Goal: Information Seeking & Learning: Learn about a topic

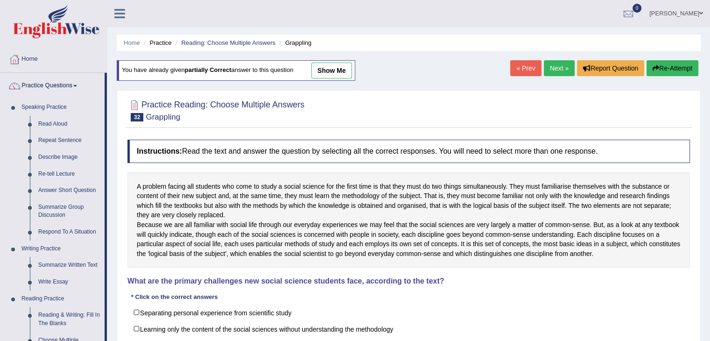
click at [62, 123] on link "Read Aloud" at bounding box center [69, 124] width 70 height 17
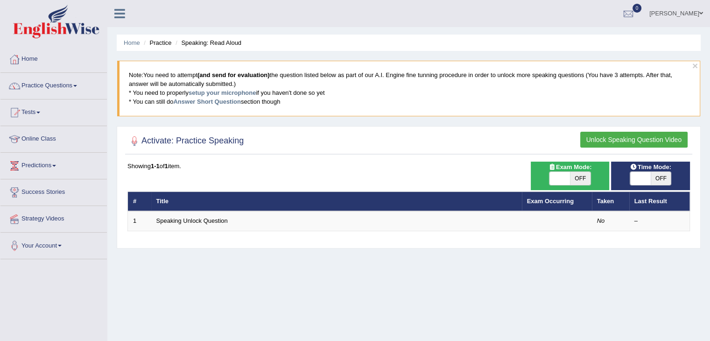
click at [658, 176] on span "OFF" at bounding box center [661, 178] width 21 height 13
checkbox input "true"
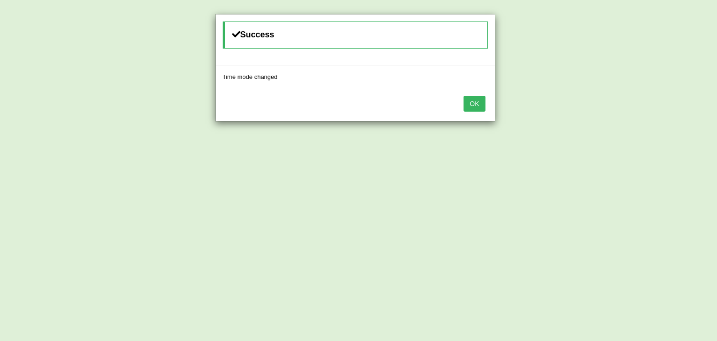
click at [481, 101] on button "OK" at bounding box center [473, 104] width 21 height 16
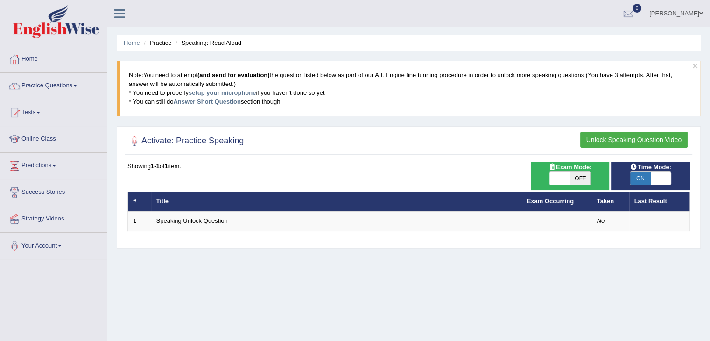
click at [566, 175] on span at bounding box center [559, 178] width 21 height 13
checkbox input "true"
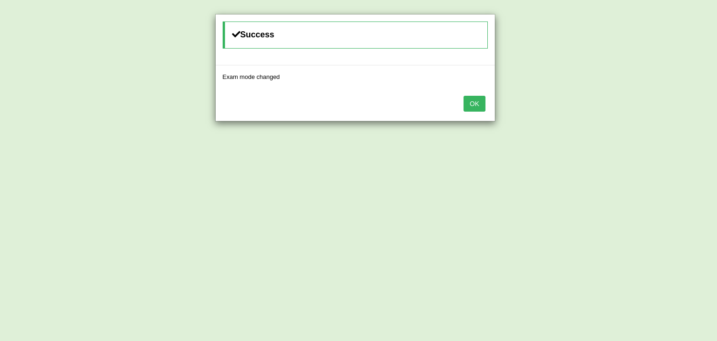
click at [480, 102] on button "OK" at bounding box center [473, 104] width 21 height 16
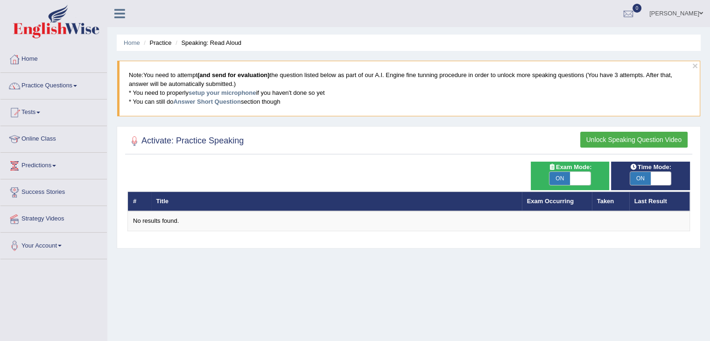
click at [66, 84] on link "Practice Questions" at bounding box center [53, 84] width 106 height 23
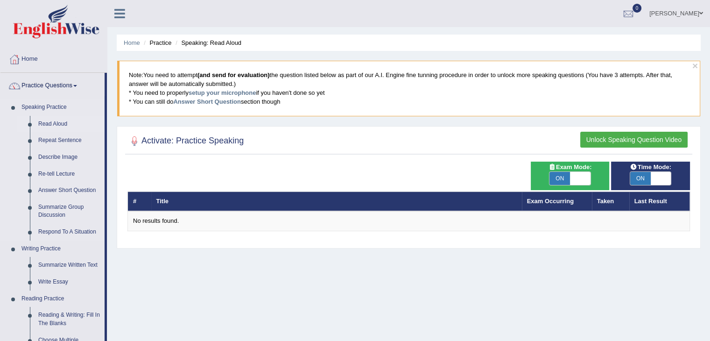
click at [56, 126] on link "Read Aloud" at bounding box center [69, 124] width 70 height 17
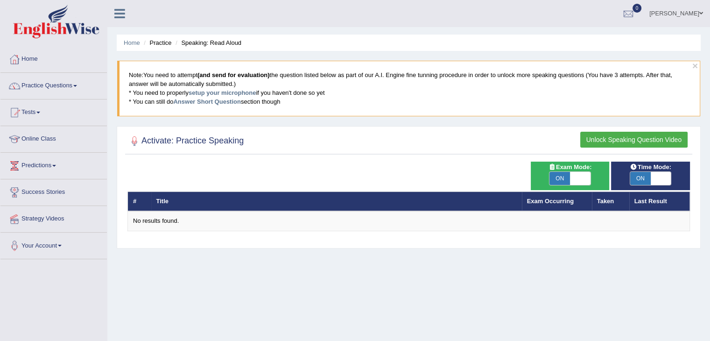
click at [623, 140] on button "Unlock Speaking Question Video" at bounding box center [633, 140] width 107 height 16
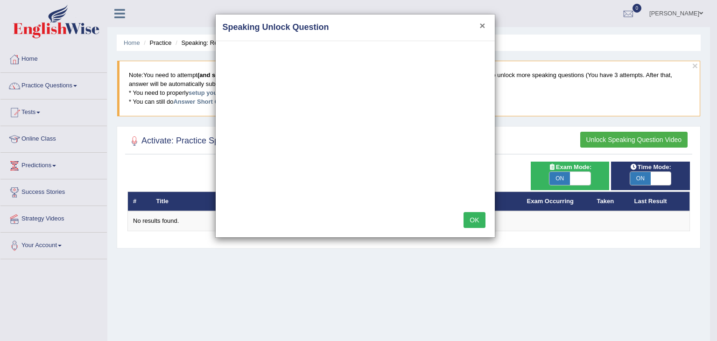
click at [483, 21] on button "×" at bounding box center [482, 26] width 6 height 10
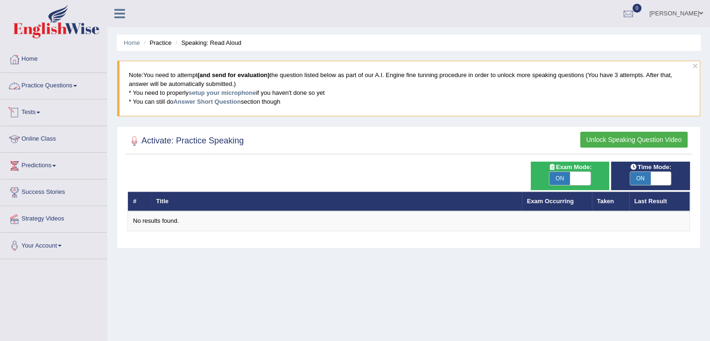
click at [39, 84] on link "Practice Questions" at bounding box center [53, 84] width 106 height 23
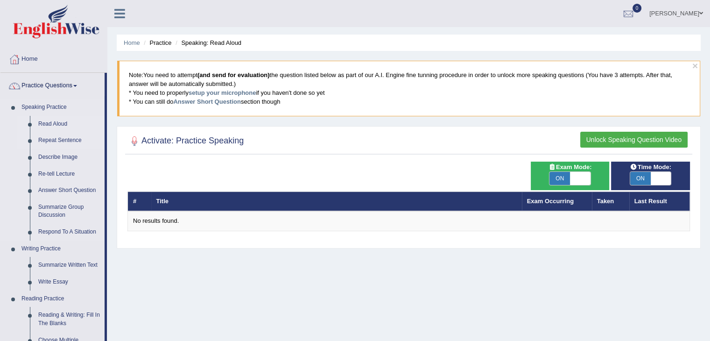
click at [52, 141] on link "Repeat Sentence" at bounding box center [69, 140] width 70 height 17
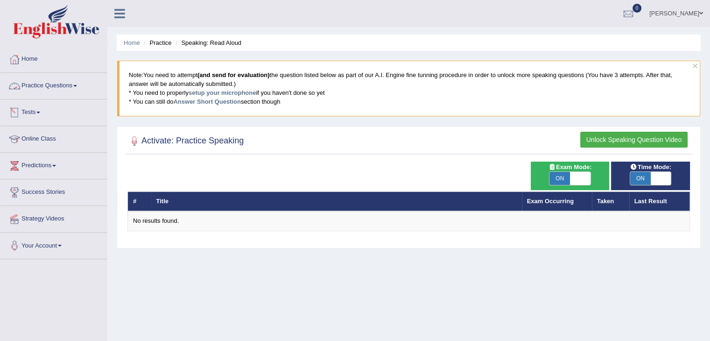
click at [61, 83] on link "Practice Questions" at bounding box center [53, 84] width 106 height 23
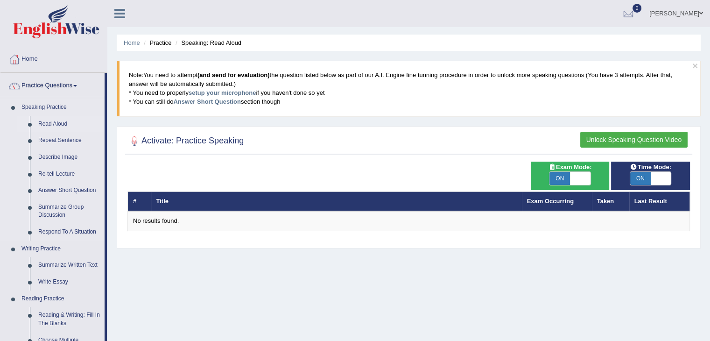
click at [57, 123] on link "Read Aloud" at bounding box center [69, 124] width 70 height 17
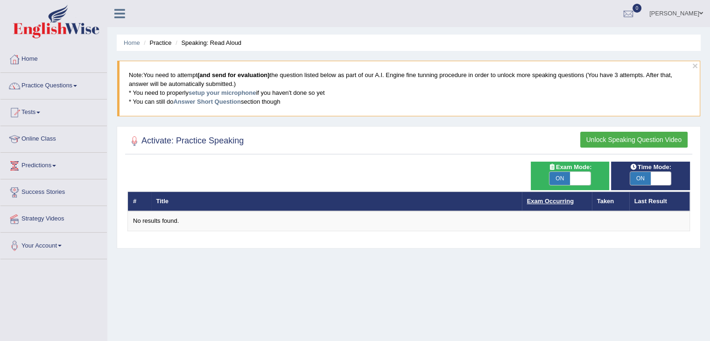
click at [562, 200] on link "Exam Occurring" at bounding box center [550, 200] width 47 height 7
click at [610, 201] on th "Taken" at bounding box center [610, 201] width 37 height 20
click at [661, 202] on th "Last Result" at bounding box center [659, 201] width 61 height 20
click at [40, 112] on span at bounding box center [38, 113] width 4 height 2
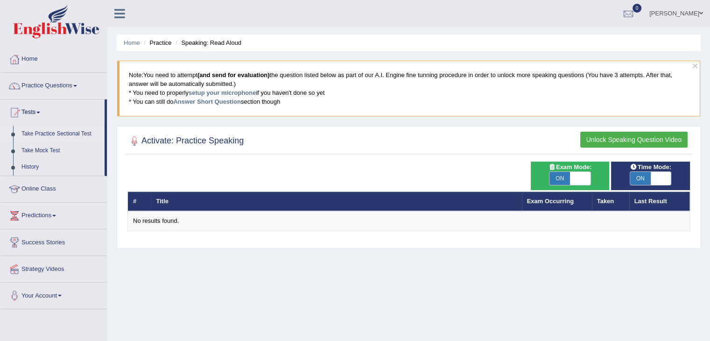
click at [53, 134] on link "Take Practice Sectional Test" at bounding box center [60, 134] width 87 height 17
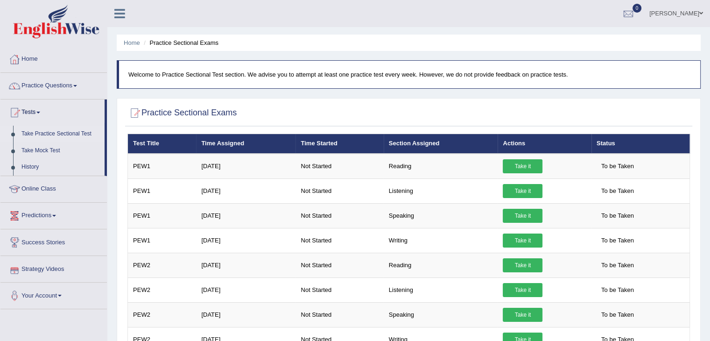
scroll to position [47, 0]
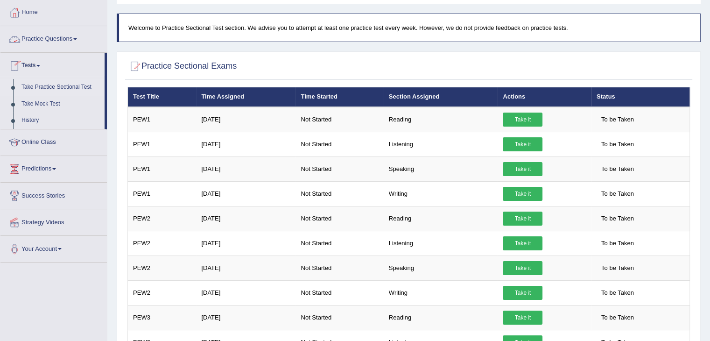
click at [71, 36] on link "Practice Questions" at bounding box center [53, 37] width 106 height 23
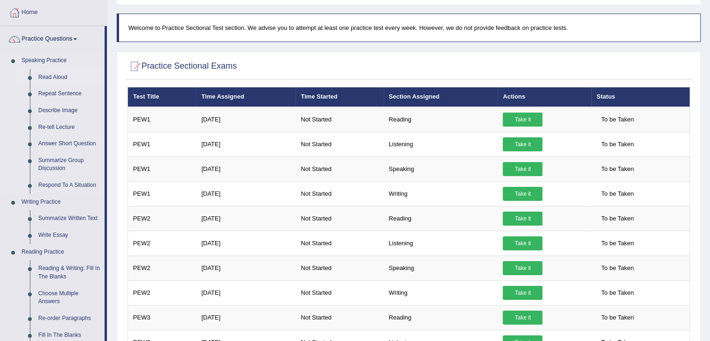
click at [58, 77] on link "Read Aloud" at bounding box center [69, 77] width 70 height 17
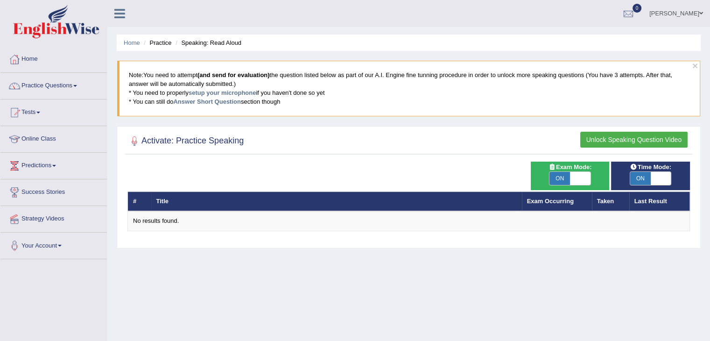
click at [133, 201] on th "#" at bounding box center [139, 201] width 23 height 20
click at [551, 201] on link "Exam Occurring" at bounding box center [550, 200] width 47 height 7
click at [663, 202] on th "Last Result" at bounding box center [659, 201] width 61 height 20
click at [663, 180] on span at bounding box center [661, 178] width 21 height 13
checkbox input "false"
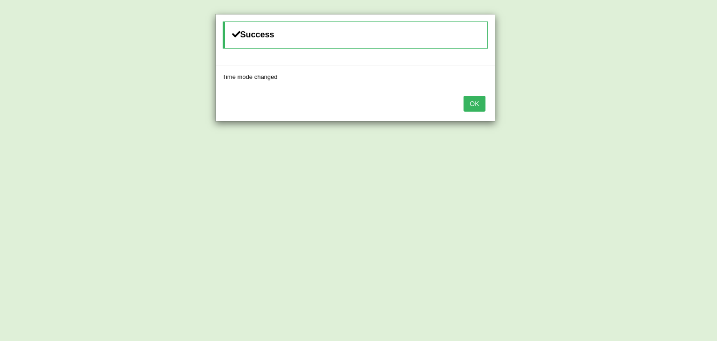
click at [479, 105] on button "OK" at bounding box center [473, 104] width 21 height 16
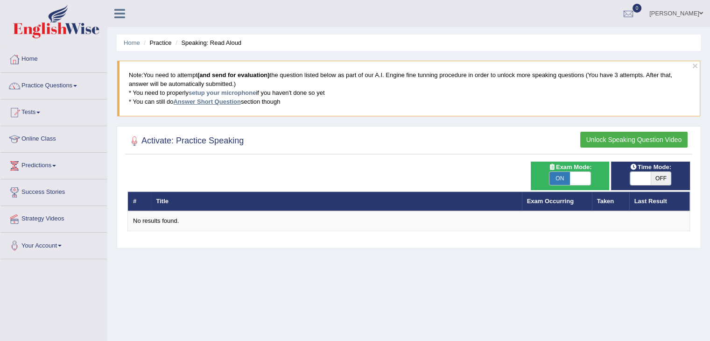
click at [227, 100] on link "Answer Short Question" at bounding box center [206, 101] width 67 height 7
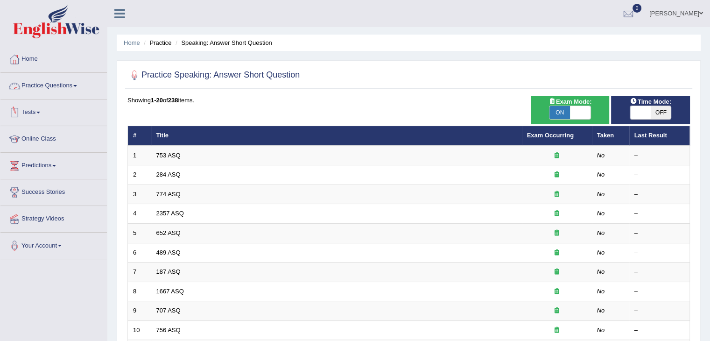
click at [76, 87] on link "Practice Questions" at bounding box center [53, 84] width 106 height 23
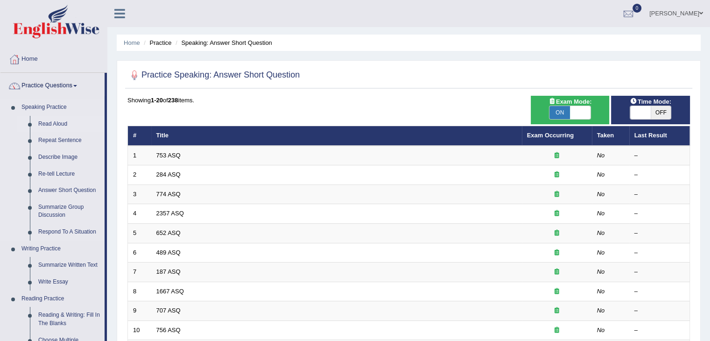
click at [61, 121] on link "Read Aloud" at bounding box center [69, 124] width 70 height 17
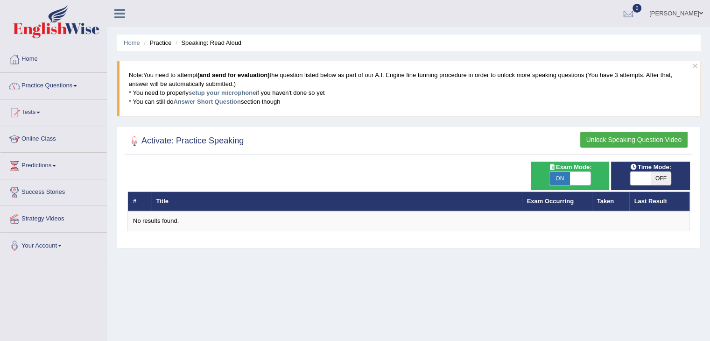
click at [655, 176] on span "OFF" at bounding box center [661, 178] width 21 height 13
checkbox input "true"
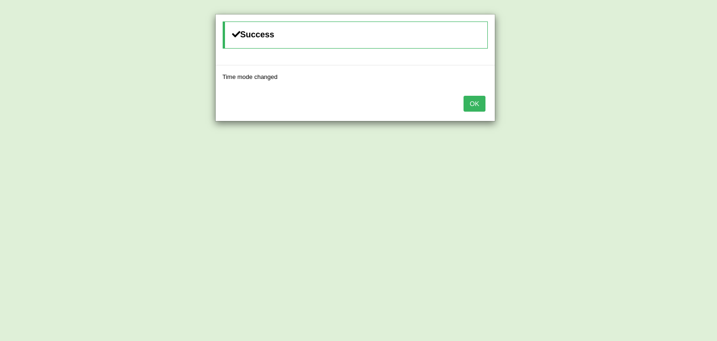
click at [473, 100] on button "OK" at bounding box center [473, 104] width 21 height 16
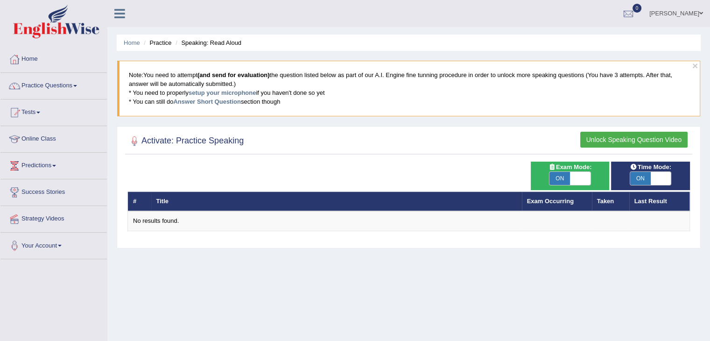
click at [567, 179] on span "ON" at bounding box center [559, 178] width 21 height 13
checkbox input "false"
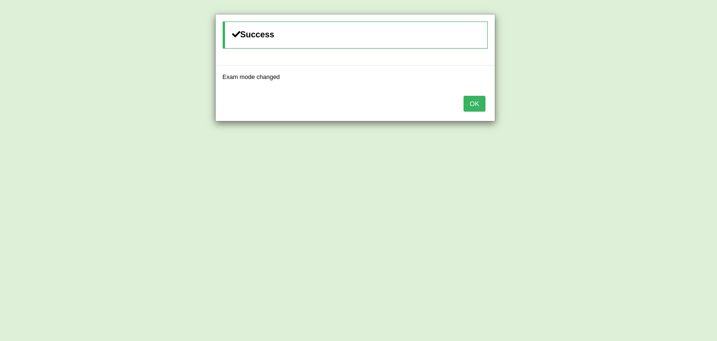
click at [477, 102] on button "OK" at bounding box center [473, 104] width 21 height 16
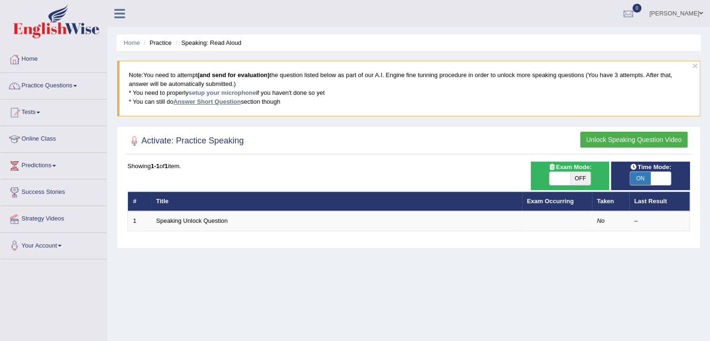
click at [207, 99] on link "Answer Short Question" at bounding box center [206, 101] width 67 height 7
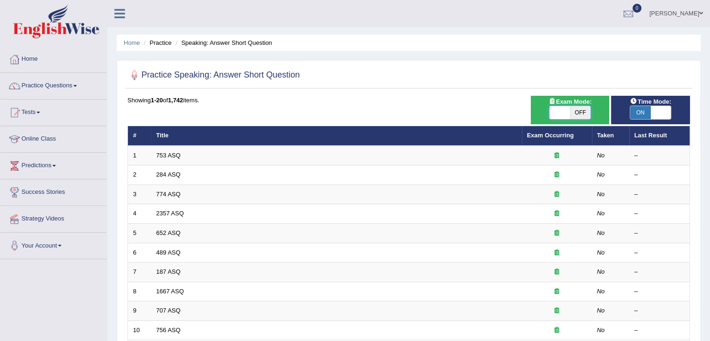
click at [567, 111] on span at bounding box center [559, 112] width 21 height 13
checkbox input "true"
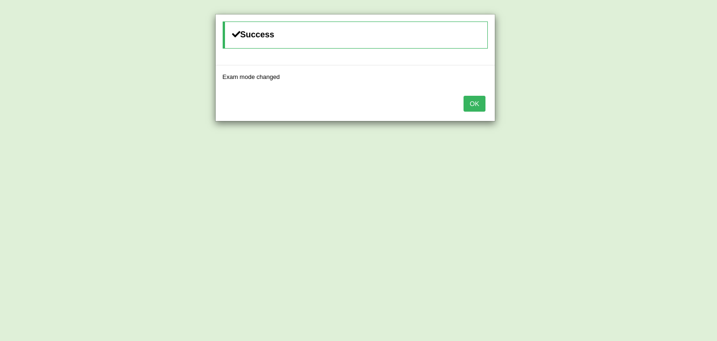
click at [479, 105] on button "OK" at bounding box center [473, 104] width 21 height 16
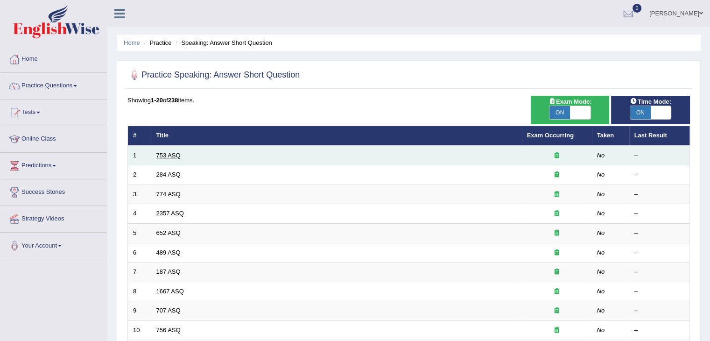
click at [159, 155] on link "753 ASQ" at bounding box center [168, 155] width 24 height 7
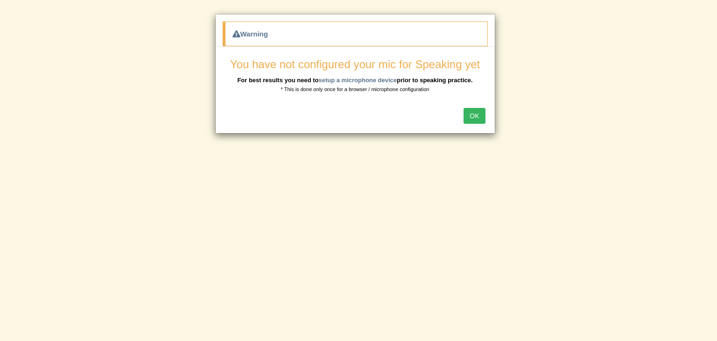
click at [469, 118] on button "OK" at bounding box center [473, 116] width 21 height 16
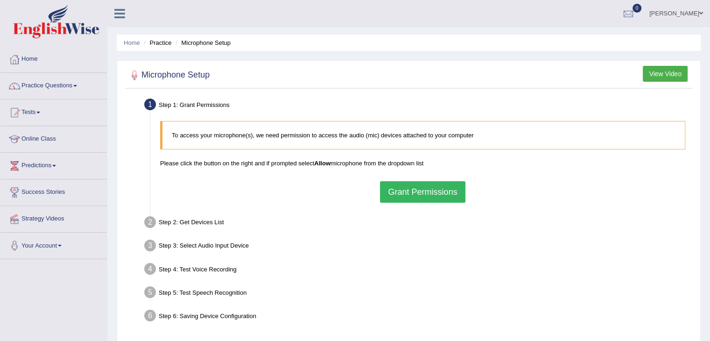
click at [424, 193] on button "Grant Permissions" at bounding box center [422, 191] width 85 height 21
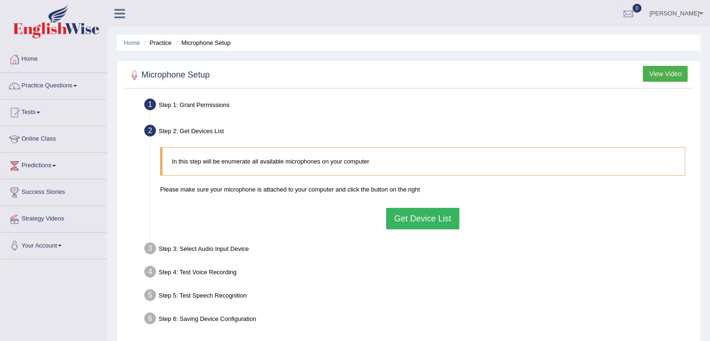
click at [431, 219] on button "Get Device List" at bounding box center [422, 218] width 73 height 21
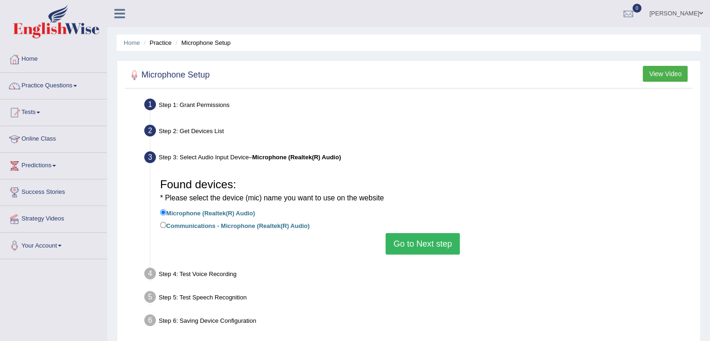
click at [431, 247] on button "Go to Next step" at bounding box center [422, 243] width 74 height 21
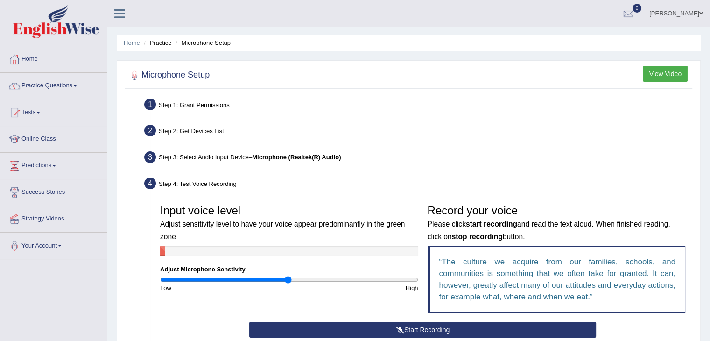
click at [666, 76] on button "View Video" at bounding box center [665, 74] width 45 height 16
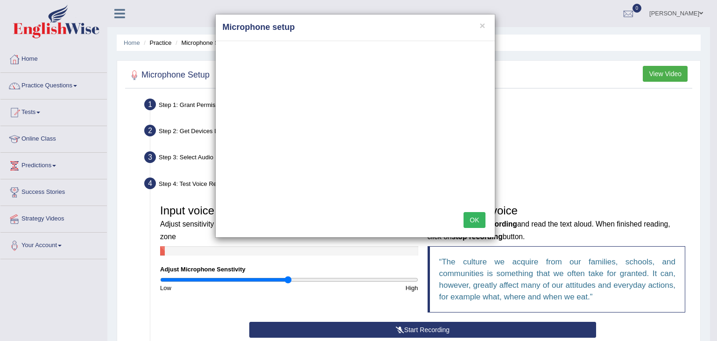
drag, startPoint x: 361, startPoint y: 31, endPoint x: 363, endPoint y: 9, distance: 21.5
click at [363, 9] on div "× Microphone setup OK" at bounding box center [358, 170] width 717 height 341
click at [472, 223] on button "OK" at bounding box center [473, 220] width 21 height 16
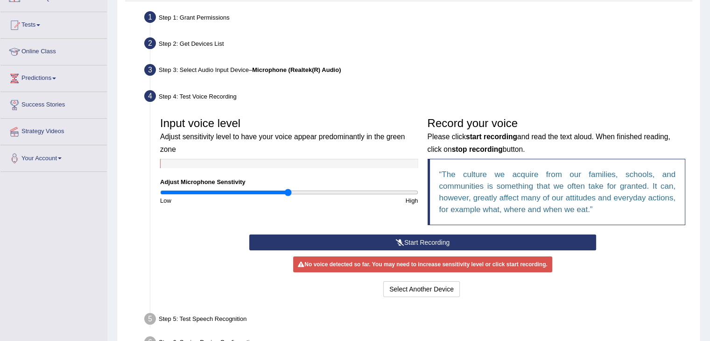
scroll to position [93, 0]
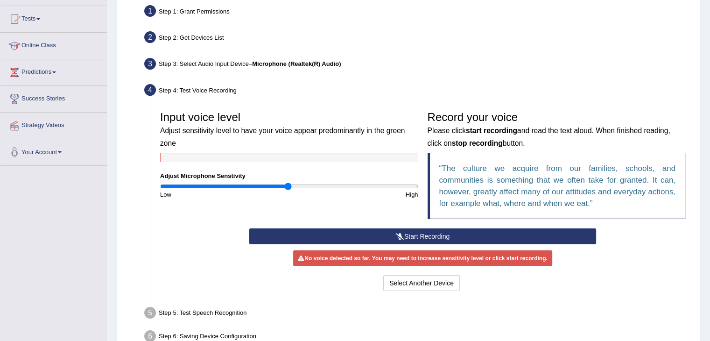
click at [460, 235] on button "Start Recording" at bounding box center [422, 236] width 347 height 16
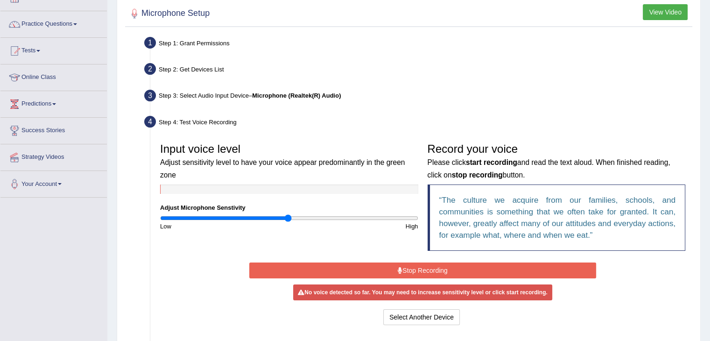
scroll to position [149, 0]
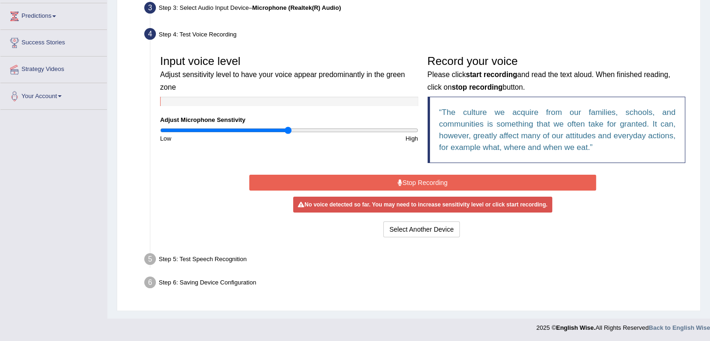
click at [435, 182] on button "Stop Recording" at bounding box center [422, 183] width 347 height 16
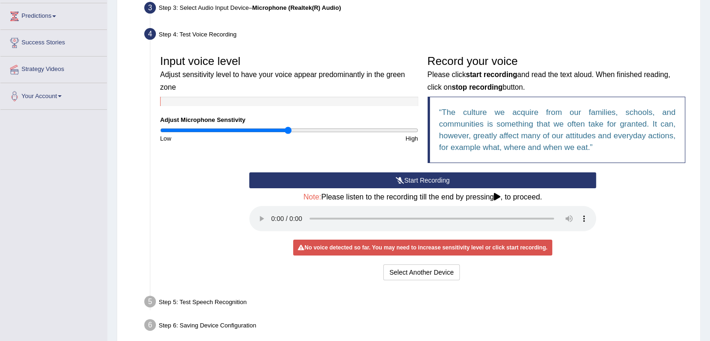
click at [424, 181] on button "Start Recording" at bounding box center [422, 180] width 347 height 16
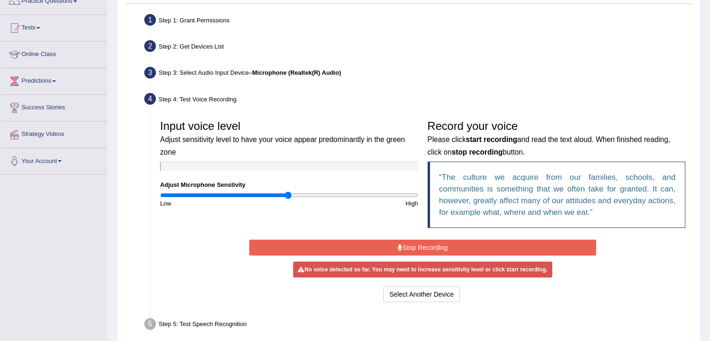
scroll to position [9, 0]
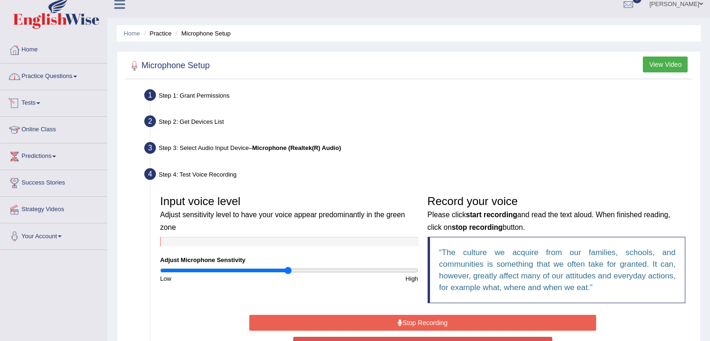
click at [44, 73] on link "Practice Questions" at bounding box center [53, 74] width 106 height 23
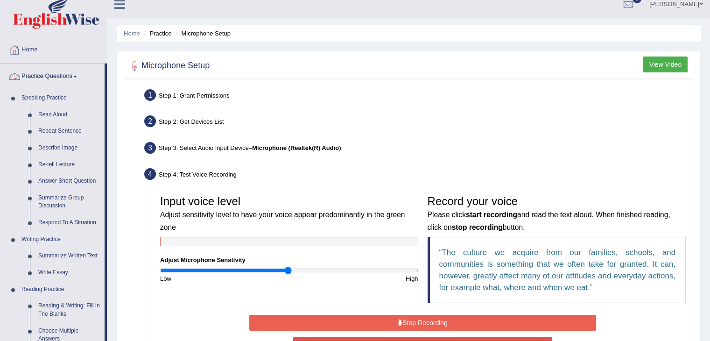
click at [42, 78] on link "Practice Questions" at bounding box center [52, 74] width 104 height 23
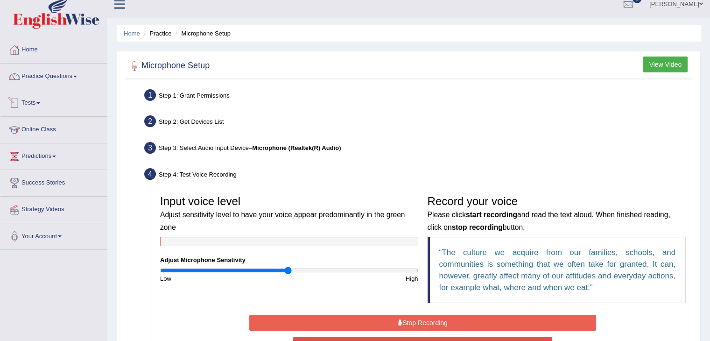
click at [37, 102] on link "Tests" at bounding box center [53, 101] width 106 height 23
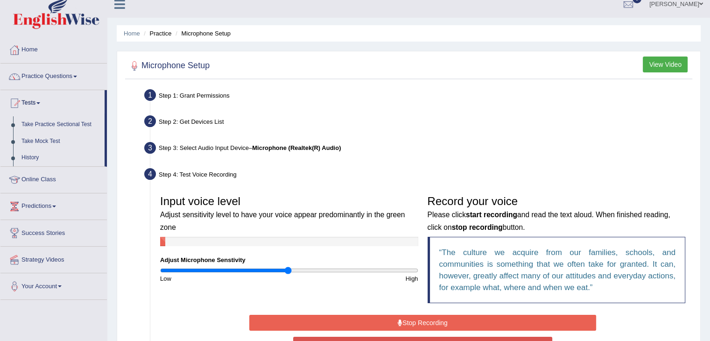
click at [37, 102] on link "Tests" at bounding box center [52, 101] width 104 height 23
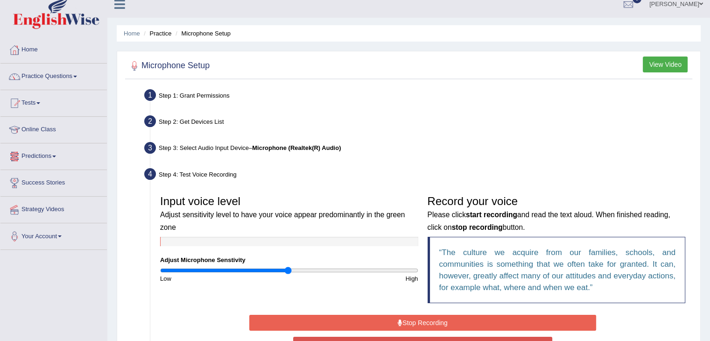
click at [54, 155] on link "Predictions" at bounding box center [53, 154] width 106 height 23
click at [54, 155] on link "Predictions" at bounding box center [52, 154] width 104 height 23
click at [61, 75] on link "Practice Questions" at bounding box center [53, 74] width 106 height 23
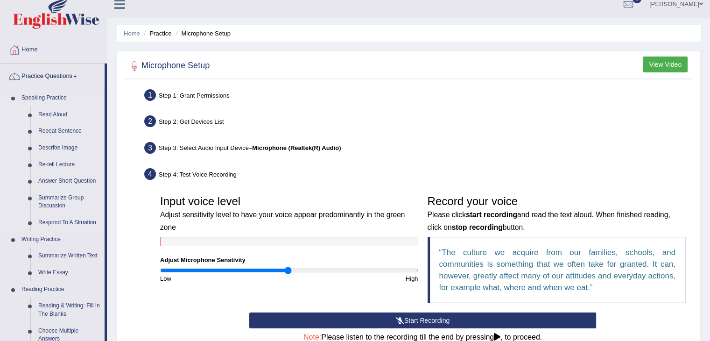
click at [60, 114] on link "Read Aloud" at bounding box center [69, 114] width 70 height 17
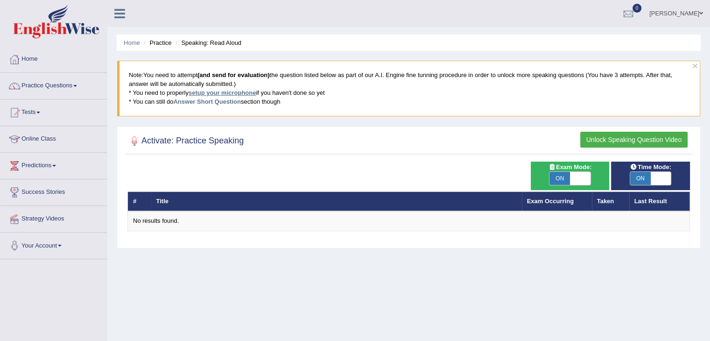
click at [223, 93] on link "setup your microphone" at bounding box center [222, 92] width 67 height 7
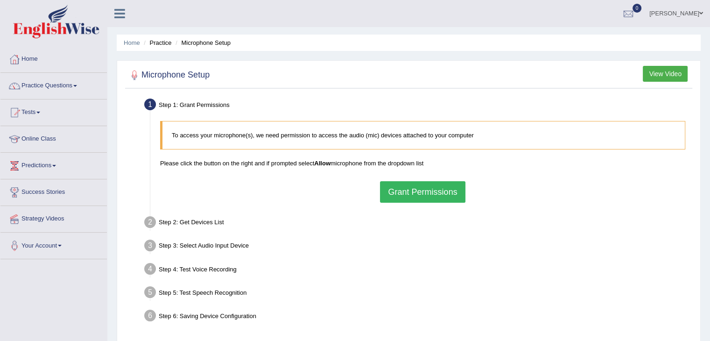
click at [243, 133] on p "To access your microphone(s), we need permission to access the audio (mic) devi…" at bounding box center [424, 135] width 504 height 9
click at [423, 193] on button "Grant Permissions" at bounding box center [422, 191] width 85 height 21
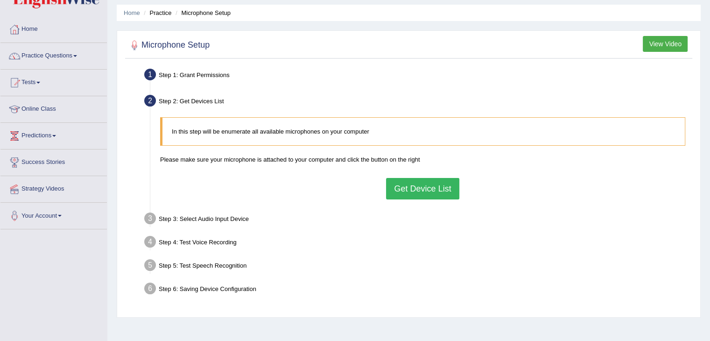
scroll to position [47, 0]
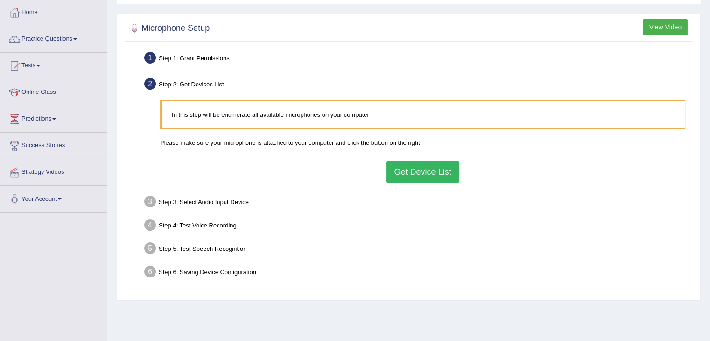
click at [411, 174] on button "Get Device List" at bounding box center [422, 171] width 73 height 21
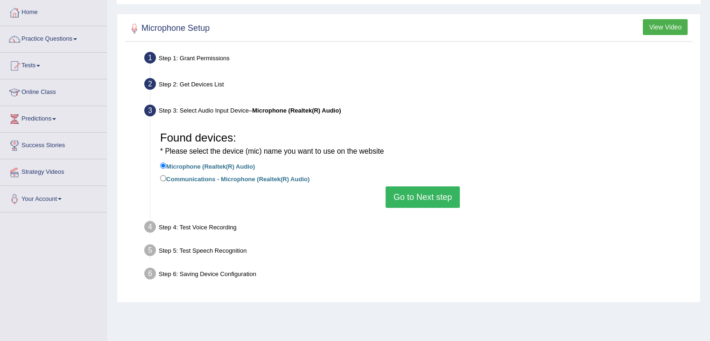
click at [427, 197] on button "Go to Next step" at bounding box center [422, 196] width 74 height 21
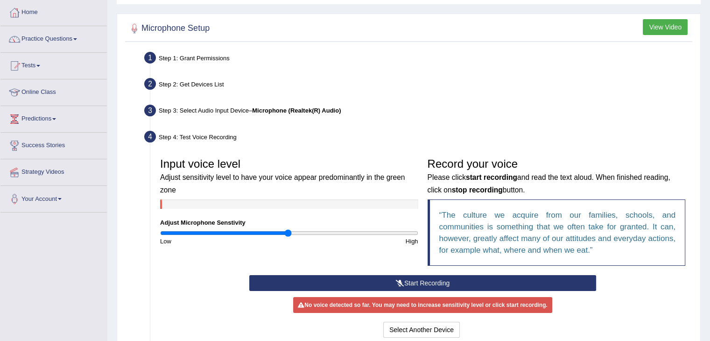
click at [448, 283] on button "Start Recording" at bounding box center [422, 283] width 347 height 16
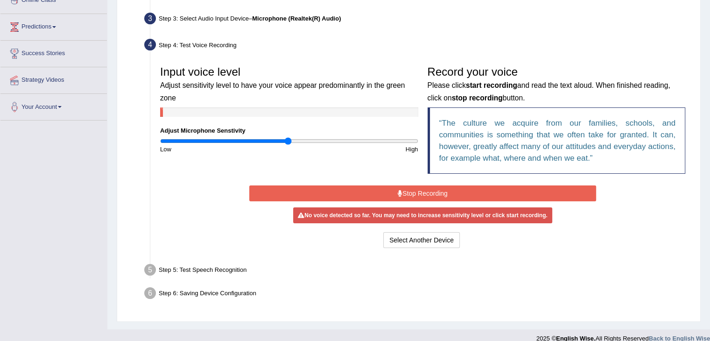
scroll to position [140, 0]
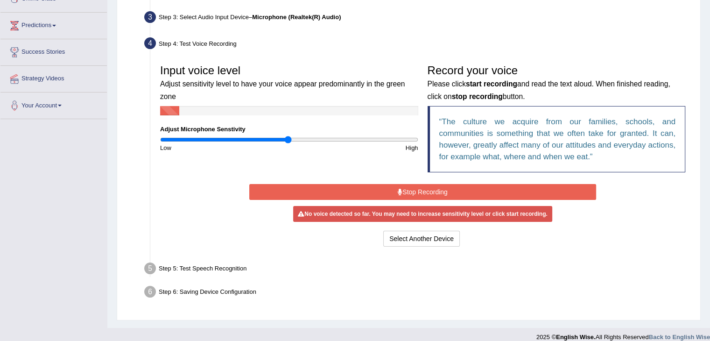
click at [438, 195] on button "Stop Recording" at bounding box center [422, 192] width 347 height 16
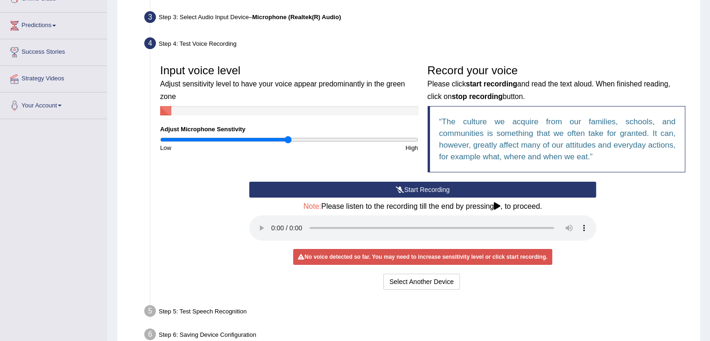
click at [429, 191] on button "Start Recording" at bounding box center [422, 190] width 347 height 16
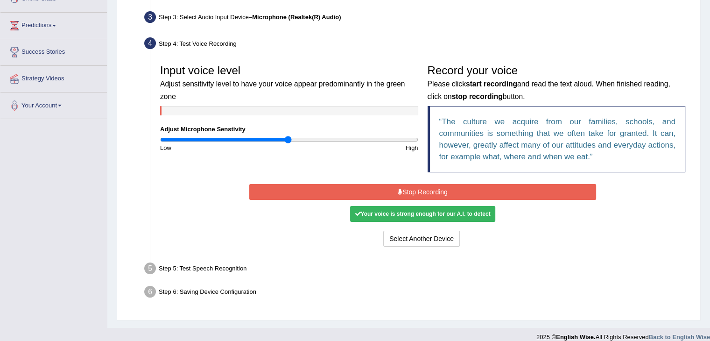
click at [429, 191] on button "Stop Recording" at bounding box center [422, 192] width 347 height 16
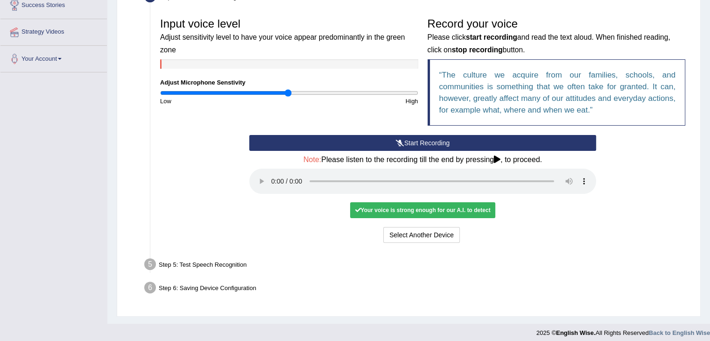
scroll to position [192, 0]
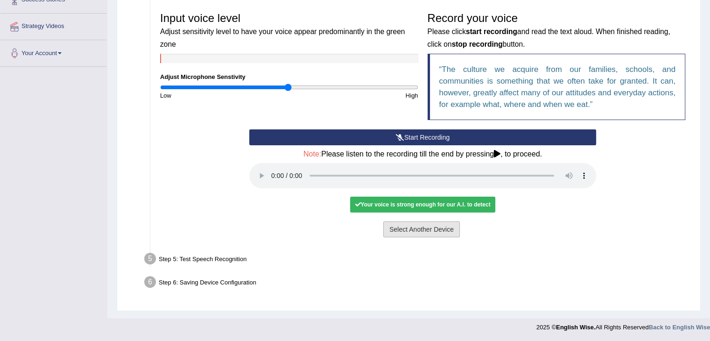
click at [421, 230] on button "Select Another Device" at bounding box center [421, 229] width 77 height 16
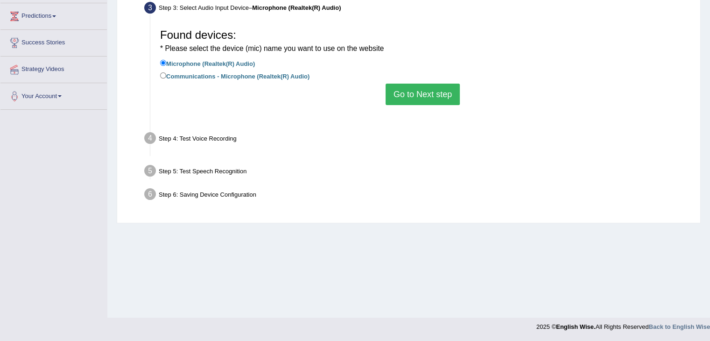
scroll to position [149, 0]
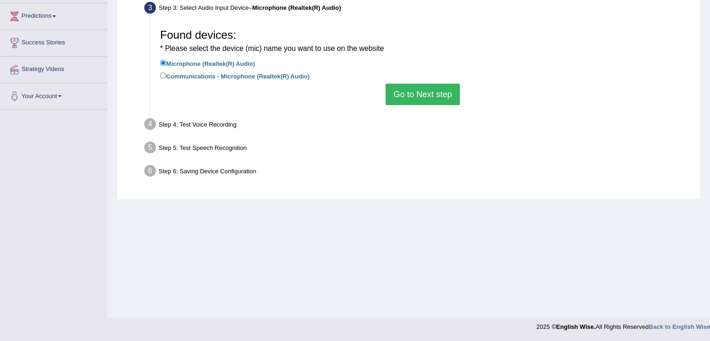
click at [413, 94] on button "Go to Next step" at bounding box center [422, 94] width 74 height 21
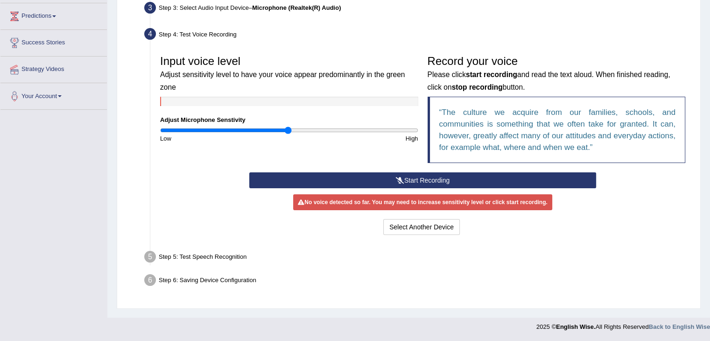
click at [441, 178] on button "Start Recording" at bounding box center [422, 180] width 347 height 16
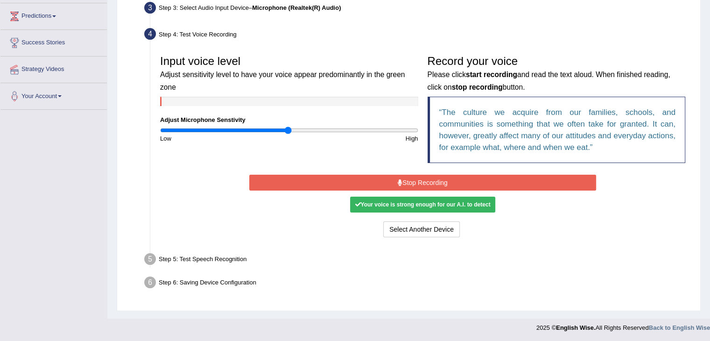
click at [443, 183] on button "Stop Recording" at bounding box center [422, 183] width 347 height 16
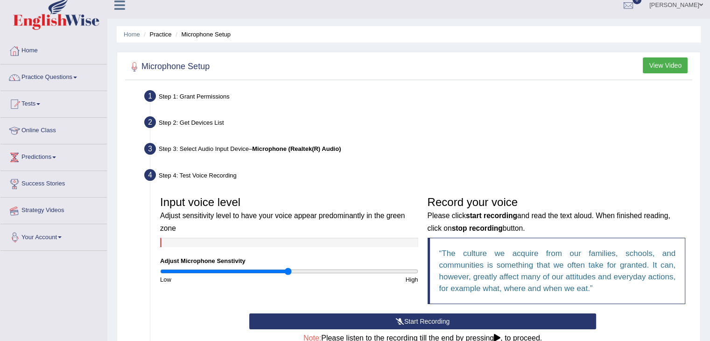
scroll to position [0, 0]
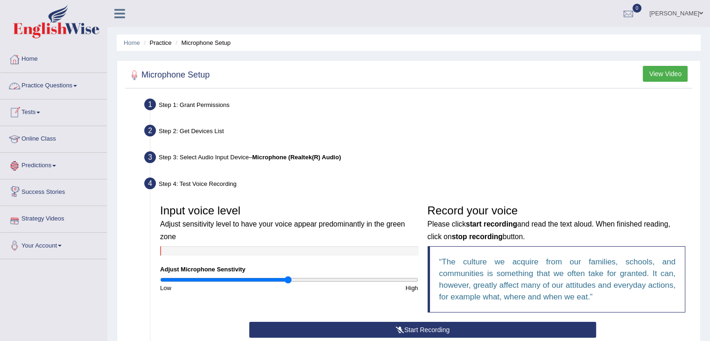
click at [61, 83] on link "Practice Questions" at bounding box center [53, 84] width 106 height 23
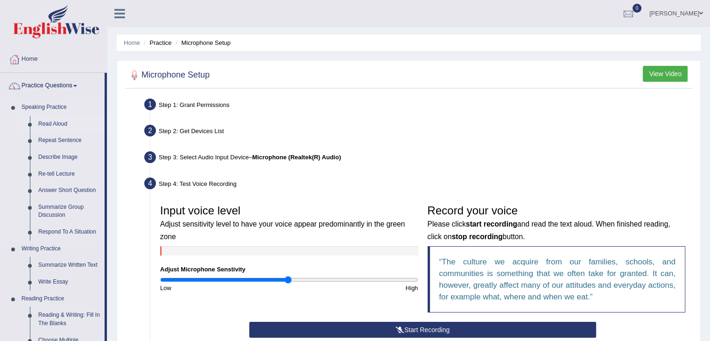
click at [59, 125] on link "Read Aloud" at bounding box center [69, 124] width 70 height 17
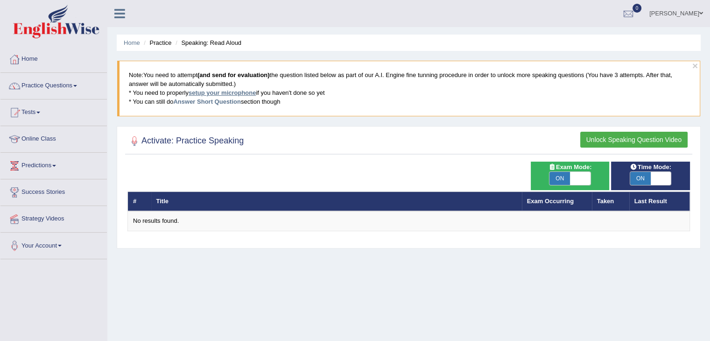
click at [210, 94] on link "setup your microphone" at bounding box center [222, 92] width 67 height 7
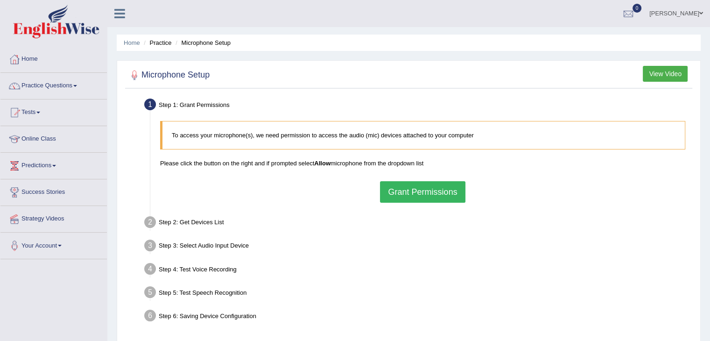
click at [419, 189] on button "Grant Permissions" at bounding box center [422, 191] width 85 height 21
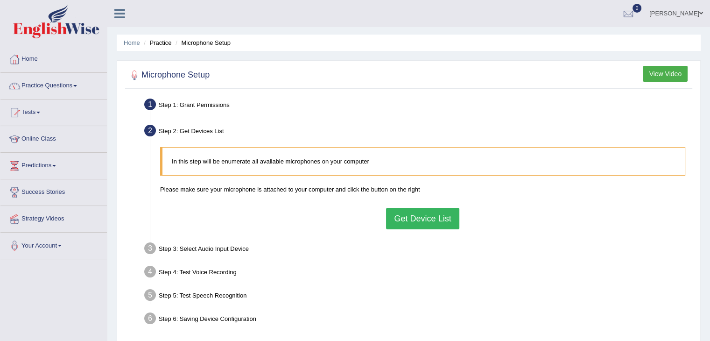
click at [420, 219] on button "Get Device List" at bounding box center [422, 218] width 73 height 21
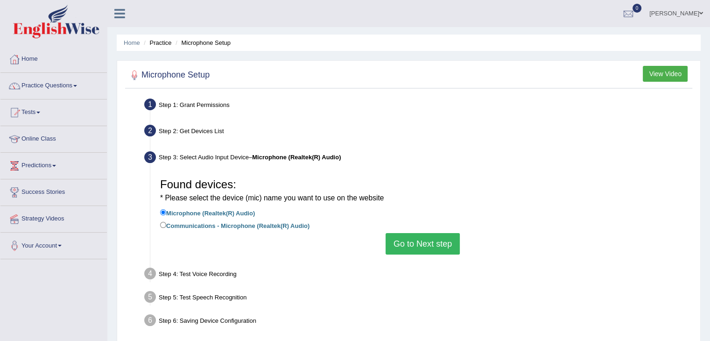
click at [426, 248] on button "Go to Next step" at bounding box center [422, 243] width 74 height 21
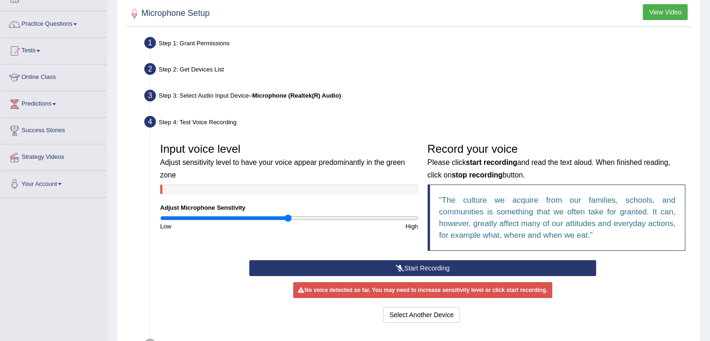
scroll to position [93, 0]
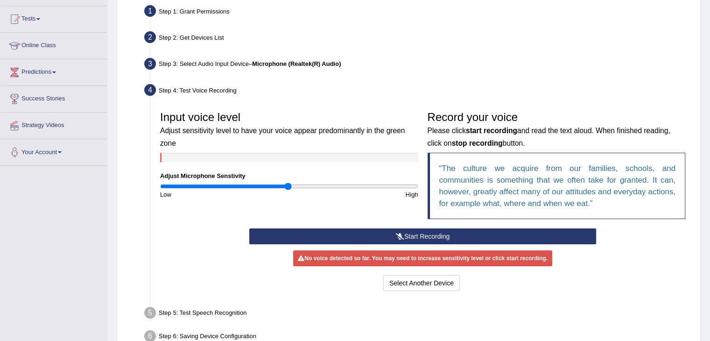
click at [461, 239] on button "Start Recording" at bounding box center [422, 236] width 347 height 16
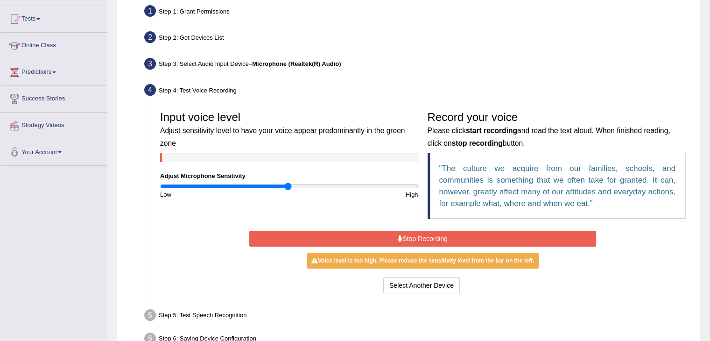
click at [422, 239] on button "Stop Recording" at bounding box center [422, 239] width 347 height 16
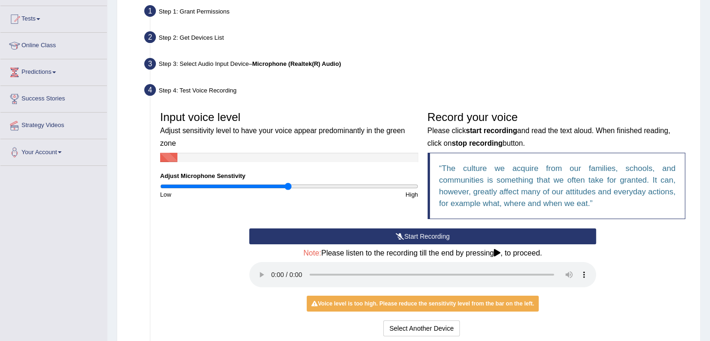
click at [441, 236] on button "Start Recording" at bounding box center [422, 236] width 347 height 16
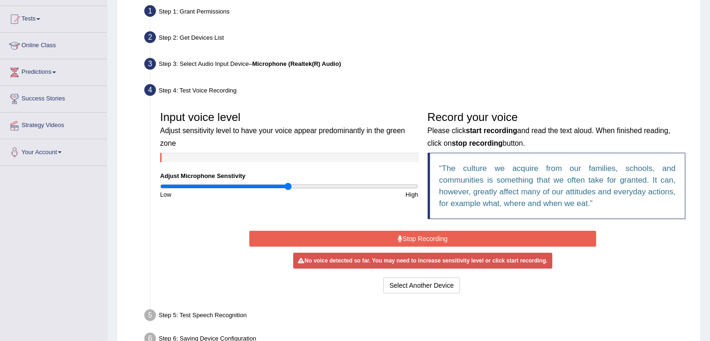
click at [441, 236] on button "Stop Recording" at bounding box center [422, 239] width 347 height 16
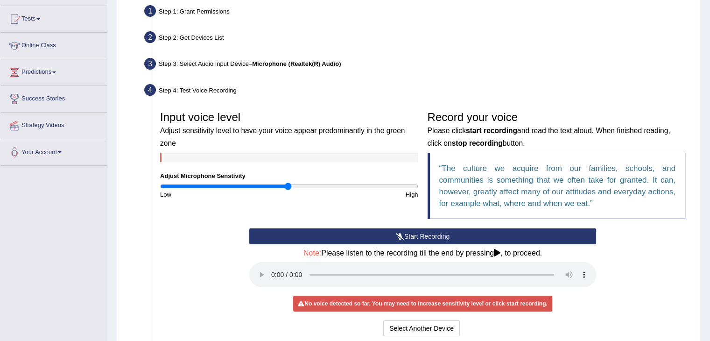
click at [432, 231] on button "Start Recording" at bounding box center [422, 236] width 347 height 16
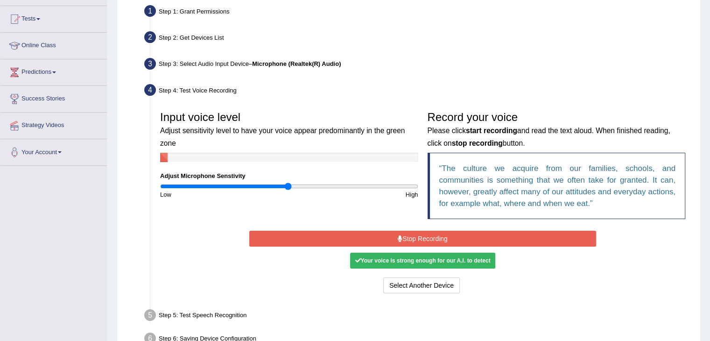
click at [476, 241] on button "Stop Recording" at bounding box center [422, 239] width 347 height 16
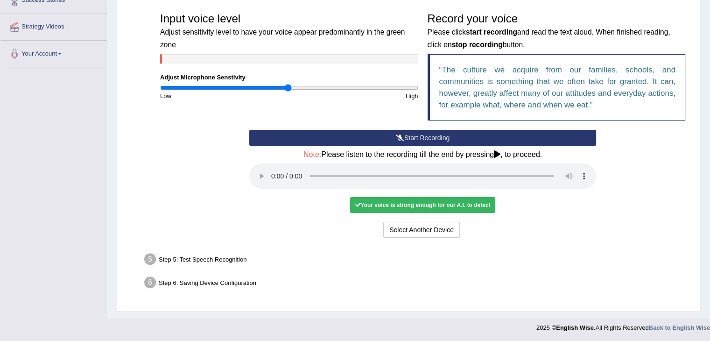
scroll to position [192, 0]
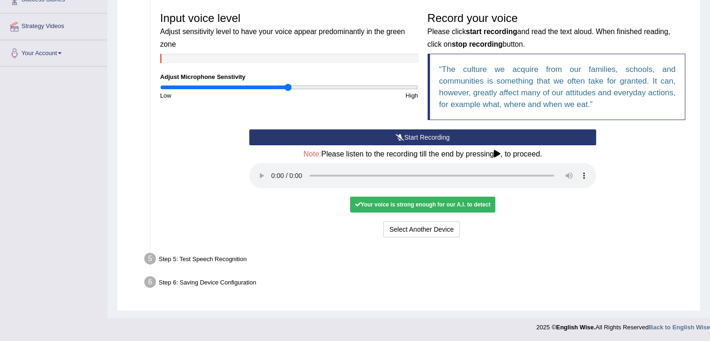
click at [194, 258] on div "Step 5: Test Speech Recognition" at bounding box center [418, 260] width 556 height 21
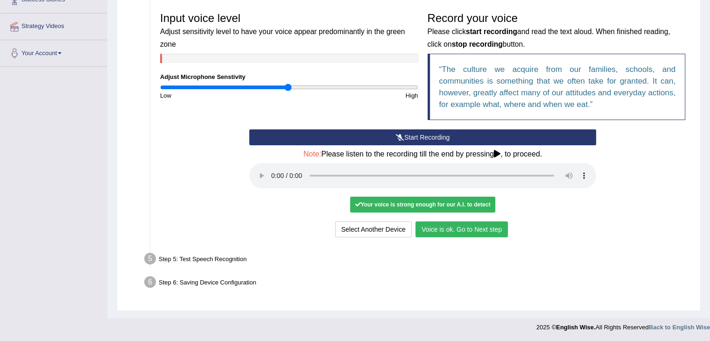
click at [476, 231] on button "Voice is ok. Go to Next step" at bounding box center [461, 229] width 92 height 16
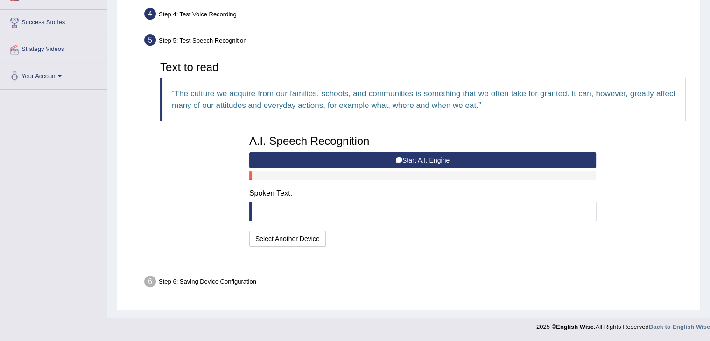
scroll to position [155, 0]
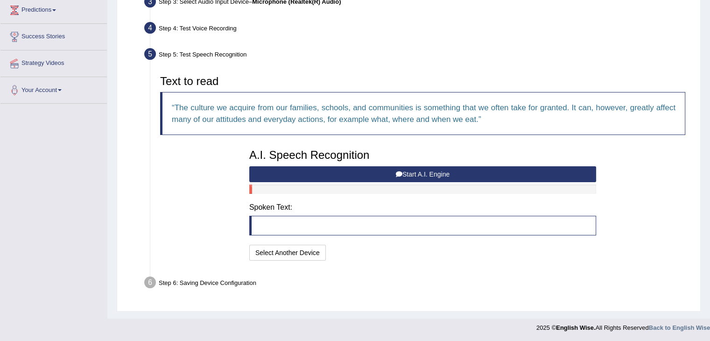
click at [480, 173] on button "Start A.I. Engine" at bounding box center [422, 174] width 347 height 16
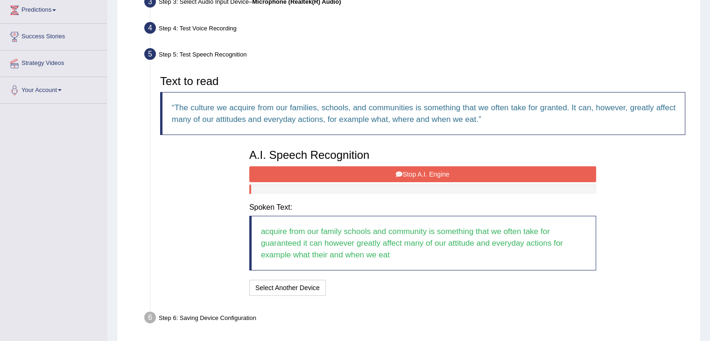
click at [480, 173] on button "Stop A.I. Engine" at bounding box center [422, 174] width 347 height 16
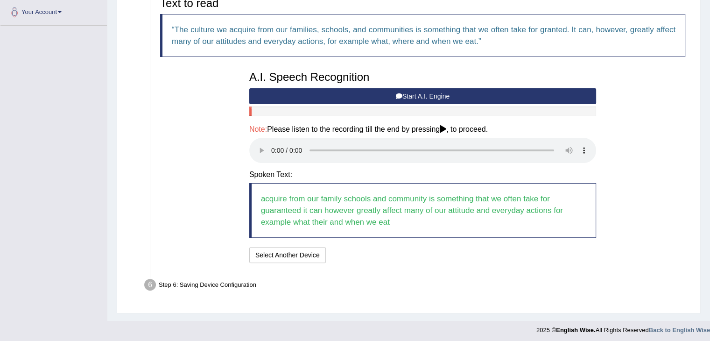
scroll to position [236, 0]
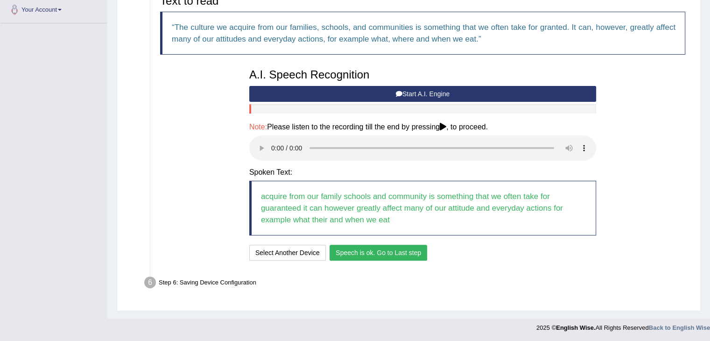
click at [390, 252] on button "Speech is ok. Go to Last step" at bounding box center [378, 253] width 98 height 16
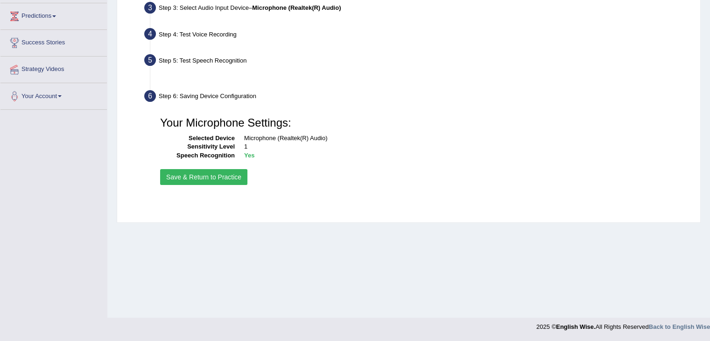
scroll to position [149, 0]
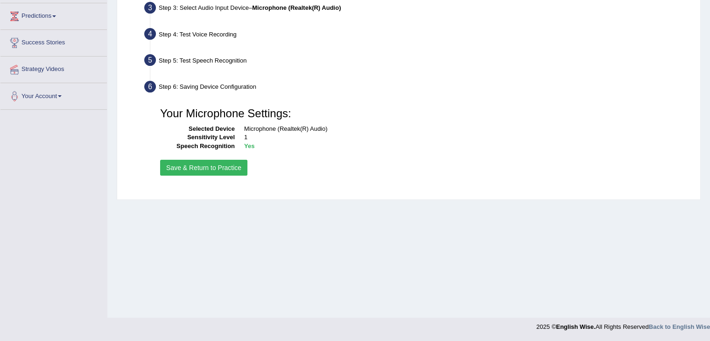
click at [219, 168] on button "Save & Return to Practice" at bounding box center [203, 168] width 87 height 16
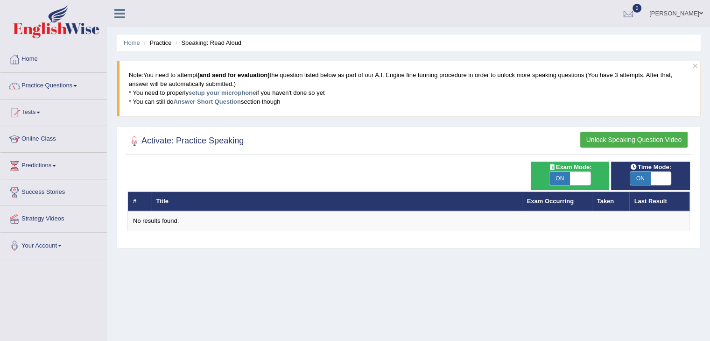
click at [660, 178] on span at bounding box center [661, 178] width 21 height 13
click at [660, 178] on span "OFF" at bounding box center [667, 178] width 21 height 13
checkbox input "true"
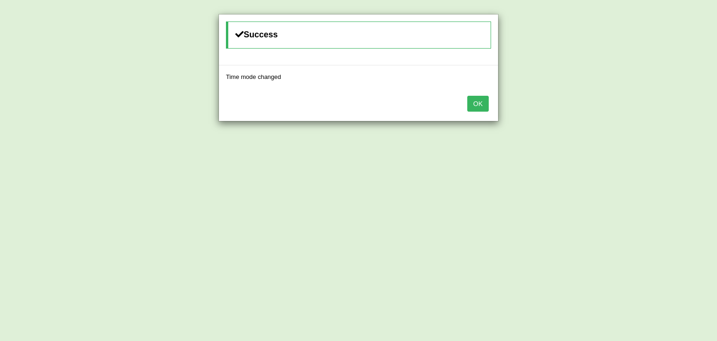
click at [476, 103] on button "OK" at bounding box center [477, 104] width 21 height 16
click at [471, 101] on button "OK" at bounding box center [470, 104] width 21 height 16
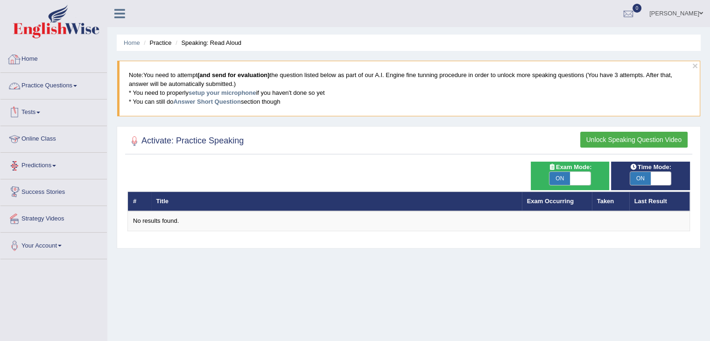
click at [49, 86] on link "Practice Questions" at bounding box center [53, 84] width 106 height 23
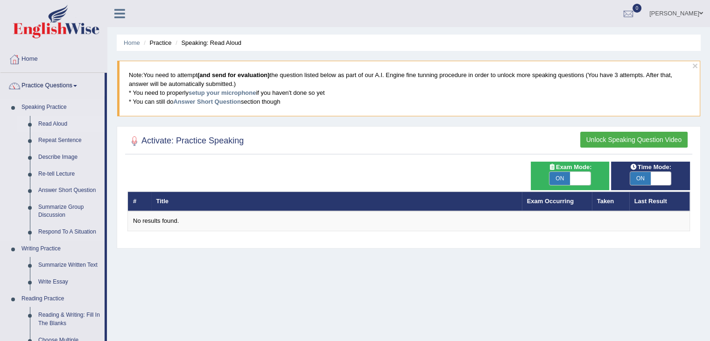
click at [50, 126] on link "Read Aloud" at bounding box center [69, 124] width 70 height 17
click at [50, 123] on link "Read Aloud" at bounding box center [69, 124] width 70 height 17
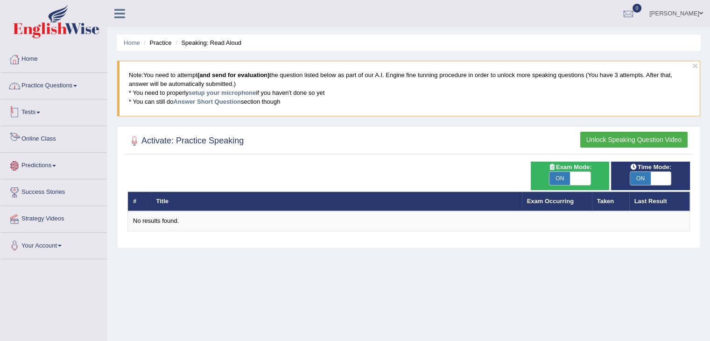
click at [46, 84] on link "Practice Questions" at bounding box center [53, 84] width 106 height 23
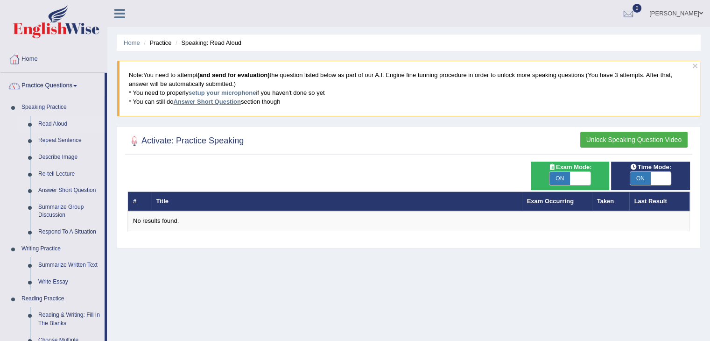
click at [214, 101] on link "Answer Short Question" at bounding box center [206, 101] width 67 height 7
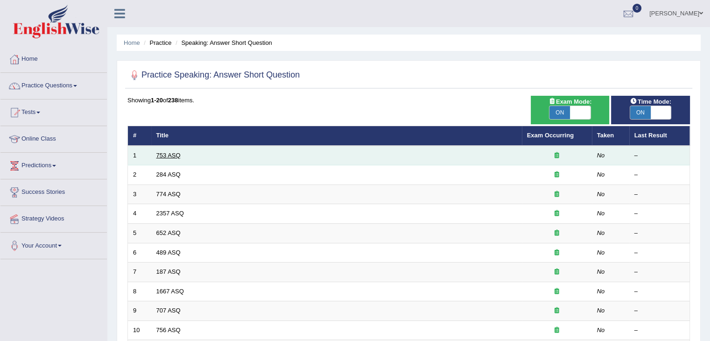
click at [168, 154] on link "753 ASQ" at bounding box center [168, 155] width 24 height 7
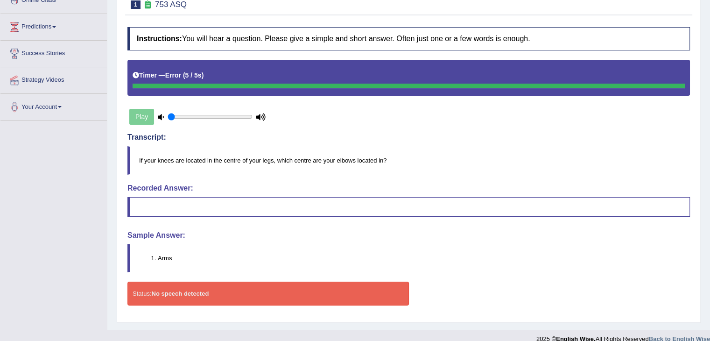
scroll to position [140, 0]
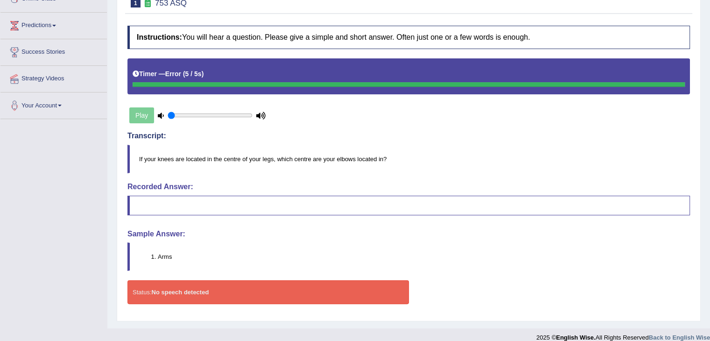
click at [142, 115] on div "Play" at bounding box center [197, 115] width 140 height 23
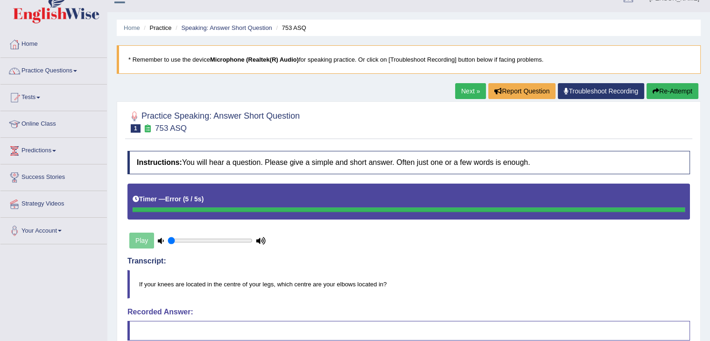
scroll to position [9, 0]
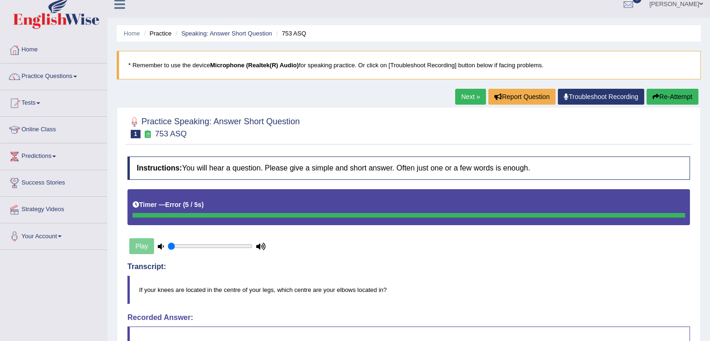
click at [465, 97] on link "Next »" at bounding box center [470, 97] width 31 height 16
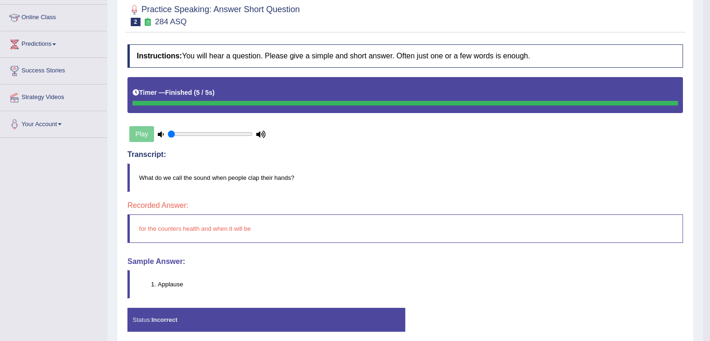
scroll to position [65, 0]
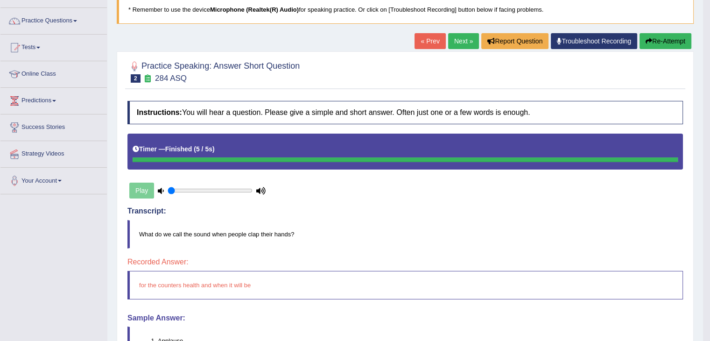
click at [454, 38] on link "Next »" at bounding box center [463, 41] width 31 height 16
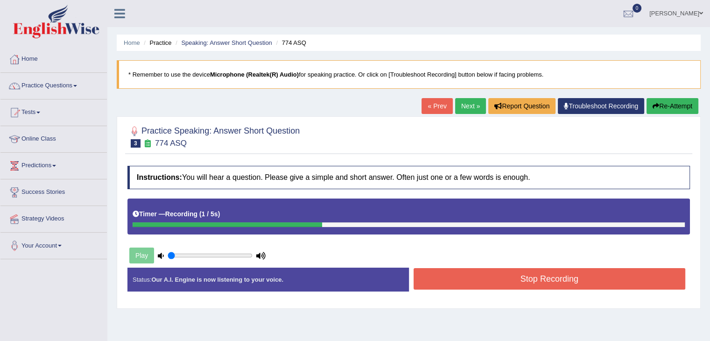
click at [466, 108] on link "Next »" at bounding box center [470, 106] width 31 height 16
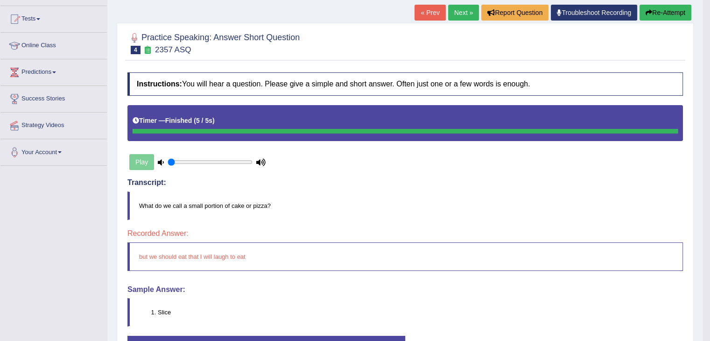
scroll to position [93, 0]
click at [462, 10] on link "Next »" at bounding box center [463, 13] width 31 height 16
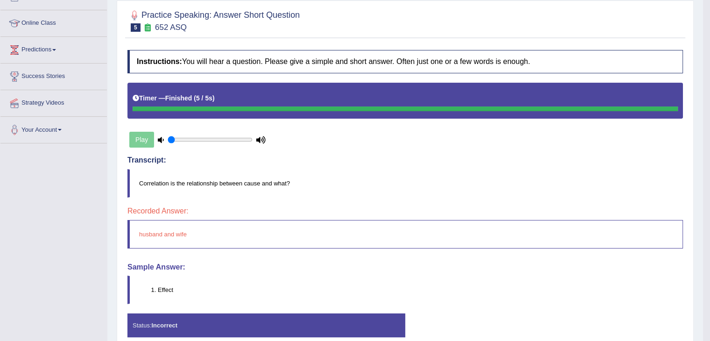
scroll to position [93, 0]
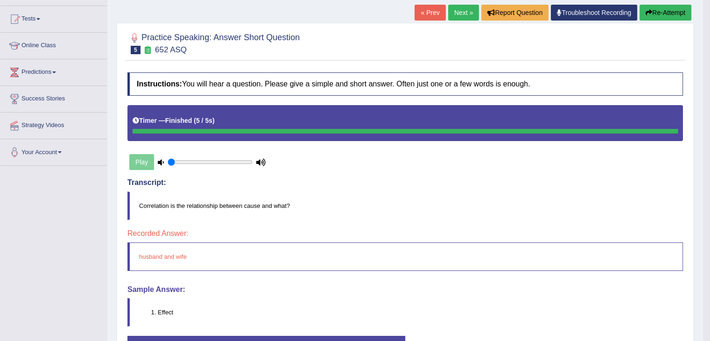
click at [454, 13] on link "Next »" at bounding box center [463, 13] width 31 height 16
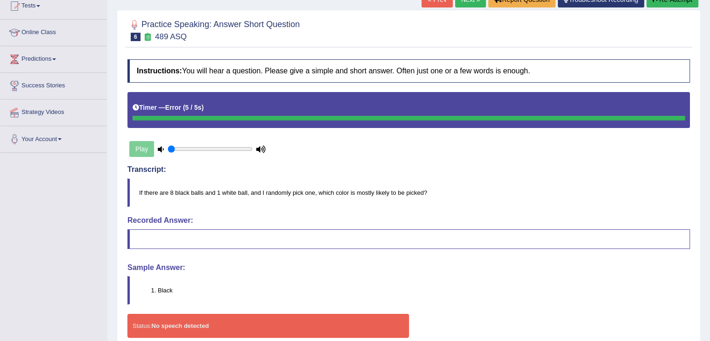
scroll to position [56, 0]
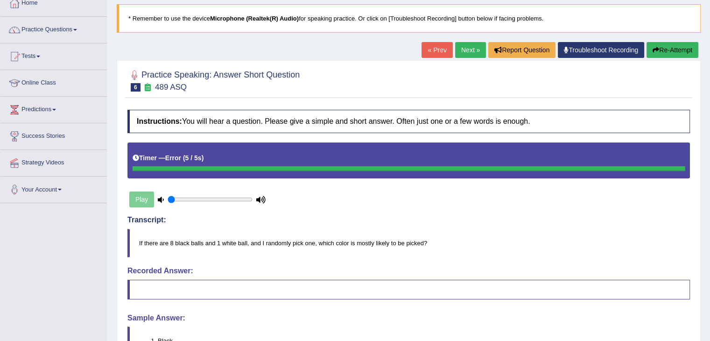
click at [468, 45] on link "Next »" at bounding box center [470, 50] width 31 height 16
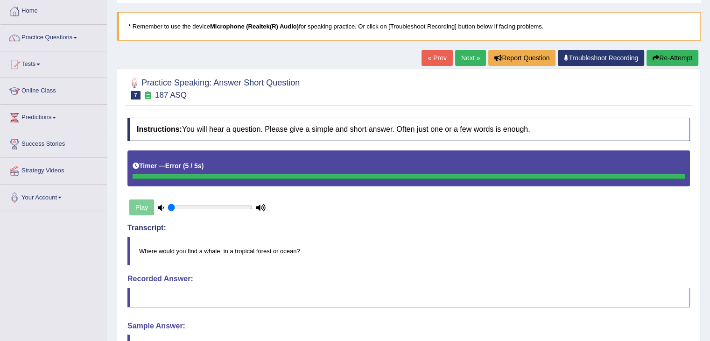
scroll to position [47, 0]
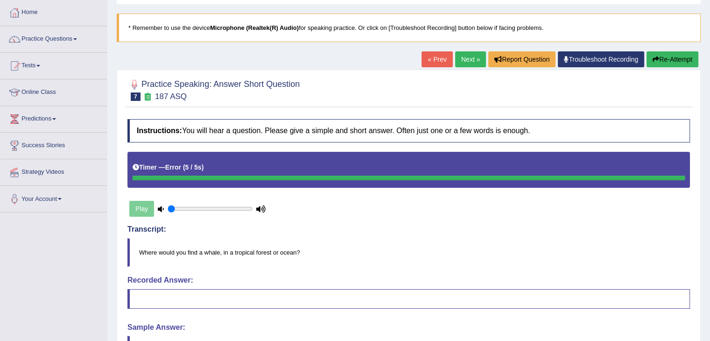
click at [463, 60] on link "Next »" at bounding box center [470, 59] width 31 height 16
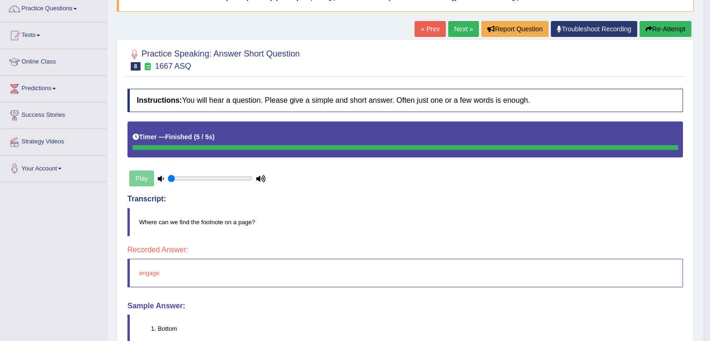
scroll to position [93, 0]
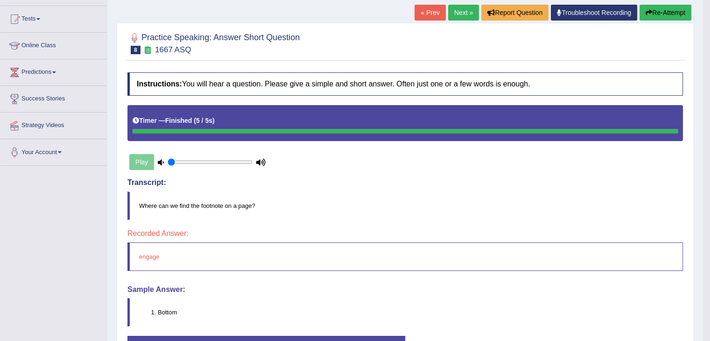
click at [463, 13] on link "Next »" at bounding box center [463, 13] width 31 height 16
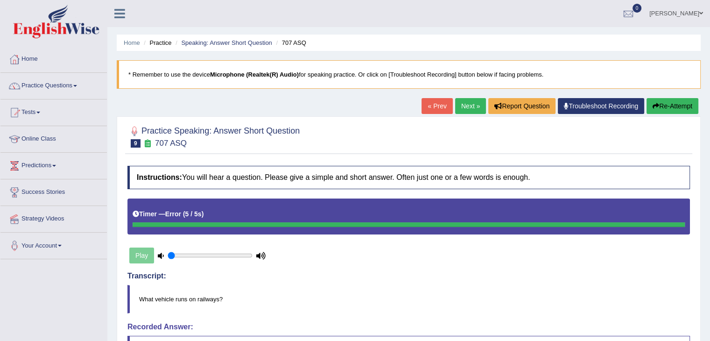
click at [467, 104] on link "Next »" at bounding box center [470, 106] width 31 height 16
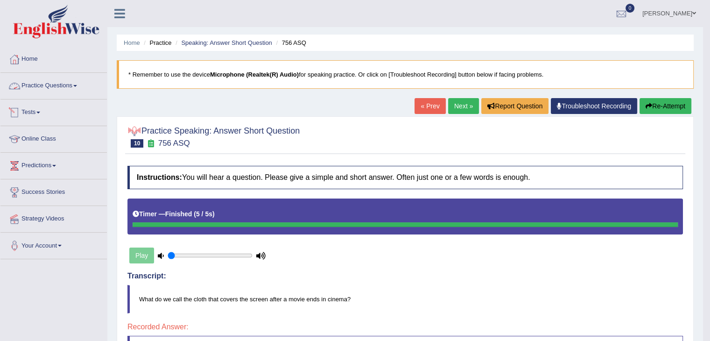
click at [69, 86] on link "Practice Questions" at bounding box center [53, 84] width 106 height 23
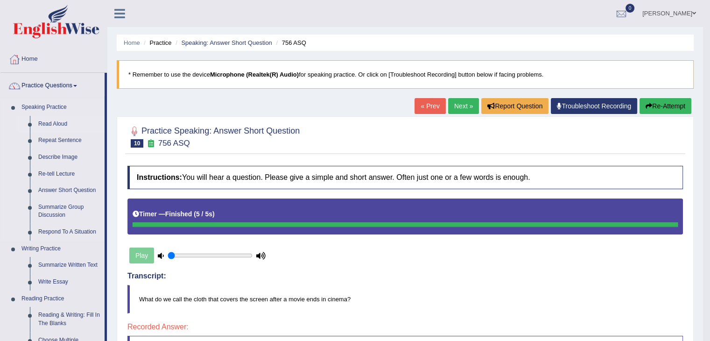
click at [58, 121] on link "Read Aloud" at bounding box center [69, 124] width 70 height 17
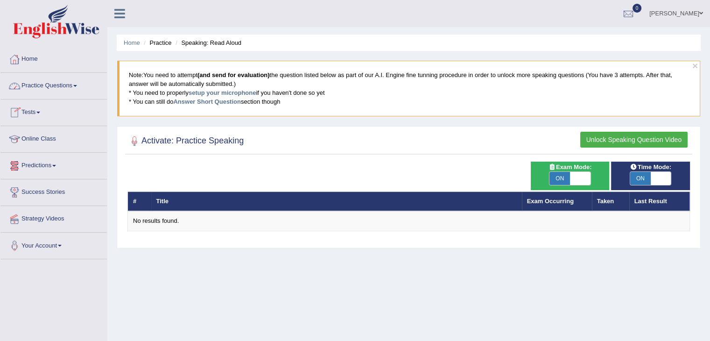
click at [56, 86] on link "Practice Questions" at bounding box center [53, 84] width 106 height 23
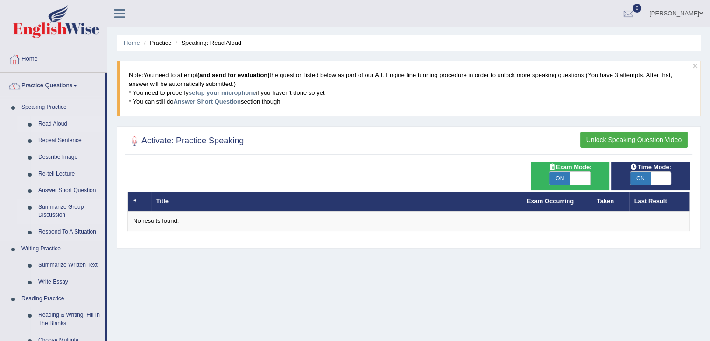
click at [61, 206] on link "Summarize Group Discussion" at bounding box center [69, 211] width 70 height 25
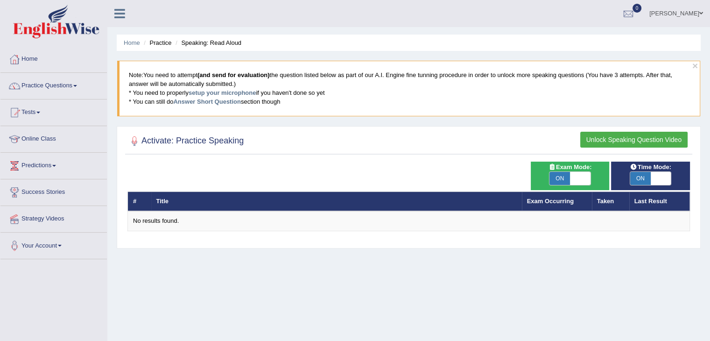
click at [629, 139] on button "Unlock Speaking Question Video" at bounding box center [633, 140] width 107 height 16
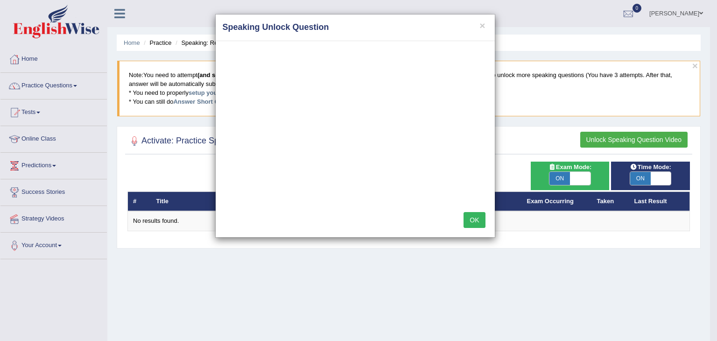
click at [476, 217] on button "OK" at bounding box center [473, 220] width 21 height 16
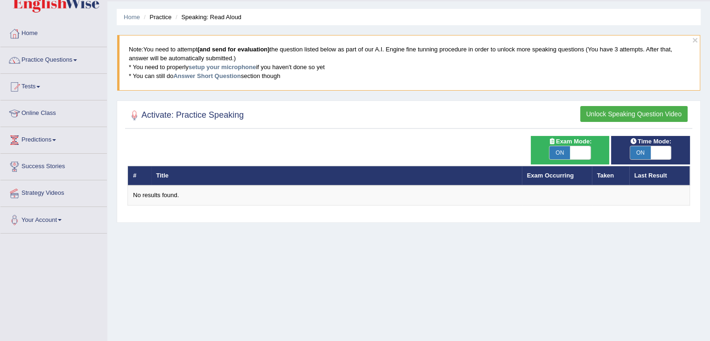
scroll to position [9, 0]
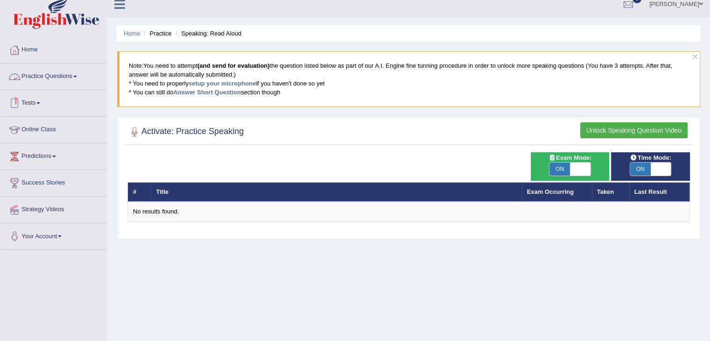
click at [76, 73] on link "Practice Questions" at bounding box center [53, 74] width 106 height 23
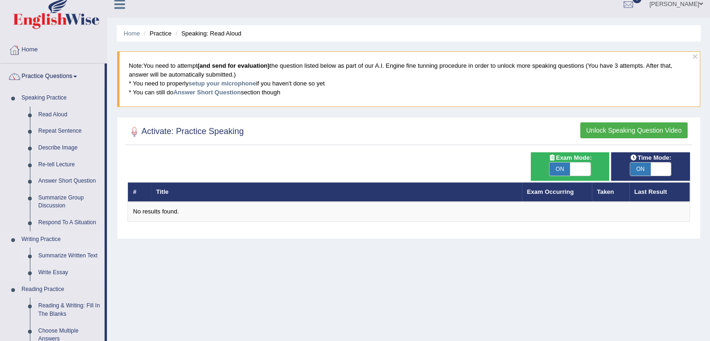
click at [57, 255] on link "Summarize Written Text" at bounding box center [69, 255] width 70 height 17
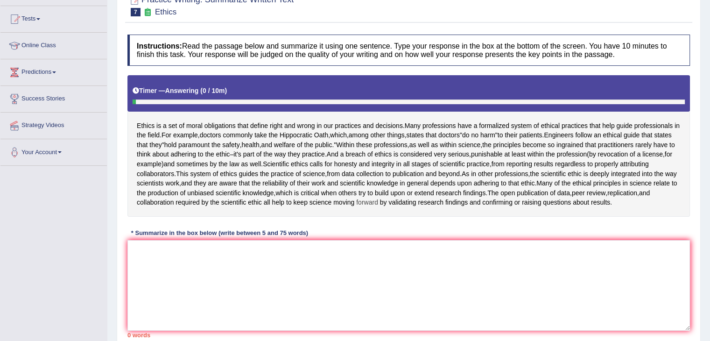
scroll to position [140, 0]
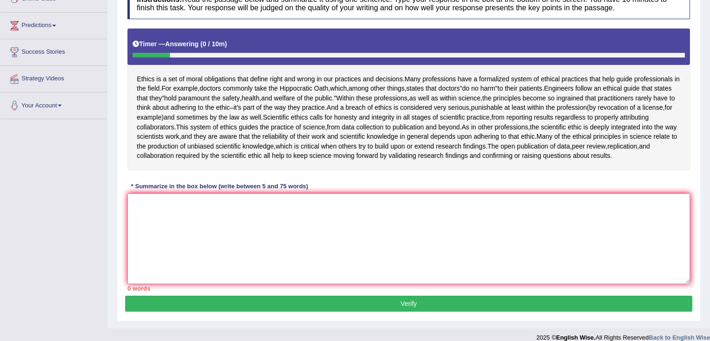
click at [240, 235] on textarea at bounding box center [408, 238] width 562 height 91
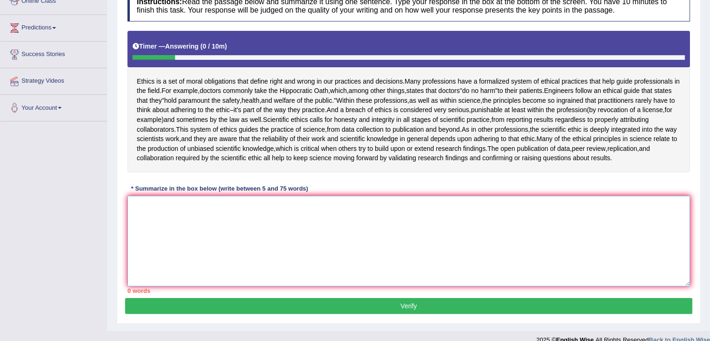
scroll to position [149, 0]
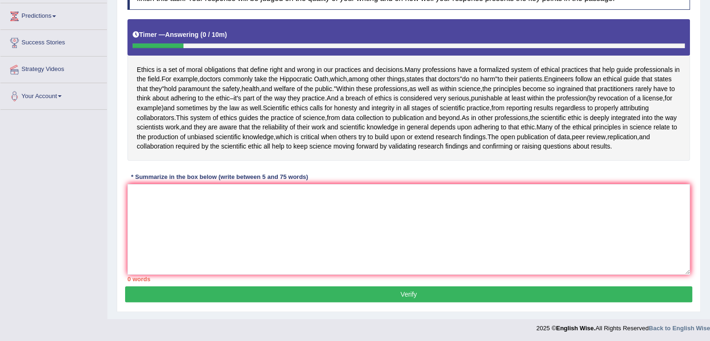
click at [457, 166] on div "Instructions: Read the passage below and summarize it using one sentence. Type …" at bounding box center [408, 130] width 567 height 312
click at [232, 208] on textarea at bounding box center [408, 229] width 562 height 91
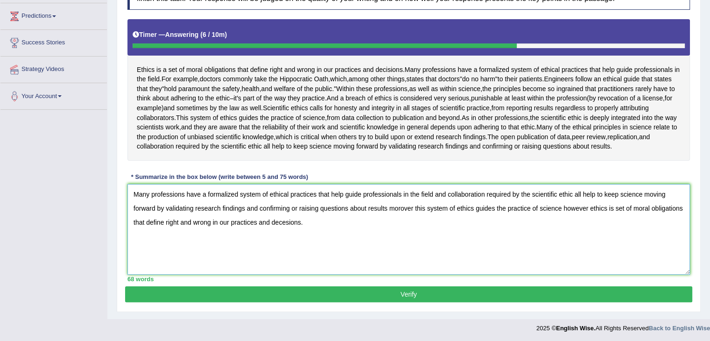
type textarea "Many professions have a formalized system of ethical practices that help guide …"
click at [433, 293] on button "Verify" at bounding box center [408, 294] width 567 height 16
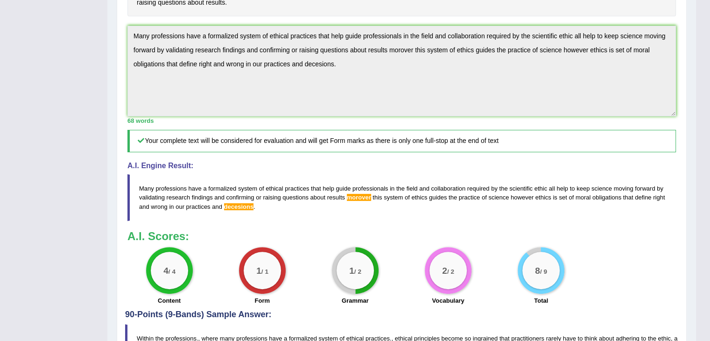
scroll to position [289, 0]
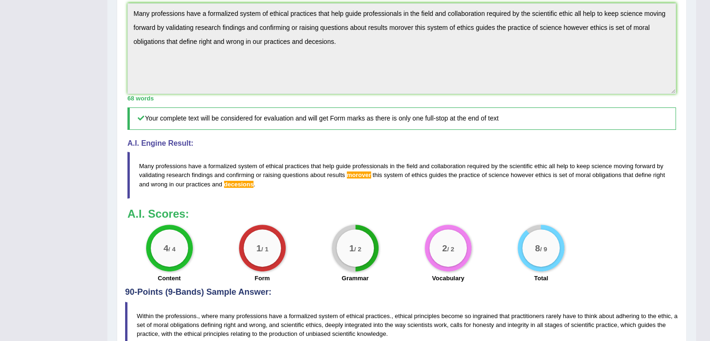
click at [356, 174] on span "morover" at bounding box center [359, 174] width 24 height 7
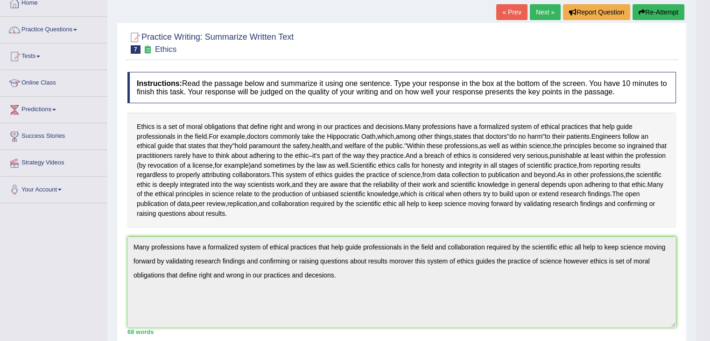
scroll to position [0, 0]
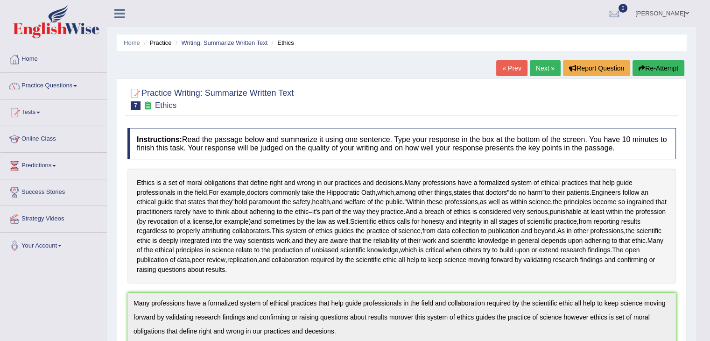
click at [541, 69] on link "Next »" at bounding box center [545, 68] width 31 height 16
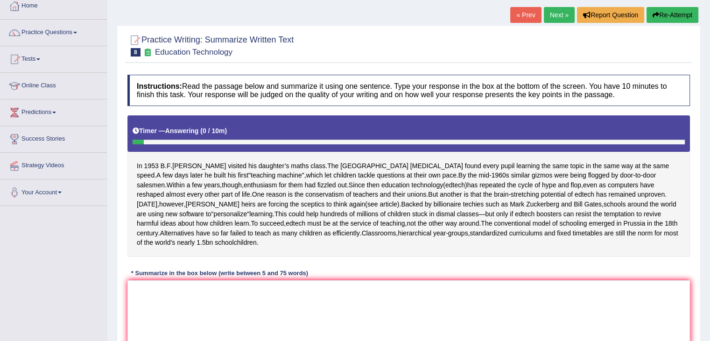
scroll to position [140, 0]
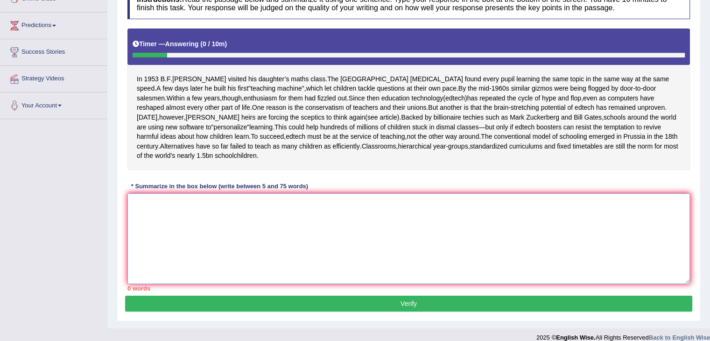
click at [278, 273] on textarea at bounding box center [408, 238] width 562 height 91
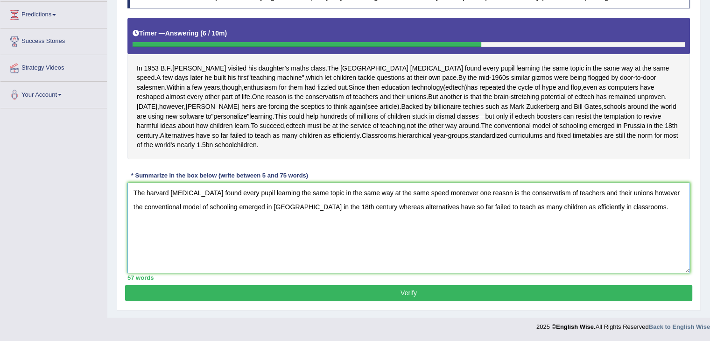
type textarea "The harvard psychologist found every pupil learning the same topic in the same …"
click at [406, 294] on button "Verify" at bounding box center [408, 293] width 567 height 16
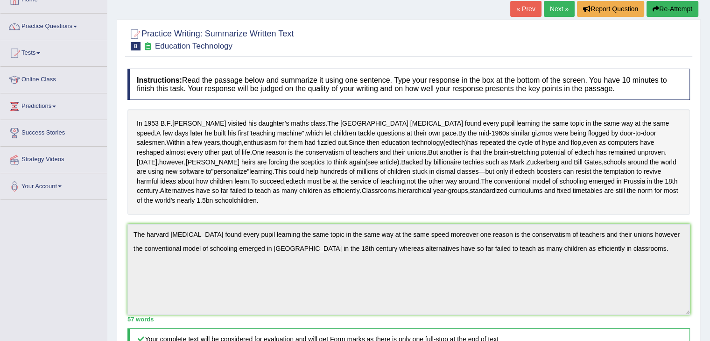
scroll to position [9, 0]
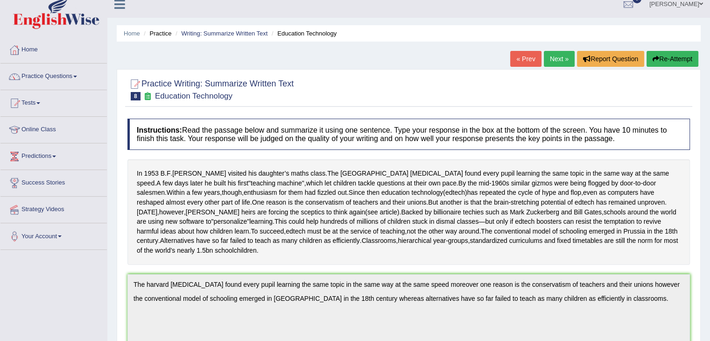
click at [553, 56] on link "Next »" at bounding box center [559, 59] width 31 height 16
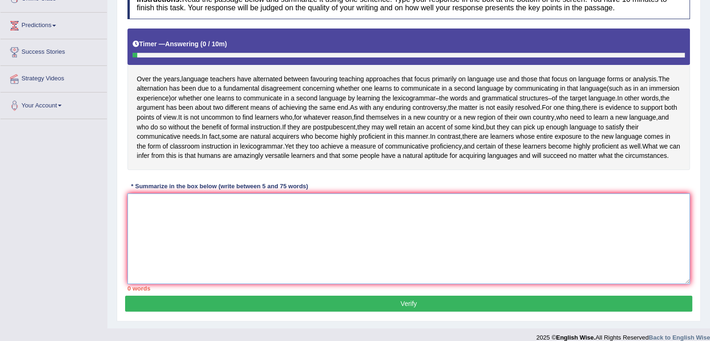
click at [233, 247] on textarea at bounding box center [408, 238] width 562 height 91
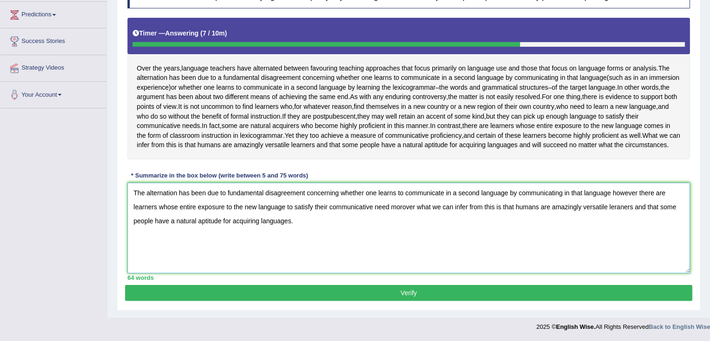
scroll to position [168, 0]
type textarea "The alternation has been due to fundamental disagreement concerning whether one…"
click at [393, 294] on button "Verify" at bounding box center [408, 293] width 567 height 16
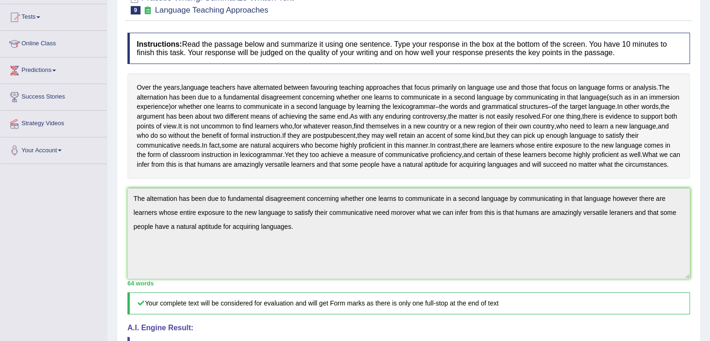
scroll to position [9, 0]
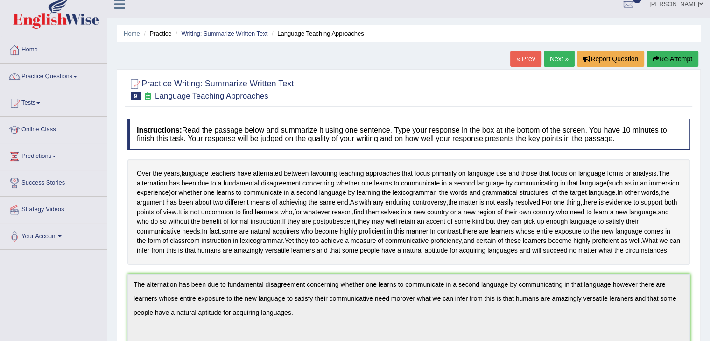
click at [550, 60] on link "Next »" at bounding box center [559, 59] width 31 height 16
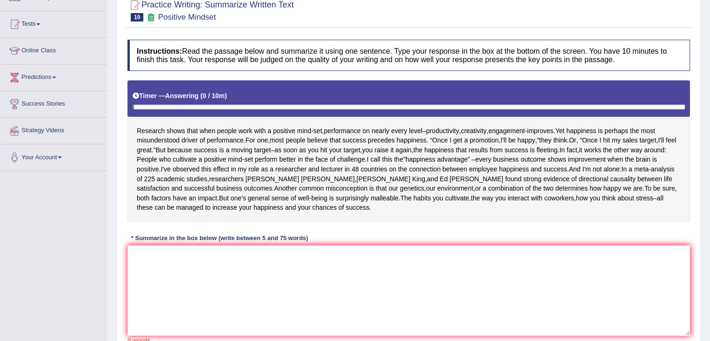
scroll to position [93, 0]
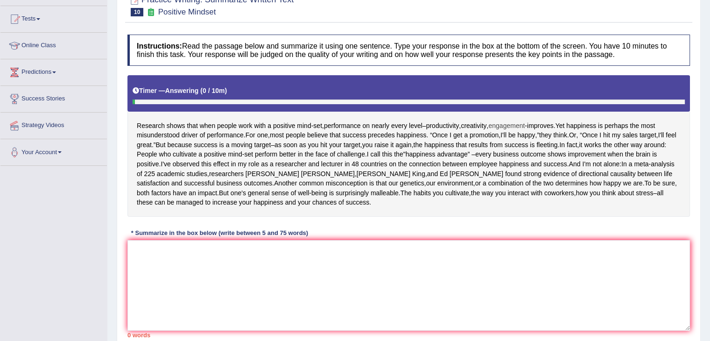
drag, startPoint x: 498, startPoint y: 122, endPoint x: 507, endPoint y: 127, distance: 10.5
click at [507, 127] on span "engagement" at bounding box center [506, 126] width 36 height 10
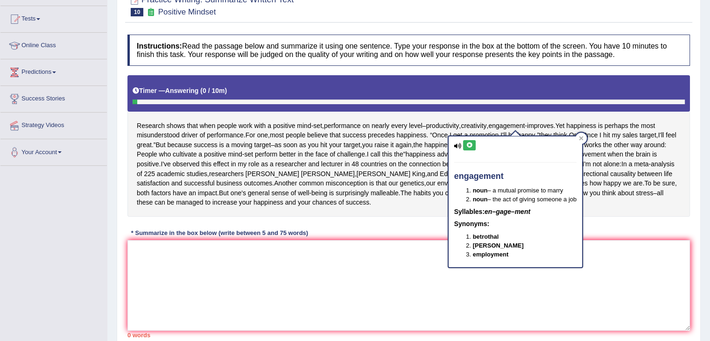
click at [363, 176] on div "Research shows that when people work with a positive mind - set , performance o…" at bounding box center [408, 145] width 562 height 141
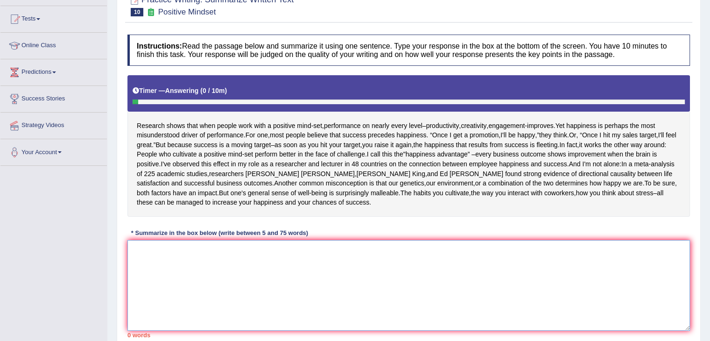
click at [321, 262] on textarea at bounding box center [408, 285] width 562 height 91
click at [201, 264] on textarea at bounding box center [408, 285] width 562 height 91
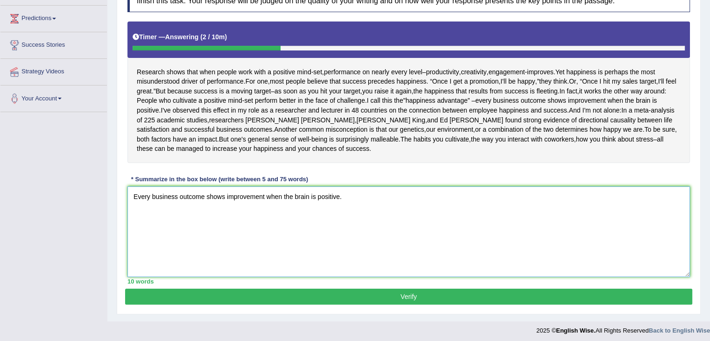
scroll to position [149, 0]
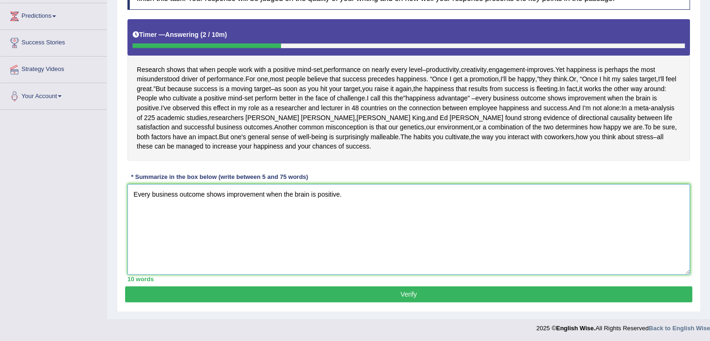
type textarea "Every business outcome shows improvement when the brain is positive."
click at [444, 293] on button "Verify" at bounding box center [408, 294] width 567 height 16
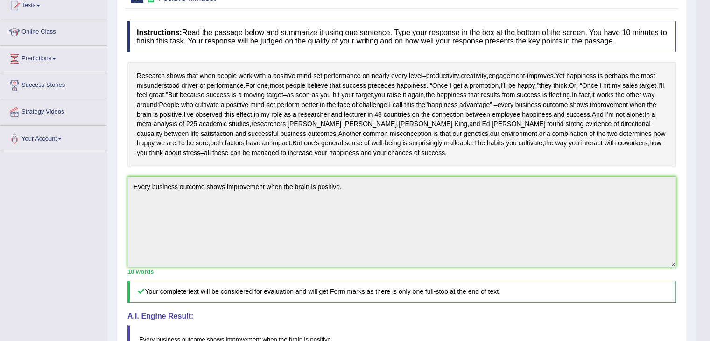
scroll to position [49, 0]
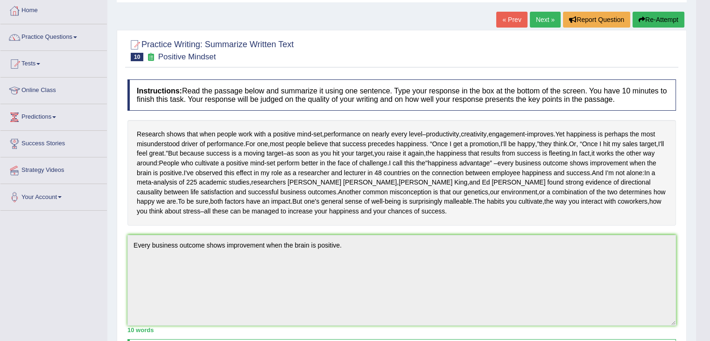
click at [538, 19] on link "Next »" at bounding box center [545, 20] width 31 height 16
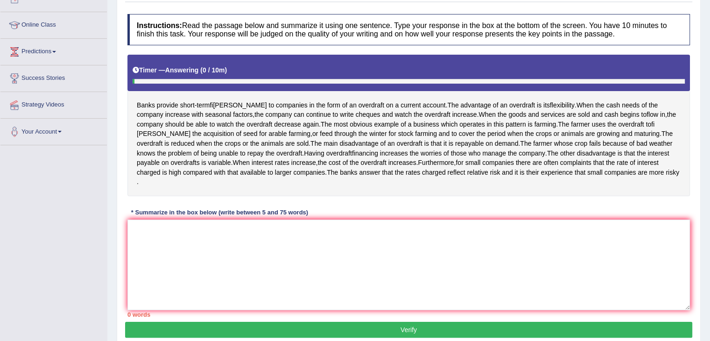
scroll to position [140, 0]
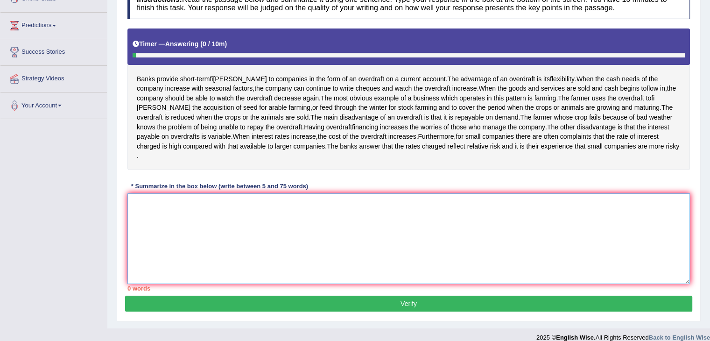
click at [237, 250] on textarea at bounding box center [408, 238] width 562 height 91
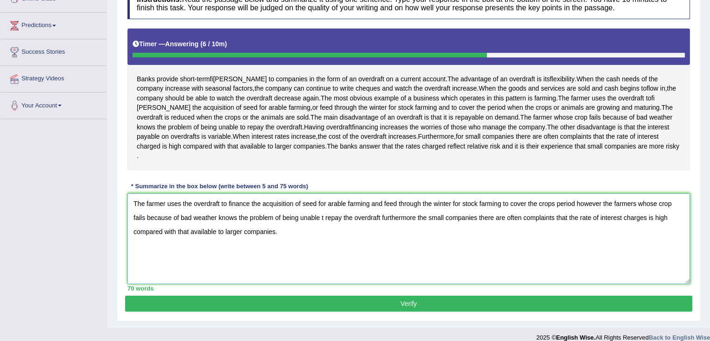
click at [324, 228] on textarea "The farmer uses the overdraft to finance the acquisition of seed for arable far…" at bounding box center [408, 238] width 562 height 91
type textarea "The farmer uses the overdraft to finance the acquisition of seed for arable far…"
click at [412, 311] on button "Verify" at bounding box center [408, 303] width 567 height 16
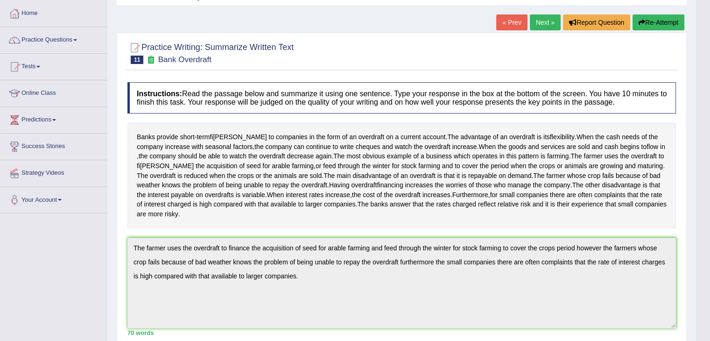
scroll to position [0, 0]
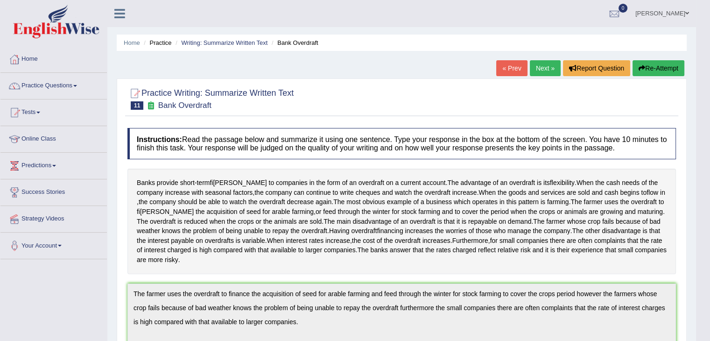
click at [541, 68] on link "Next »" at bounding box center [545, 68] width 31 height 16
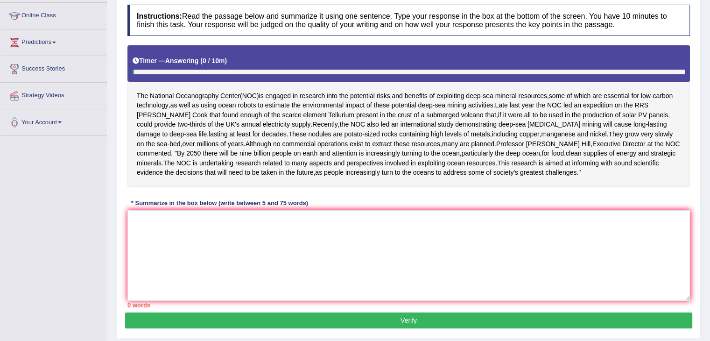
scroll to position [140, 0]
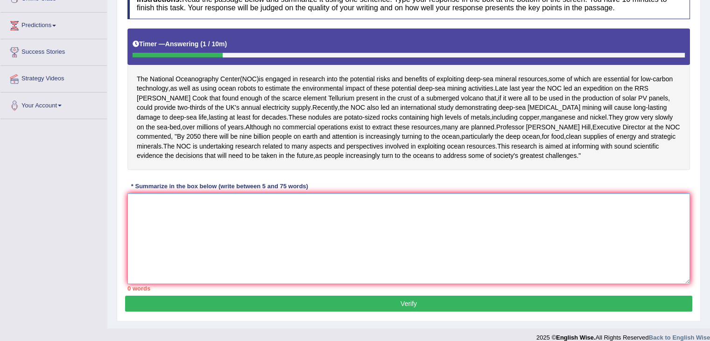
click at [224, 274] on textarea at bounding box center [408, 238] width 562 height 91
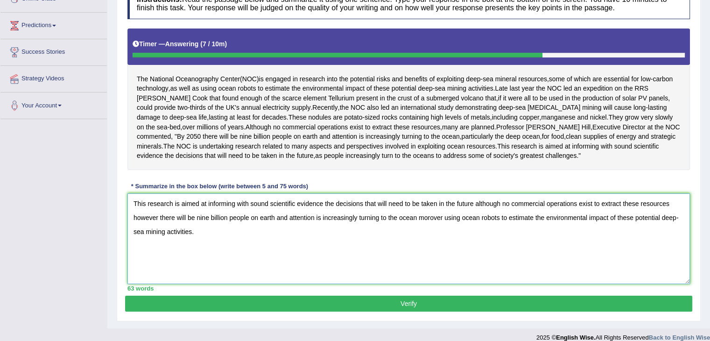
click at [430, 246] on textarea "This research is aimed at informing with sound scientific evidence the decision…" at bounding box center [408, 238] width 562 height 91
click at [481, 284] on textarea "This research is aimed at informing with sound scientific evidence the decision…" at bounding box center [408, 238] width 562 height 91
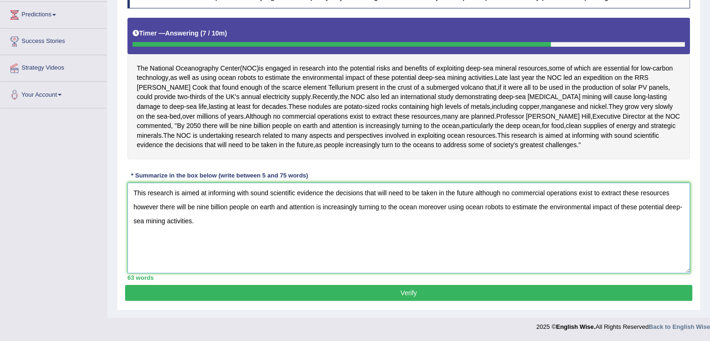
scroll to position [178, 0]
type textarea "This research is aimed at informing with sound scientific evidence the decision…"
click at [418, 294] on button "Verify" at bounding box center [408, 293] width 567 height 16
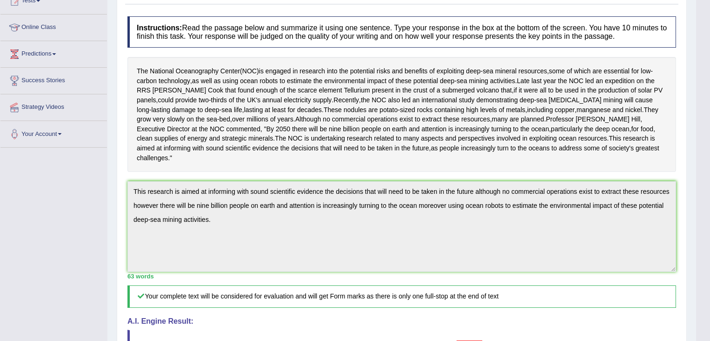
scroll to position [0, 0]
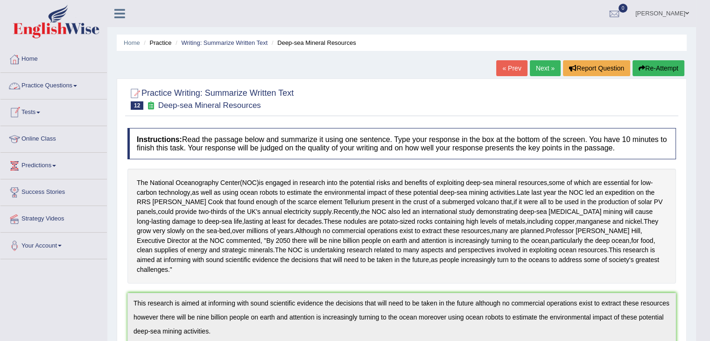
click at [50, 85] on link "Practice Questions" at bounding box center [53, 84] width 106 height 23
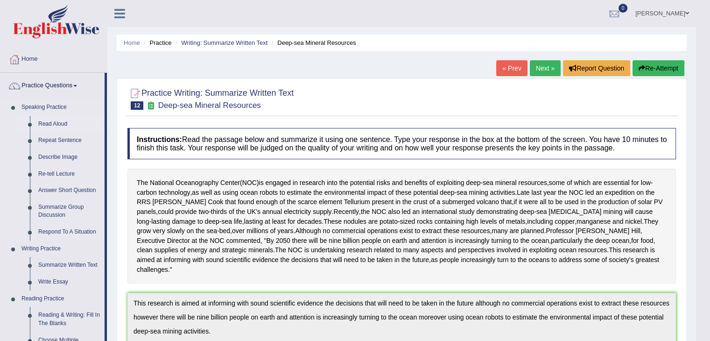
click at [58, 124] on link "Read Aloud" at bounding box center [69, 124] width 70 height 17
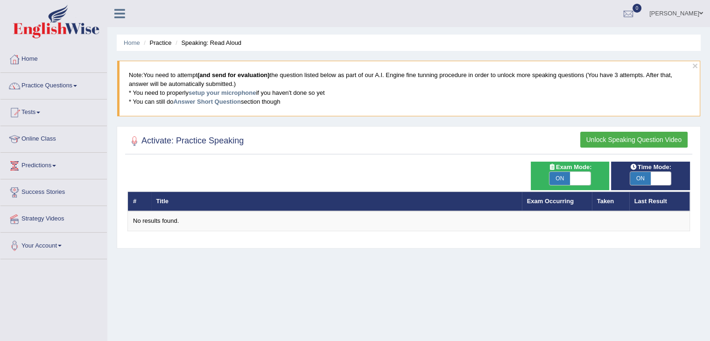
click at [42, 79] on link "Practice Questions" at bounding box center [53, 84] width 106 height 23
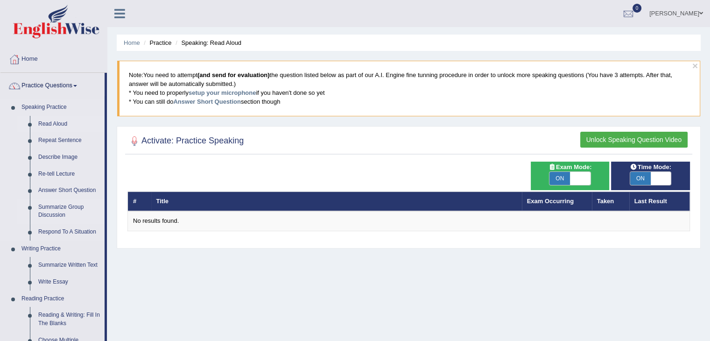
click at [60, 205] on link "Summarize Group Discussion" at bounding box center [69, 211] width 70 height 25
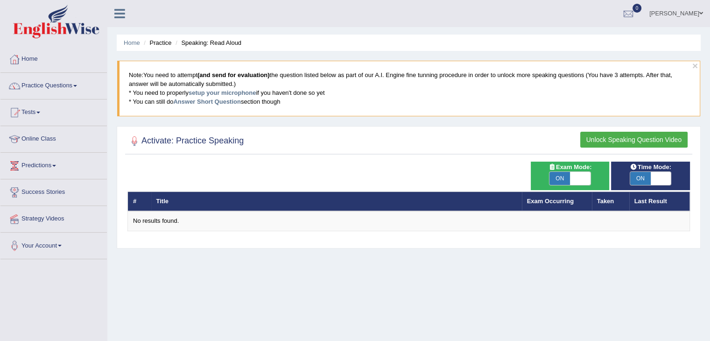
click at [634, 140] on button "Unlock Speaking Question Video" at bounding box center [633, 140] width 107 height 16
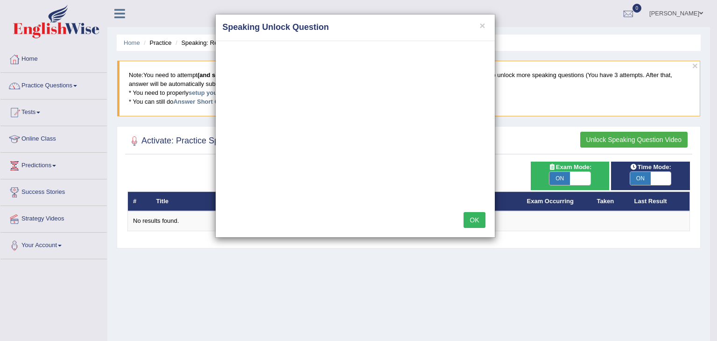
click at [474, 222] on button "OK" at bounding box center [473, 220] width 21 height 16
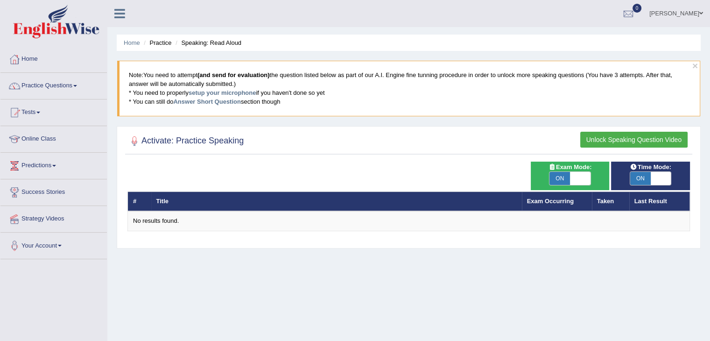
click at [612, 139] on button "Unlock Speaking Question Video" at bounding box center [633, 140] width 107 height 16
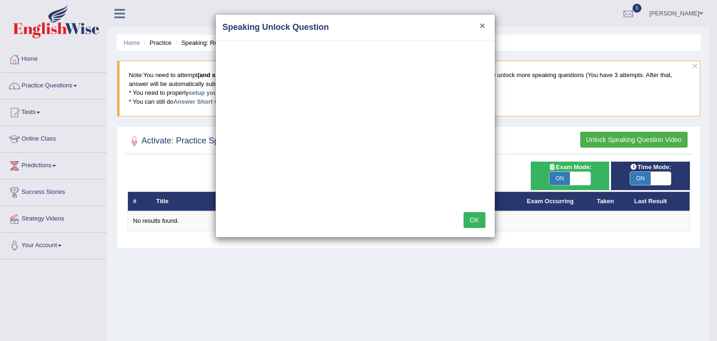
click at [483, 24] on button "×" at bounding box center [482, 26] width 6 height 10
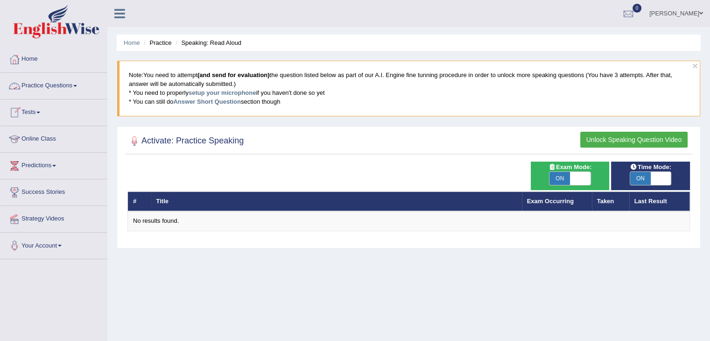
click at [67, 88] on link "Practice Questions" at bounding box center [53, 84] width 106 height 23
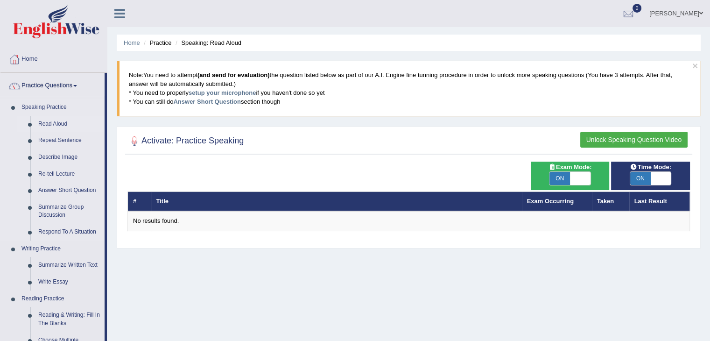
click at [60, 124] on link "Read Aloud" at bounding box center [69, 124] width 70 height 17
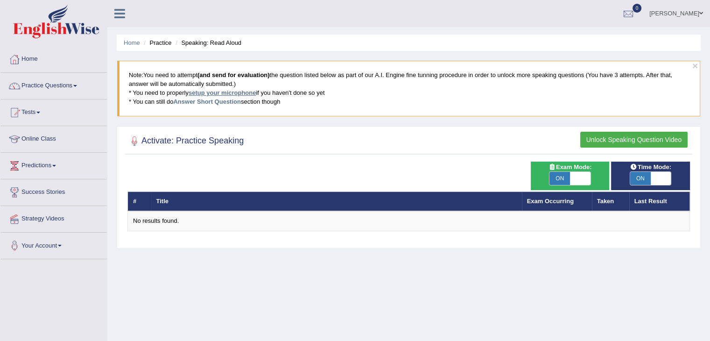
click at [242, 92] on link "setup your microphone" at bounding box center [222, 92] width 67 height 7
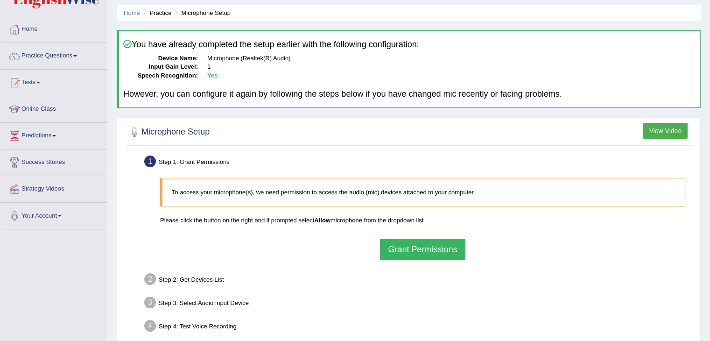
scroll to position [47, 0]
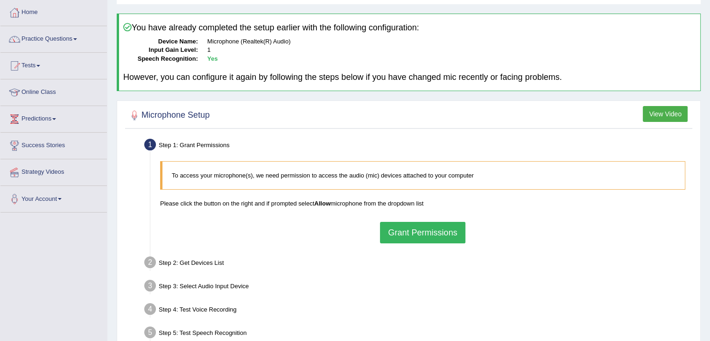
click at [434, 235] on button "Grant Permissions" at bounding box center [422, 232] width 85 height 21
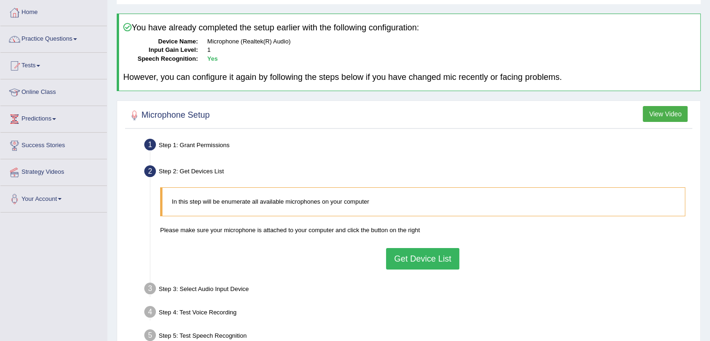
click at [430, 256] on button "Get Device List" at bounding box center [422, 258] width 73 height 21
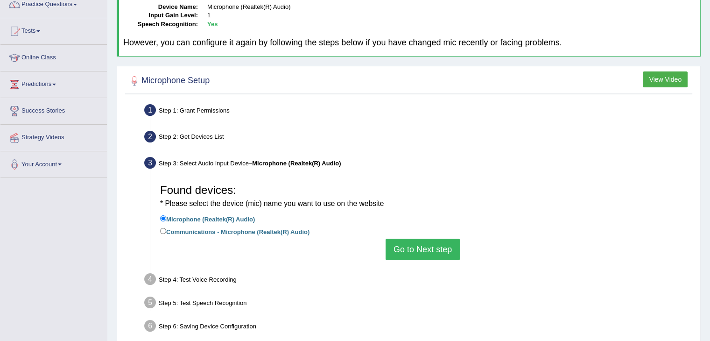
scroll to position [140, 0]
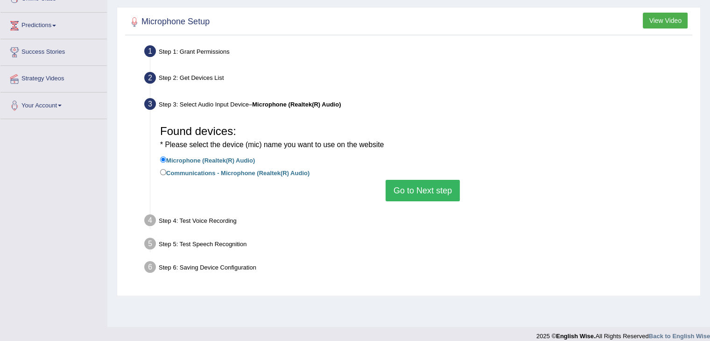
click at [428, 185] on button "Go to Next step" at bounding box center [422, 190] width 74 height 21
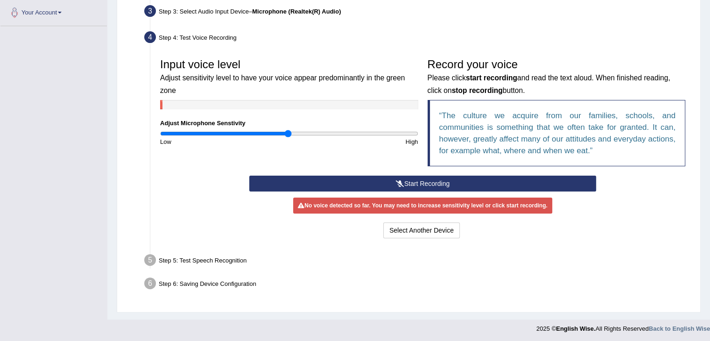
scroll to position [233, 0]
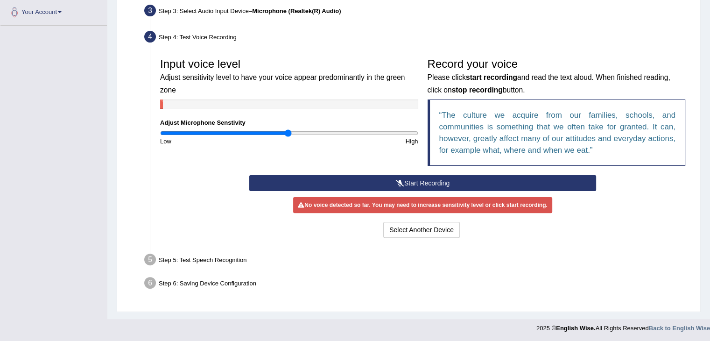
click at [439, 180] on button "Start Recording" at bounding box center [422, 183] width 347 height 16
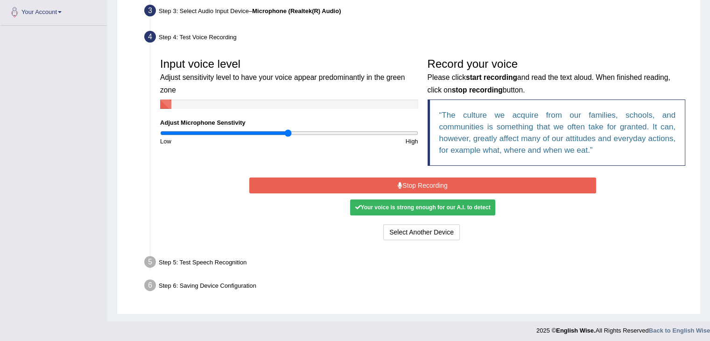
click at [441, 183] on button "Stop Recording" at bounding box center [422, 185] width 347 height 16
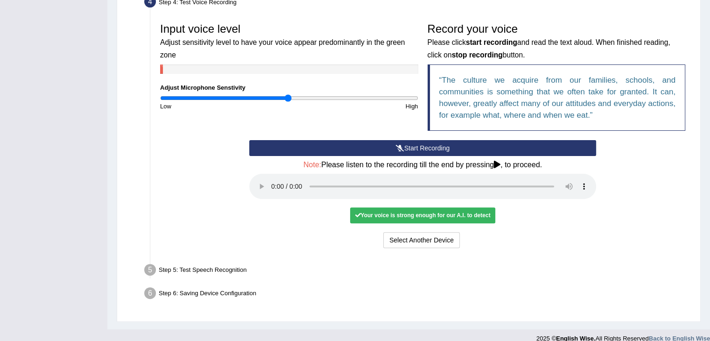
scroll to position [279, 0]
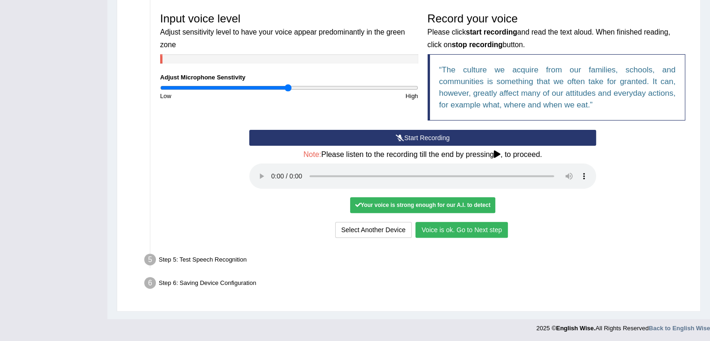
click at [474, 227] on button "Voice is ok. Go to Next step" at bounding box center [461, 230] width 92 height 16
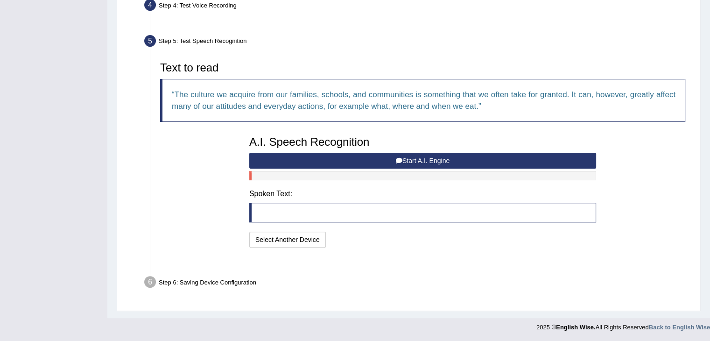
scroll to position [242, 0]
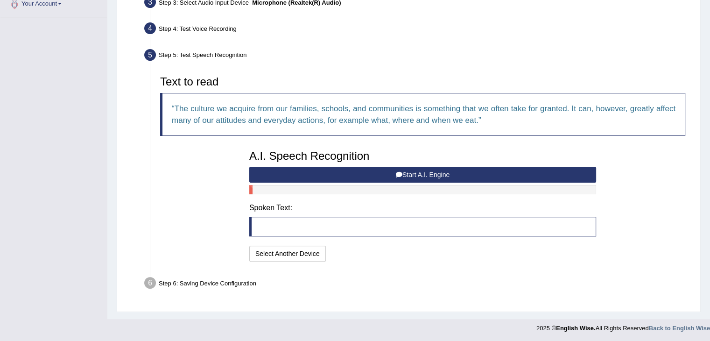
click at [474, 175] on button "Start A.I. Engine" at bounding box center [422, 175] width 347 height 16
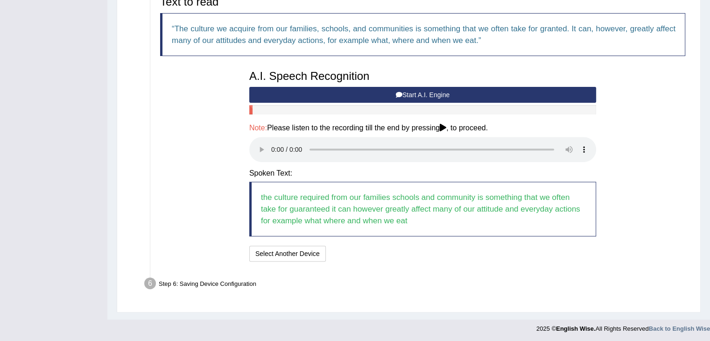
scroll to position [322, 0]
click at [437, 96] on button "Start A.I. Engine" at bounding box center [422, 94] width 347 height 16
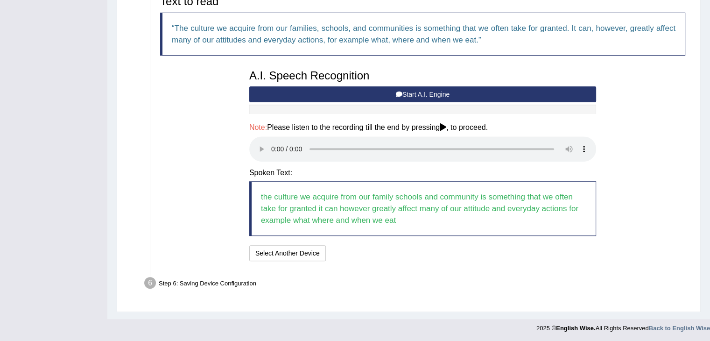
click at [449, 261] on div "I will practice without this feature Select Another Device Speech is ok. Go to …" at bounding box center [422, 254] width 347 height 18
click at [382, 252] on button "Speech is ok. Go to Last step" at bounding box center [378, 253] width 98 height 16
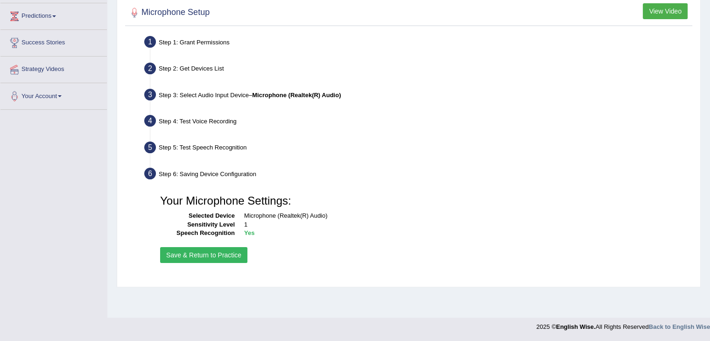
scroll to position [149, 0]
click at [203, 255] on button "Save & Return to Practice" at bounding box center [203, 255] width 87 height 16
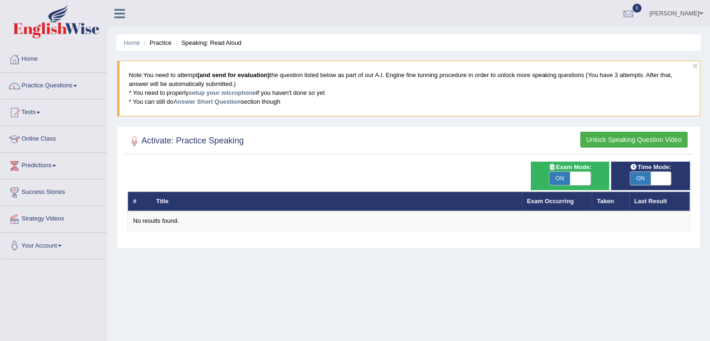
click at [640, 137] on button "Unlock Speaking Question Video" at bounding box center [633, 140] width 107 height 16
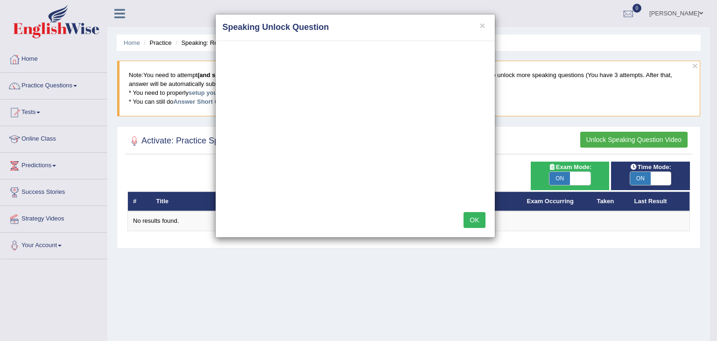
click at [474, 221] on button "OK" at bounding box center [473, 220] width 21 height 16
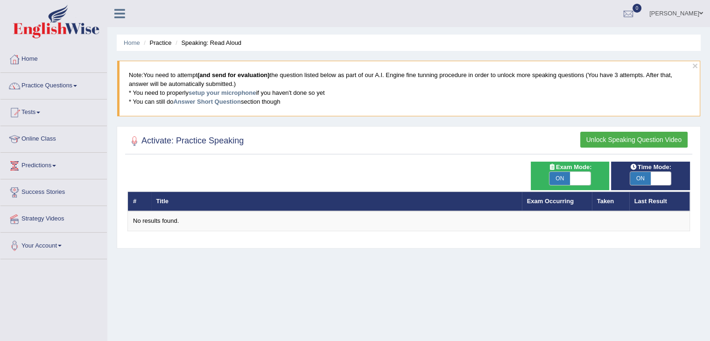
click at [614, 141] on button "Unlock Speaking Question Video" at bounding box center [633, 140] width 107 height 16
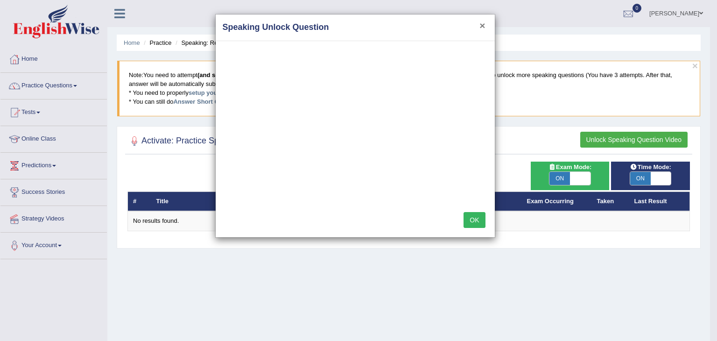
click at [485, 22] on button "×" at bounding box center [482, 26] width 6 height 10
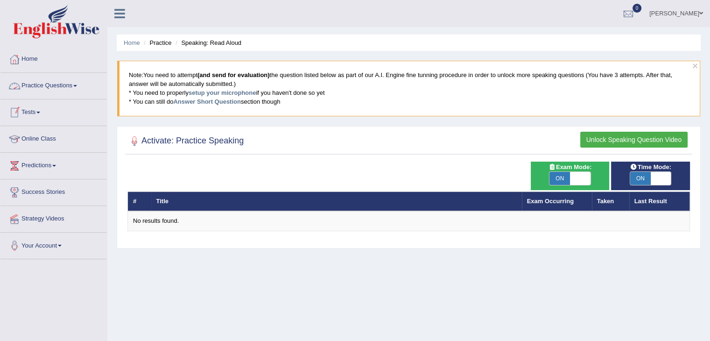
click at [56, 86] on link "Practice Questions" at bounding box center [53, 84] width 106 height 23
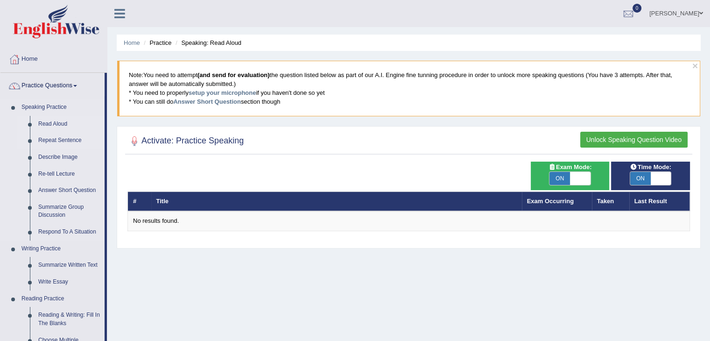
click at [58, 140] on link "Repeat Sentence" at bounding box center [69, 140] width 70 height 17
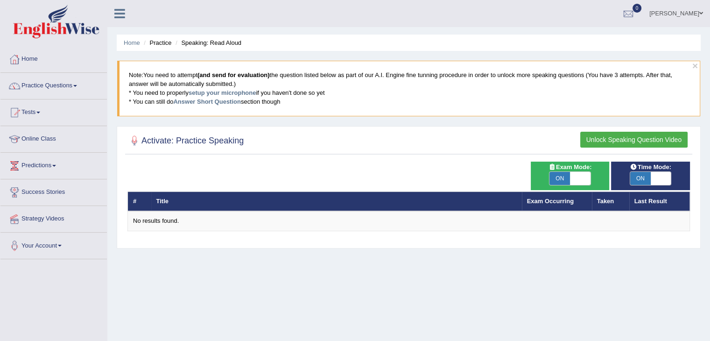
drag, startPoint x: 140, startPoint y: 138, endPoint x: 161, endPoint y: 145, distance: 22.6
click at [141, 140] on h2 "Activate: Practice Speaking" at bounding box center [185, 141] width 116 height 14
click at [164, 142] on h2 "Activate: Practice Speaking" at bounding box center [185, 141] width 116 height 14
click at [178, 139] on h2 "Activate: Practice Speaking" at bounding box center [185, 141] width 116 height 14
click at [69, 88] on link "Practice Questions" at bounding box center [53, 84] width 106 height 23
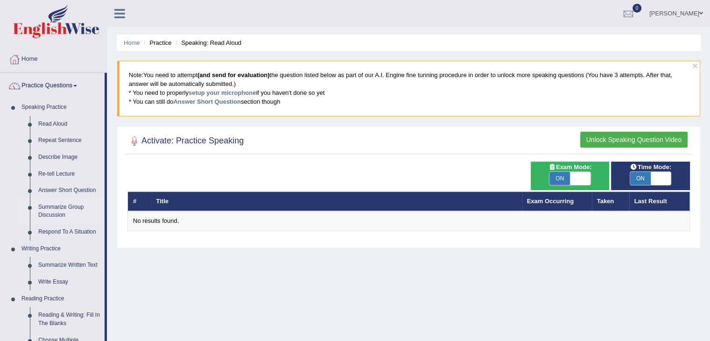
scroll to position [140, 0]
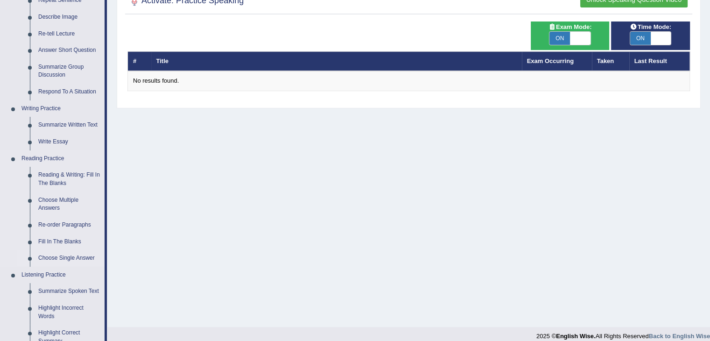
click at [66, 259] on link "Choose Single Answer" at bounding box center [69, 258] width 70 height 17
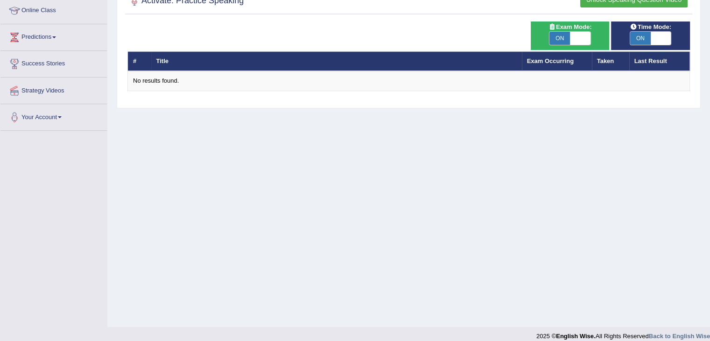
scroll to position [149, 0]
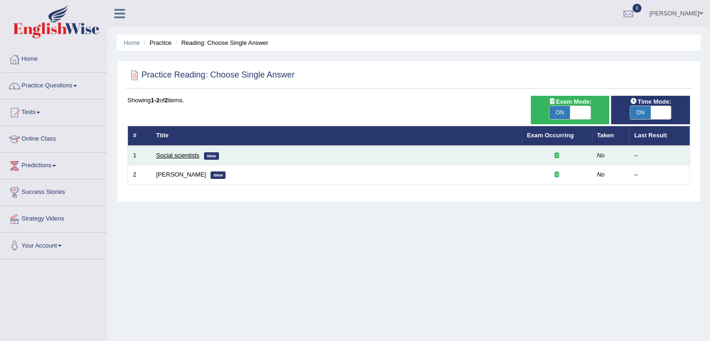
click at [181, 155] on link "Social scientists" at bounding box center [177, 155] width 43 height 7
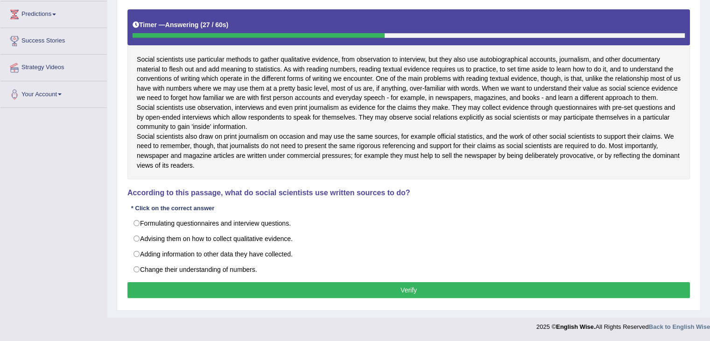
scroll to position [170, 0]
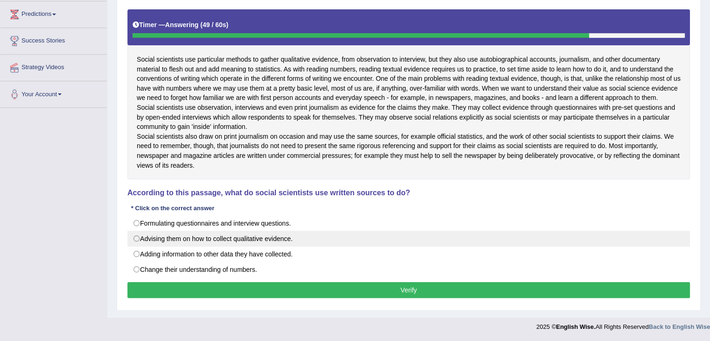
click at [198, 242] on label "Advising them on how to collect qualitative evidence." at bounding box center [408, 239] width 562 height 16
radio input "true"
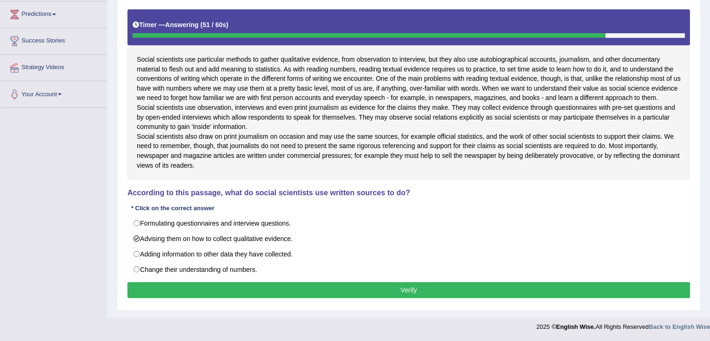
click at [411, 290] on button "Verify" at bounding box center [408, 290] width 562 height 16
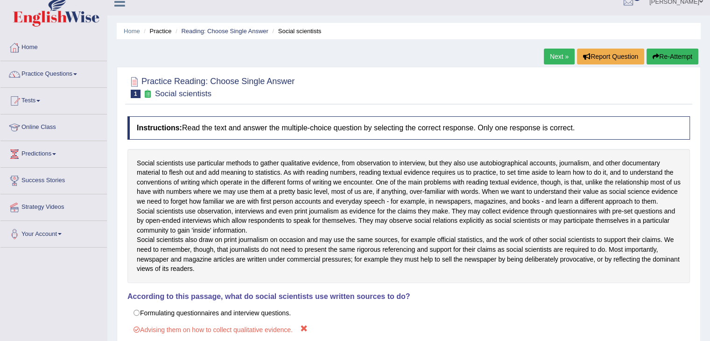
scroll to position [9, 0]
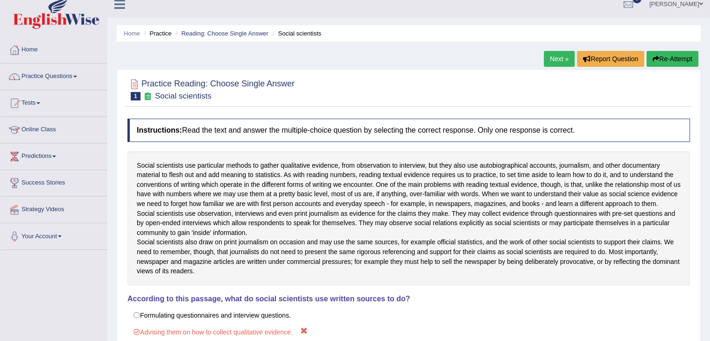
click at [559, 56] on link "Next »" at bounding box center [559, 59] width 31 height 16
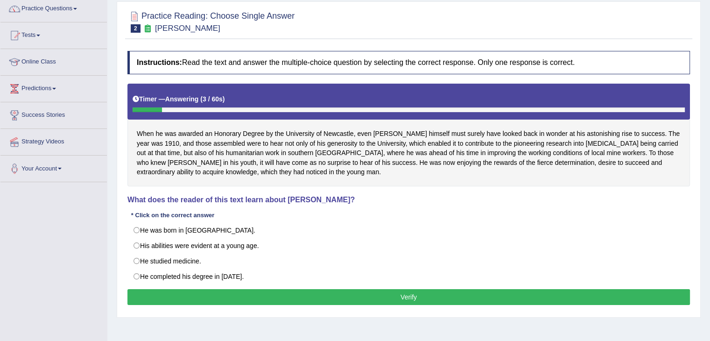
scroll to position [93, 0]
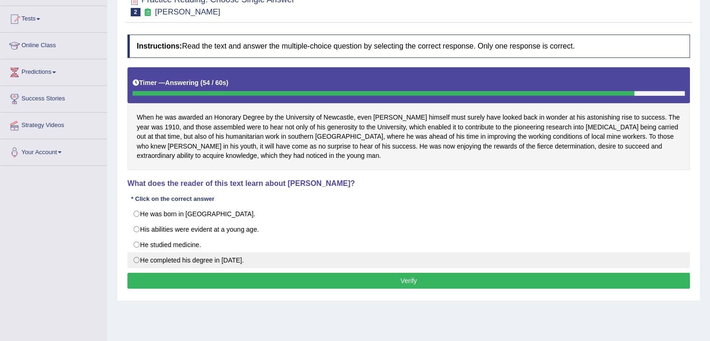
click at [183, 258] on label "He completed his degree in [DATE]." at bounding box center [408, 260] width 562 height 16
radio input "true"
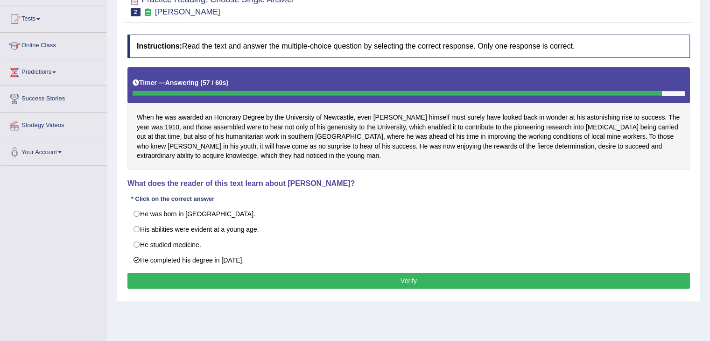
click at [348, 279] on button "Verify" at bounding box center [408, 281] width 562 height 16
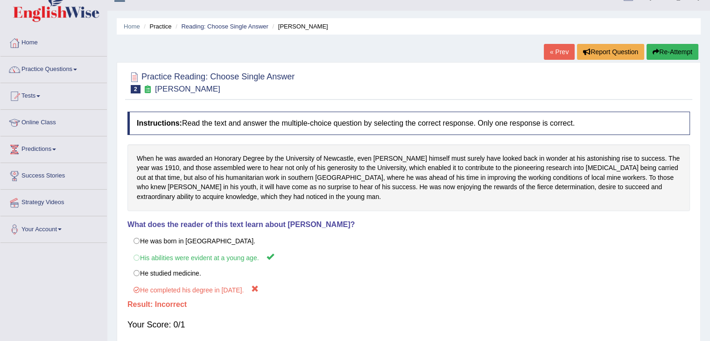
scroll to position [9, 0]
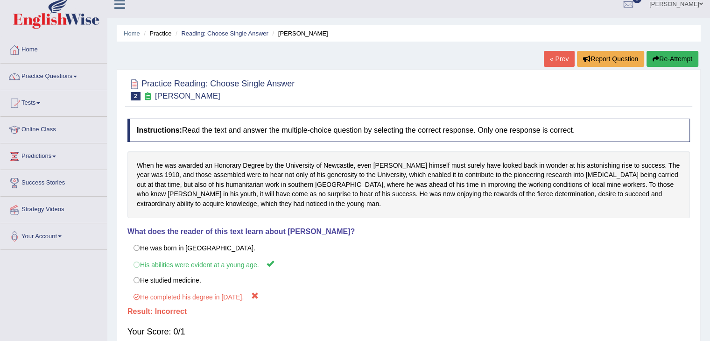
click at [680, 55] on button "Re-Attempt" at bounding box center [672, 59] width 52 height 16
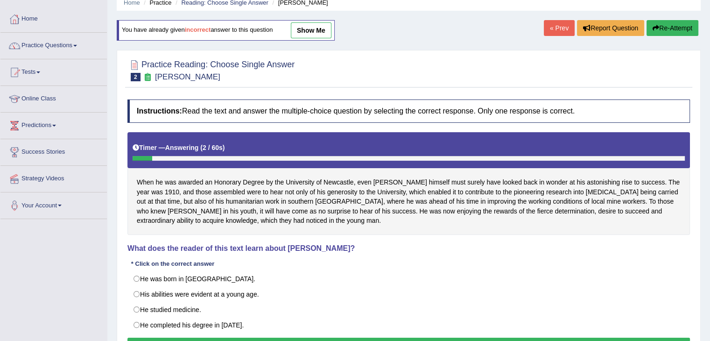
scroll to position [103, 0]
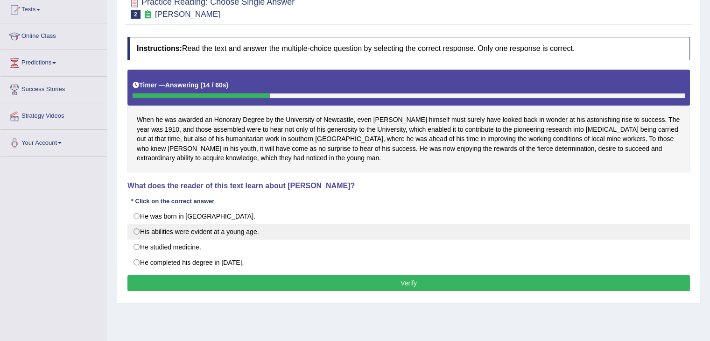
click at [202, 226] on label "His abilities were evident at a young age." at bounding box center [408, 232] width 562 height 16
radio input "true"
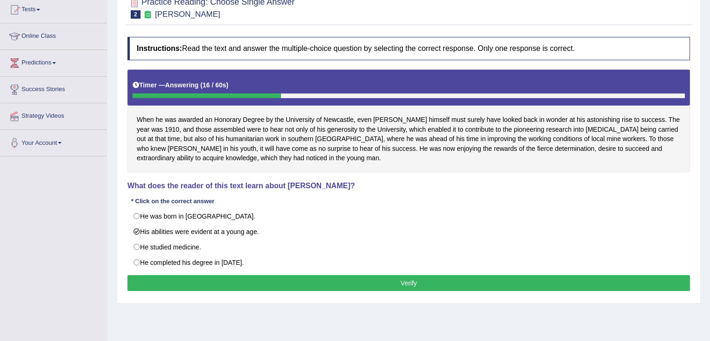
click at [416, 283] on button "Verify" at bounding box center [408, 283] width 562 height 16
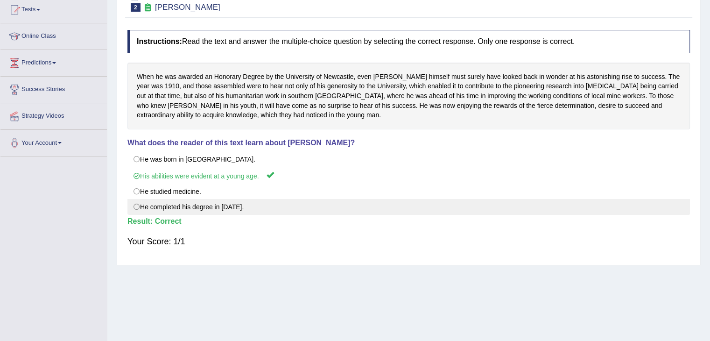
scroll to position [0, 0]
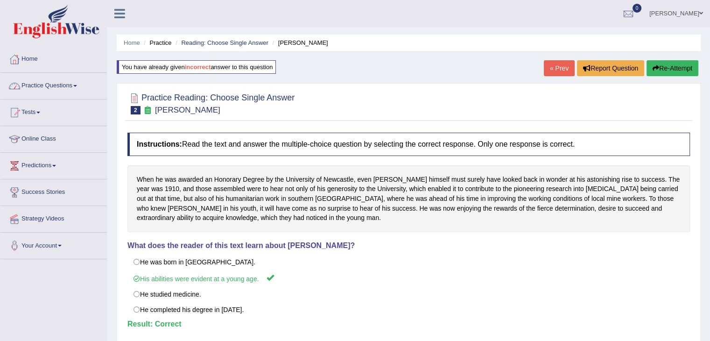
click at [63, 81] on link "Practice Questions" at bounding box center [53, 84] width 106 height 23
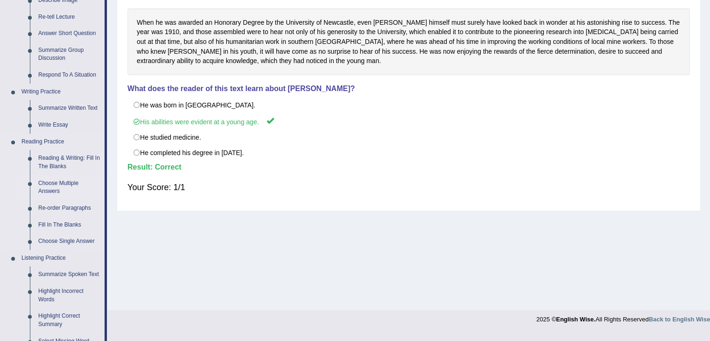
scroll to position [187, 0]
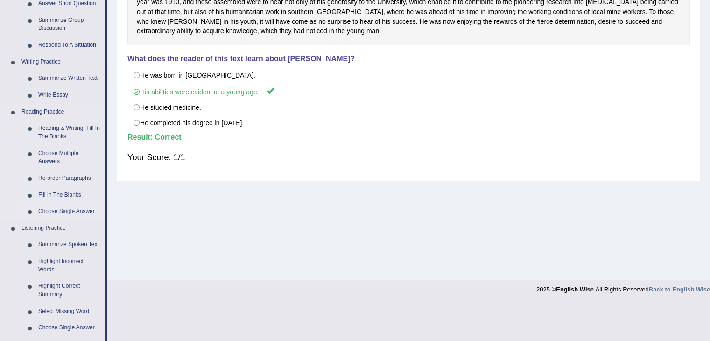
click at [62, 213] on link "Choose Single Answer" at bounding box center [69, 211] width 70 height 17
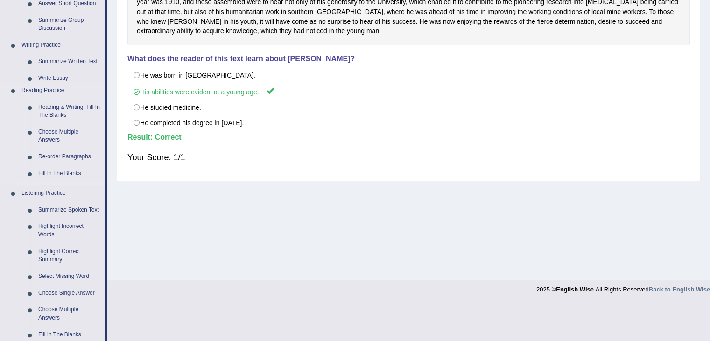
scroll to position [149, 0]
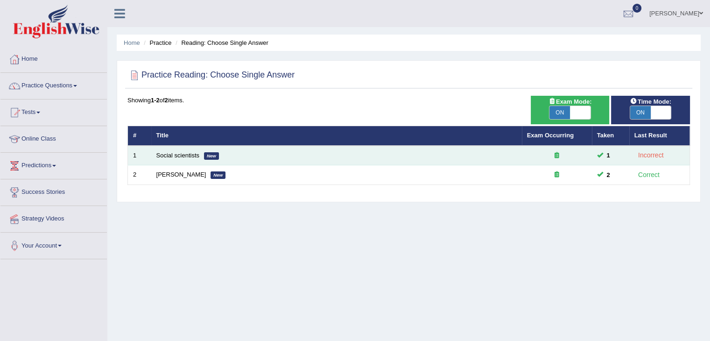
click at [203, 155] on td "Social scientists New" at bounding box center [336, 156] width 371 height 20
click at [558, 152] on icon at bounding box center [556, 155] width 5 height 6
click at [659, 154] on div "Incorrect" at bounding box center [650, 155] width 33 height 11
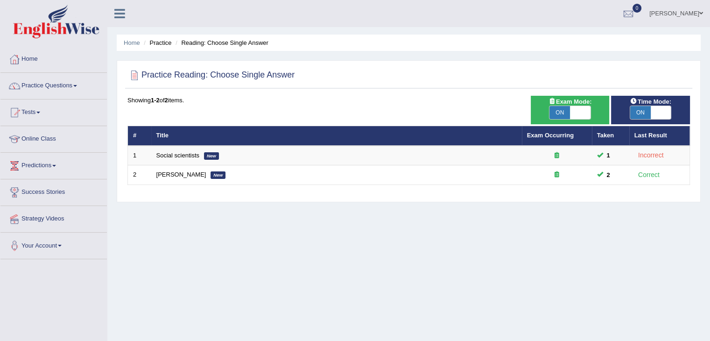
click at [651, 137] on th "Last Result" at bounding box center [659, 136] width 61 height 20
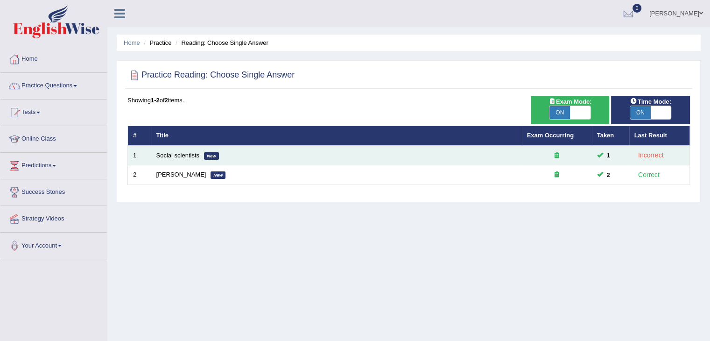
click at [181, 162] on td "Social scientists New" at bounding box center [336, 156] width 371 height 20
click at [179, 156] on link "Social scientists" at bounding box center [177, 155] width 43 height 7
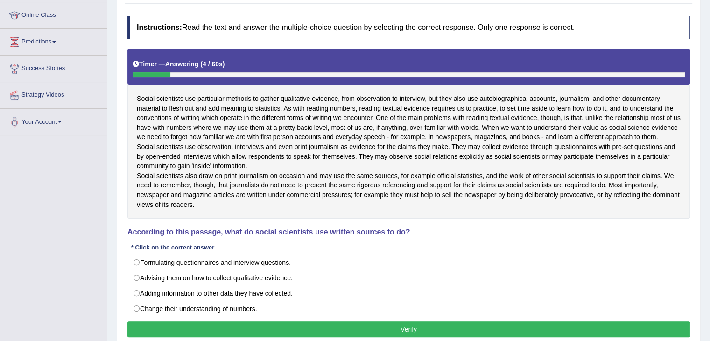
scroll to position [140, 0]
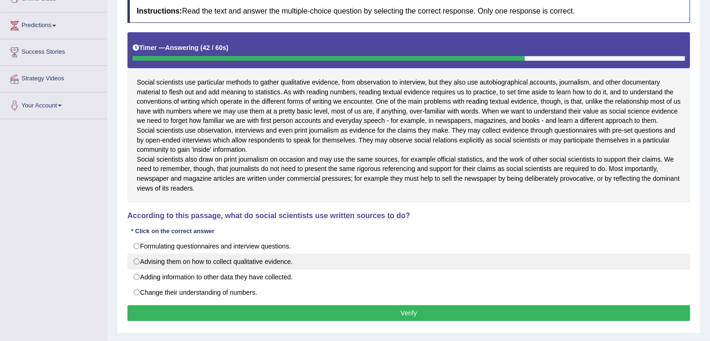
click at [219, 269] on label "Advising them on how to collect qualitative evidence." at bounding box center [408, 261] width 562 height 16
radio input "true"
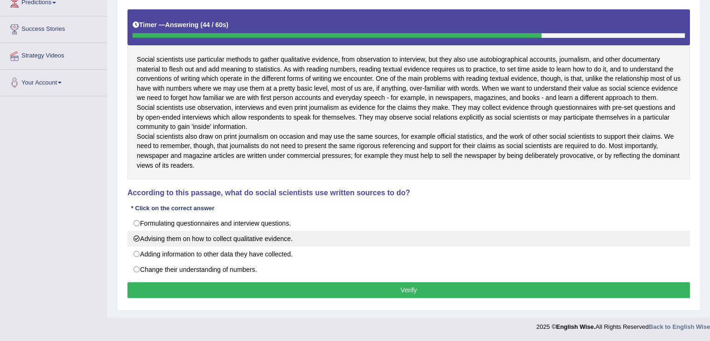
scroll to position [182, 0]
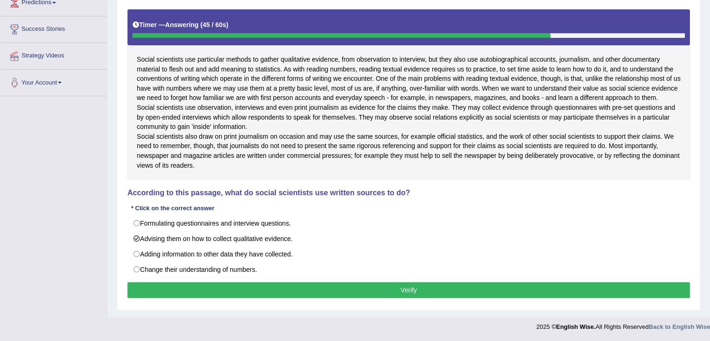
click at [447, 292] on button "Verify" at bounding box center [408, 290] width 562 height 16
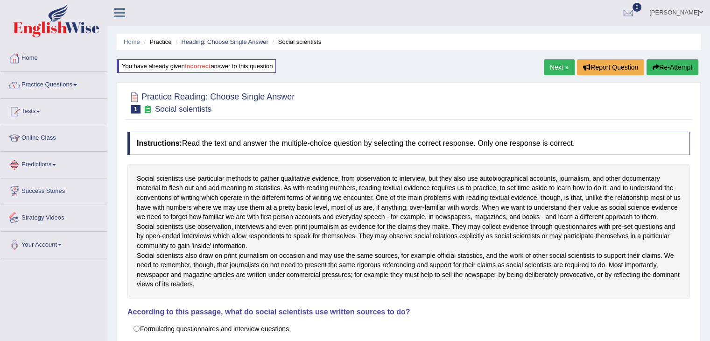
scroll to position [0, 0]
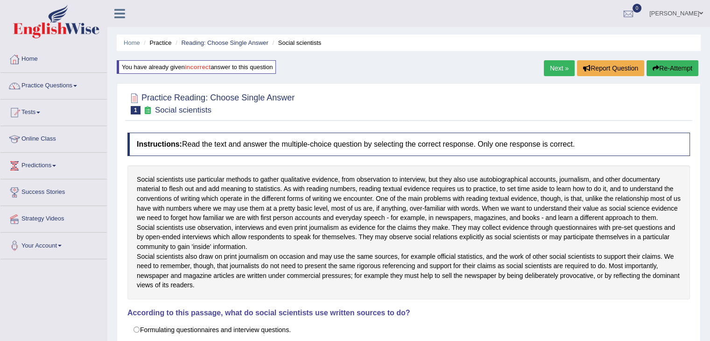
click at [65, 83] on link "Practice Questions" at bounding box center [53, 84] width 106 height 23
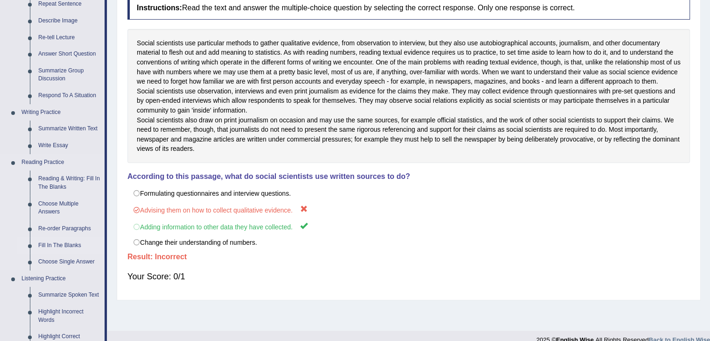
scroll to position [187, 0]
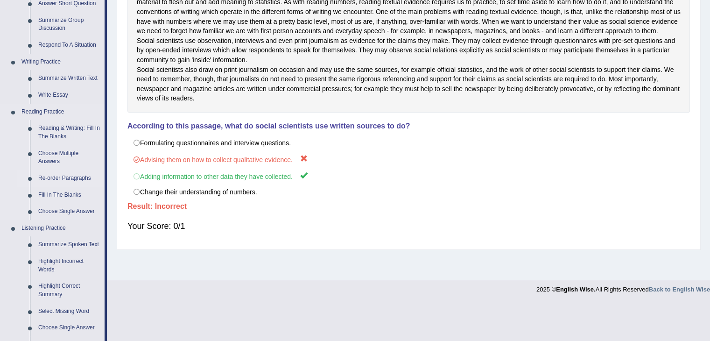
click at [62, 177] on link "Re-order Paragraphs" at bounding box center [69, 178] width 70 height 17
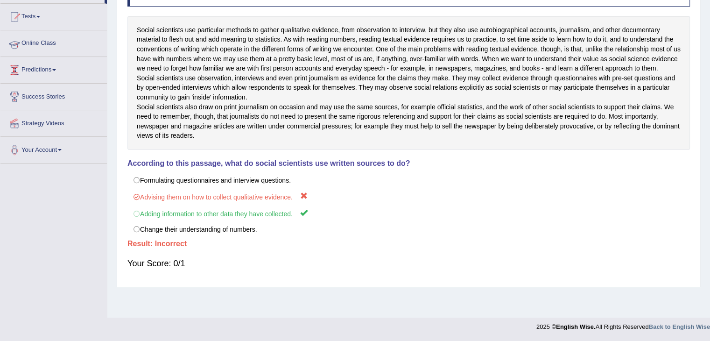
scroll to position [149, 0]
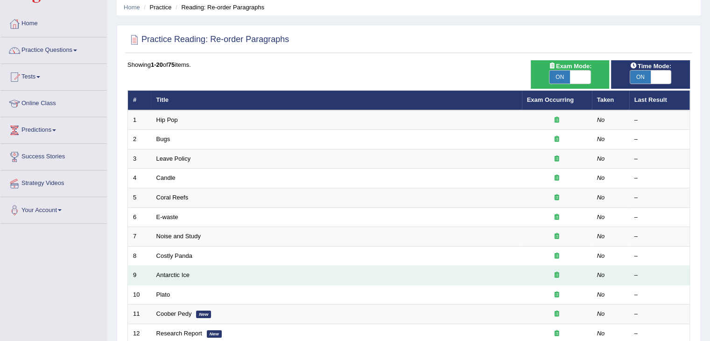
scroll to position [93, 0]
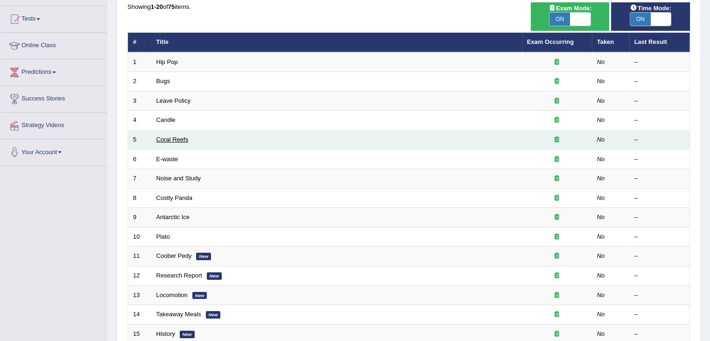
click at [179, 137] on link "Coral Reefs" at bounding box center [172, 139] width 32 height 7
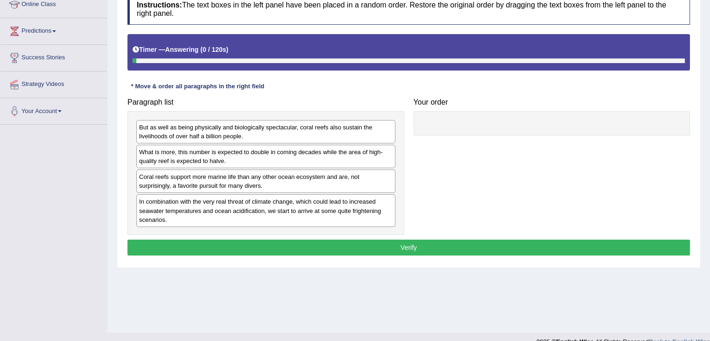
scroll to position [140, 0]
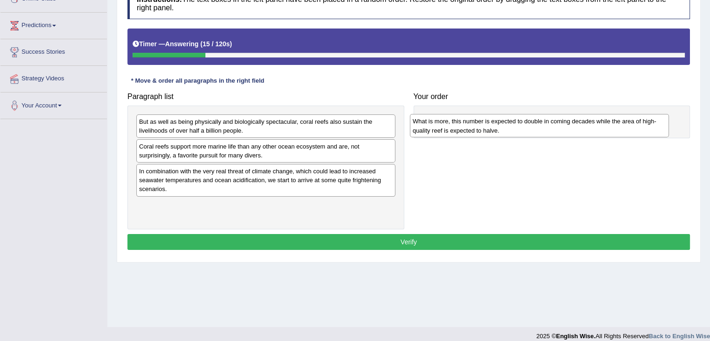
drag, startPoint x: 221, startPoint y: 158, endPoint x: 494, endPoint y: 133, distance: 274.6
click at [494, 133] on div "What is more, this number is expected to double in coming decades while the are…" at bounding box center [539, 125] width 259 height 23
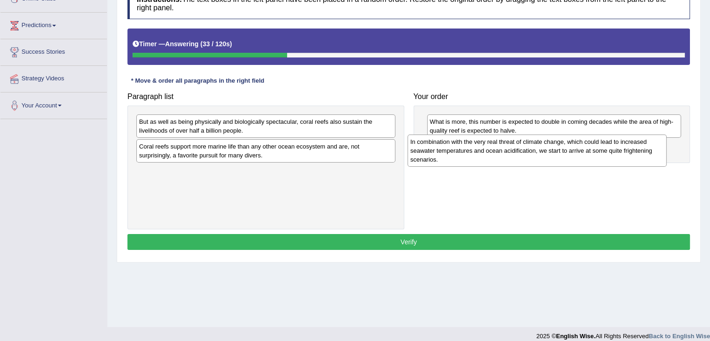
drag, startPoint x: 279, startPoint y: 177, endPoint x: 550, endPoint y: 148, distance: 272.7
click at [550, 148] on div "In combination with the very real threat of climate change, which could lead to…" at bounding box center [536, 150] width 259 height 32
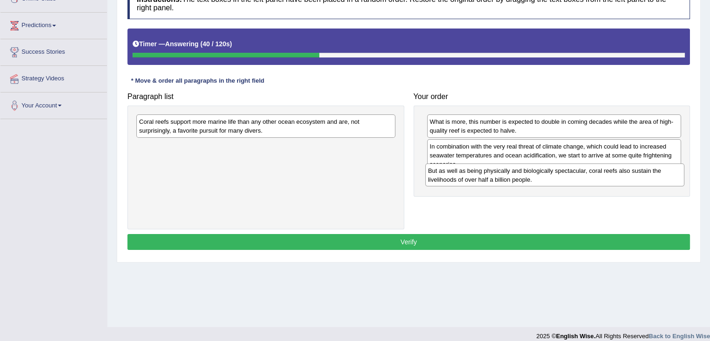
drag, startPoint x: 256, startPoint y: 126, endPoint x: 544, endPoint y: 175, distance: 292.6
click at [544, 175] on div "But as well as being physically and biologically spectacular, coral reefs also …" at bounding box center [554, 174] width 259 height 23
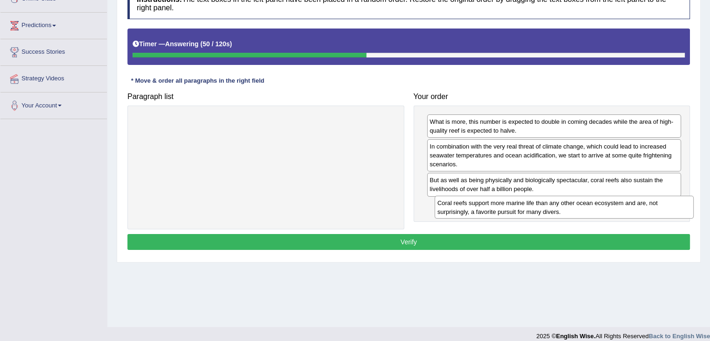
drag, startPoint x: 233, startPoint y: 129, endPoint x: 532, endPoint y: 210, distance: 309.1
click at [532, 210] on div "Coral reefs support more marine life than any other ocean ecosystem and are, no…" at bounding box center [563, 207] width 259 height 23
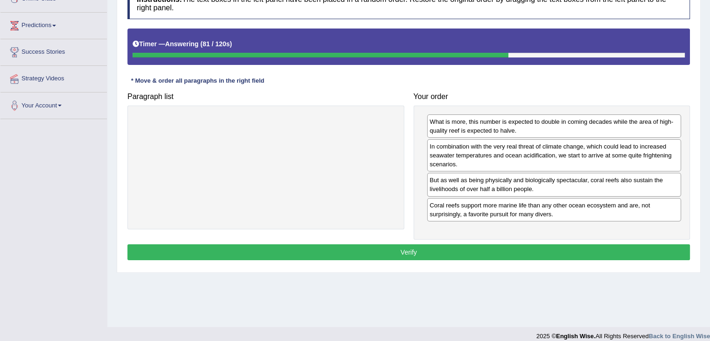
click at [478, 250] on button "Verify" at bounding box center [408, 252] width 562 height 16
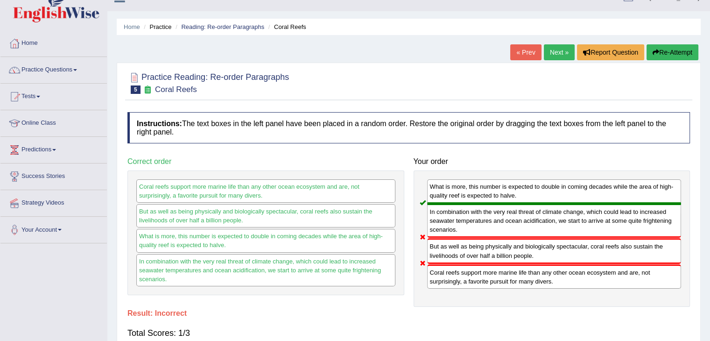
scroll to position [0, 0]
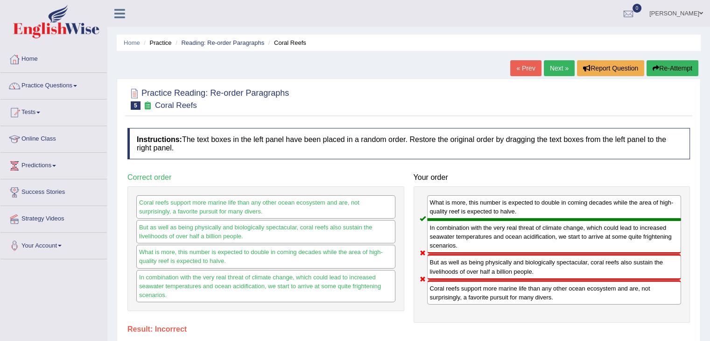
click at [678, 66] on button "Re-Attempt" at bounding box center [672, 68] width 52 height 16
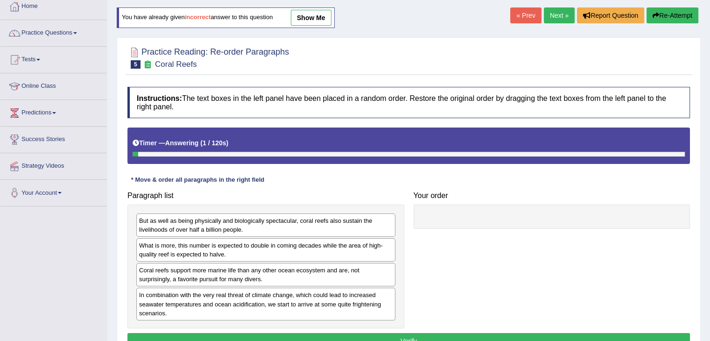
scroll to position [140, 0]
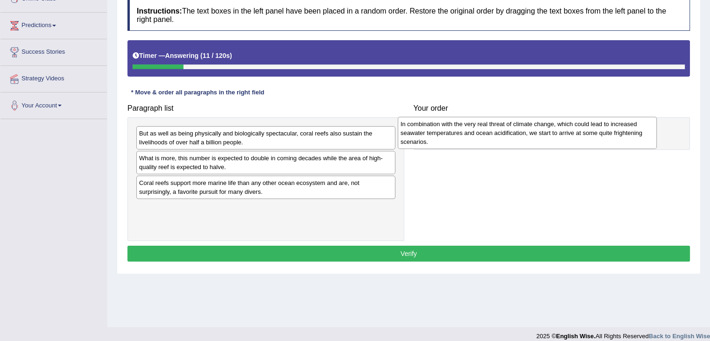
drag, startPoint x: 209, startPoint y: 210, endPoint x: 470, endPoint y: 126, distance: 274.4
click at [470, 126] on div "In combination with the very real threat of climate change, which could lead to…" at bounding box center [527, 133] width 259 height 32
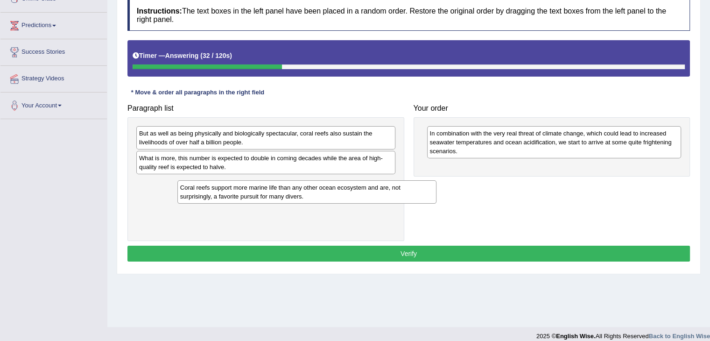
click at [244, 187] on div "Coral reefs support more marine life than any other ocean ecosystem and are, no…" at bounding box center [306, 191] width 259 height 23
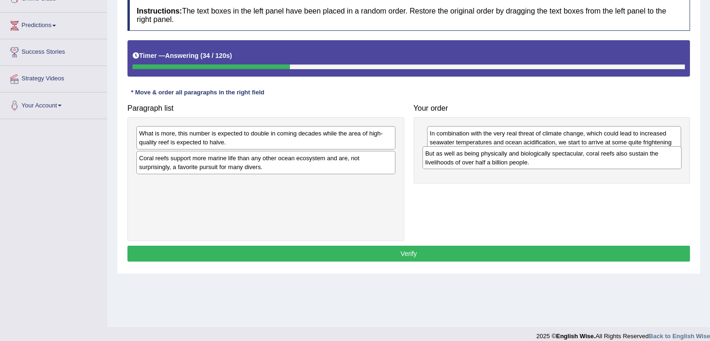
drag, startPoint x: 214, startPoint y: 130, endPoint x: 500, endPoint y: 150, distance: 286.8
click at [500, 150] on div "But as well as being physically and biologically spectacular, coral reefs also …" at bounding box center [551, 157] width 259 height 23
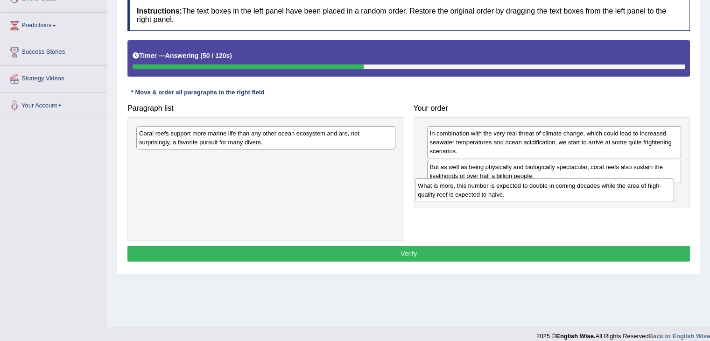
drag, startPoint x: 174, startPoint y: 137, endPoint x: 454, endPoint y: 190, distance: 285.1
click at [454, 190] on div "What is more, this number is expected to double in coming decades while the are…" at bounding box center [544, 189] width 259 height 23
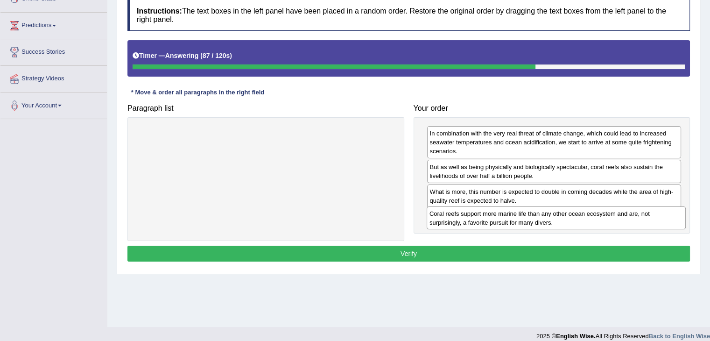
drag, startPoint x: 232, startPoint y: 137, endPoint x: 524, endPoint y: 217, distance: 302.1
click at [524, 217] on div "Coral reefs support more marine life than any other ocean ecosystem and are, no…" at bounding box center [556, 217] width 259 height 23
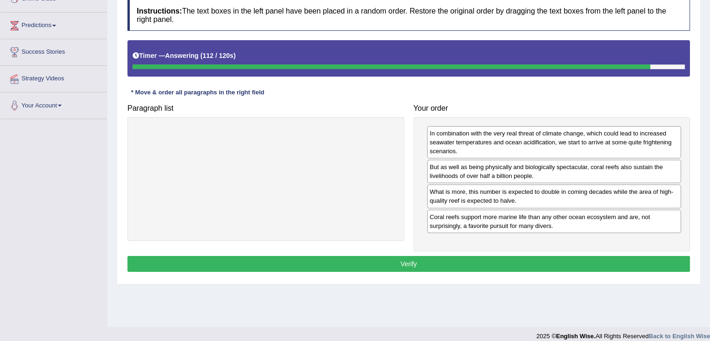
click at [455, 260] on button "Verify" at bounding box center [408, 264] width 562 height 16
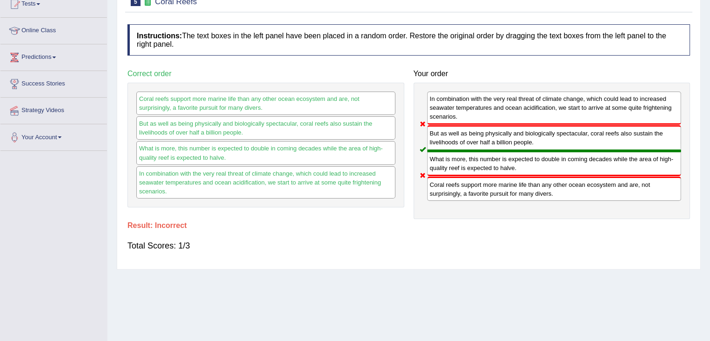
scroll to position [47, 0]
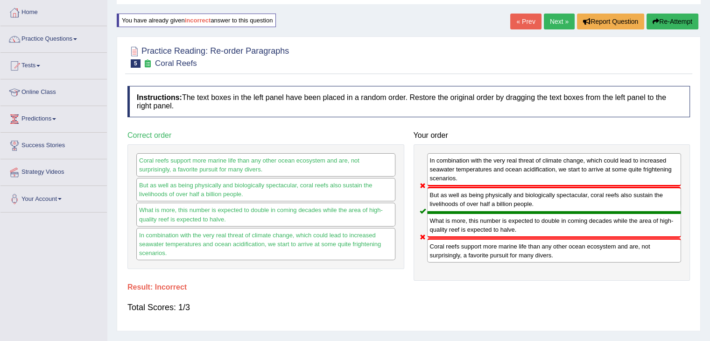
click at [553, 24] on link "Next »" at bounding box center [559, 22] width 31 height 16
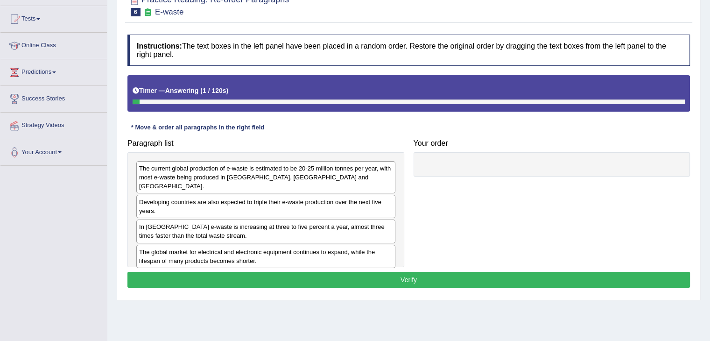
scroll to position [140, 0]
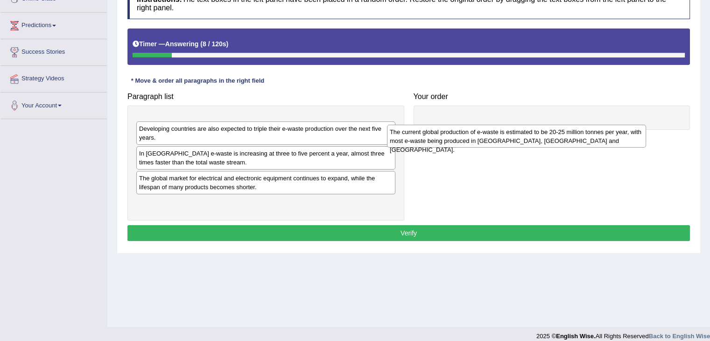
drag, startPoint x: 210, startPoint y: 122, endPoint x: 467, endPoint y: 131, distance: 257.3
click at [461, 132] on div "The current global production of e-waste is estimated to be 20-25 million tonne…" at bounding box center [516, 136] width 259 height 23
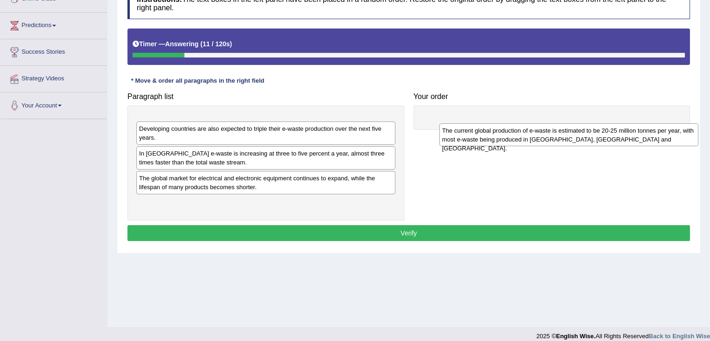
drag, startPoint x: 316, startPoint y: 130, endPoint x: 618, endPoint y: 139, distance: 302.1
click at [619, 139] on div "The current global production of e-waste is estimated to be 20-25 million tonne…" at bounding box center [568, 134] width 259 height 23
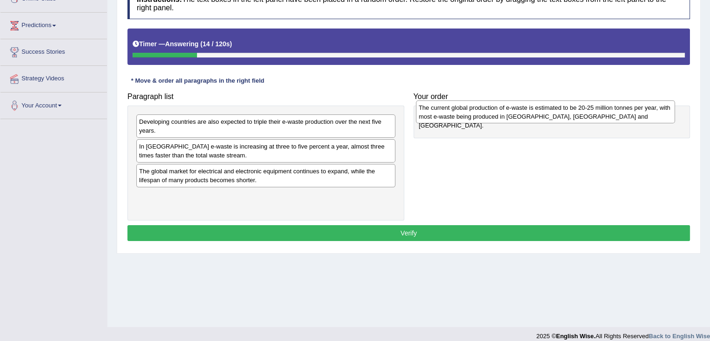
drag, startPoint x: 247, startPoint y: 127, endPoint x: 526, endPoint y: 113, distance: 279.9
click at [526, 113] on div "The current global production of e-waste is estimated to be 20-25 million tonne…" at bounding box center [545, 111] width 259 height 23
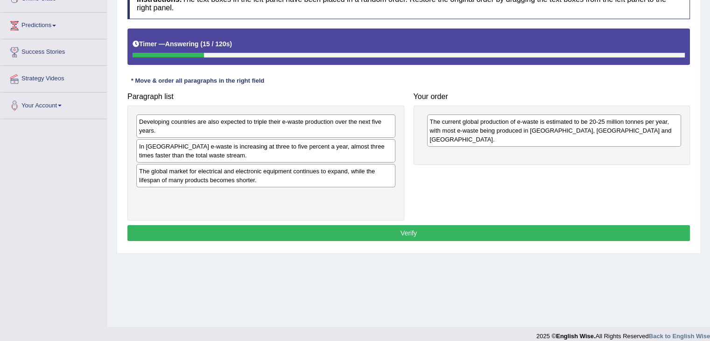
click at [499, 167] on div "Paragraph list Developing countries are also expected to triple their e-waste p…" at bounding box center [409, 154] width 572 height 133
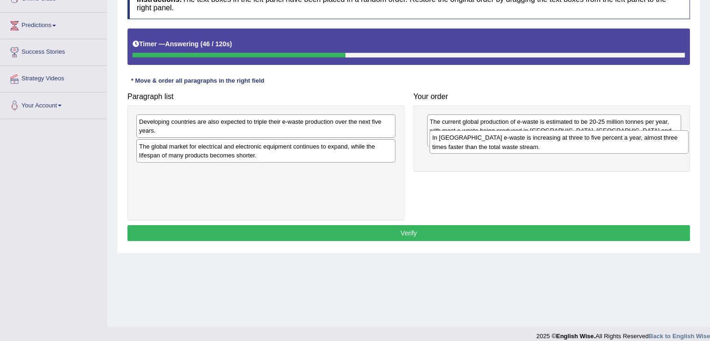
drag, startPoint x: 175, startPoint y: 152, endPoint x: 466, endPoint y: 143, distance: 291.3
click at [466, 143] on div "In [GEOGRAPHIC_DATA] e-waste is increasing at three to five percent a year, alm…" at bounding box center [558, 141] width 259 height 23
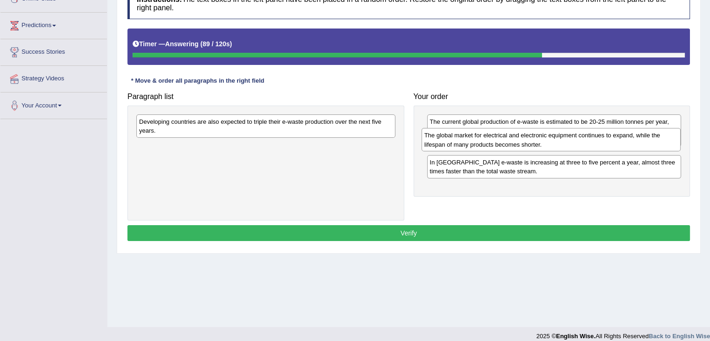
drag, startPoint x: 192, startPoint y: 153, endPoint x: 478, endPoint y: 142, distance: 285.8
click at [478, 142] on div "The global market for electrical and electronic equipment continues to expand, …" at bounding box center [550, 139] width 259 height 23
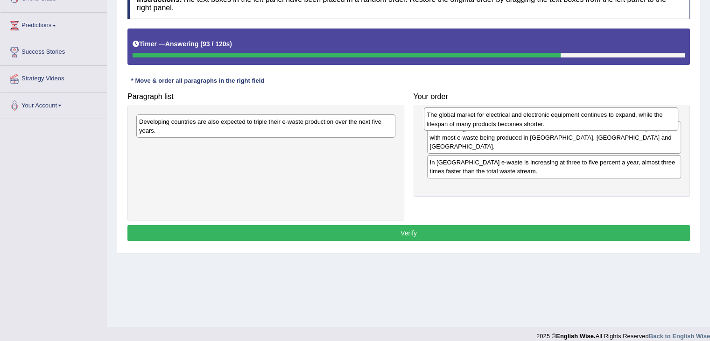
drag, startPoint x: 455, startPoint y: 152, endPoint x: 452, endPoint y: 117, distance: 34.7
click at [452, 117] on div "The global market for electrical and electronic equipment continues to expand, …" at bounding box center [551, 118] width 254 height 23
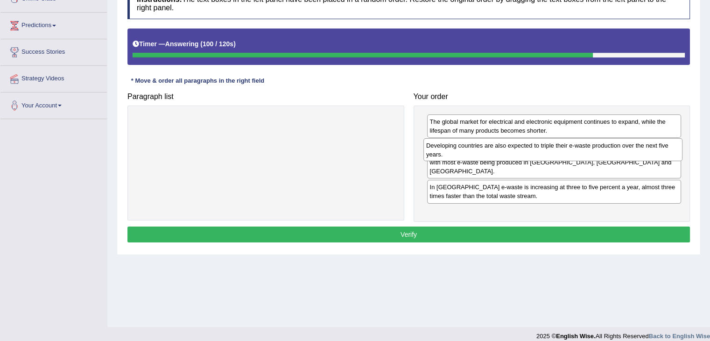
drag, startPoint x: 252, startPoint y: 125, endPoint x: 539, endPoint y: 147, distance: 287.9
click at [539, 147] on div "Developing countries are also expected to triple their e-waste production over …" at bounding box center [552, 149] width 259 height 23
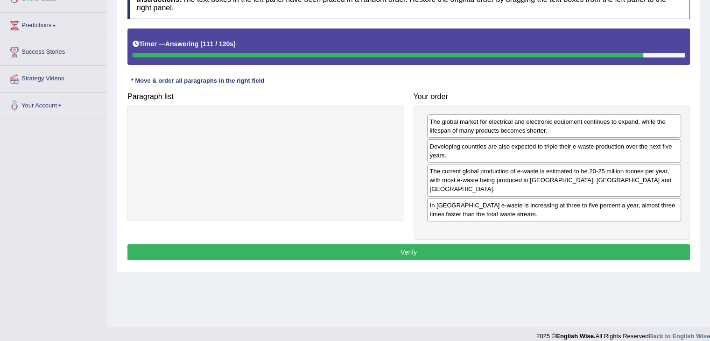
click at [444, 244] on button "Verify" at bounding box center [408, 252] width 562 height 16
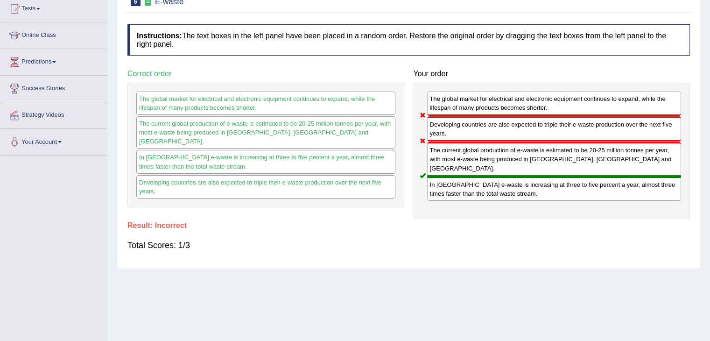
scroll to position [47, 0]
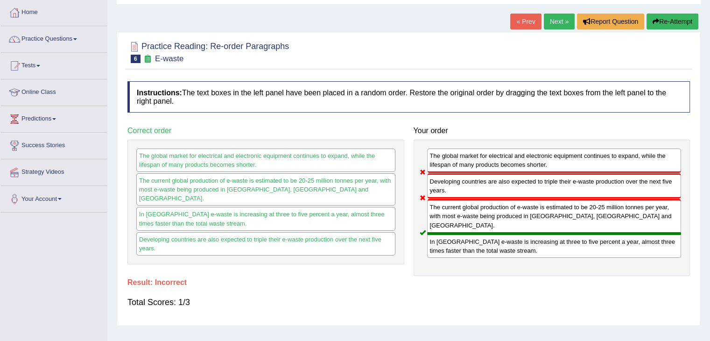
click at [674, 17] on button "Re-Attempt" at bounding box center [672, 22] width 52 height 16
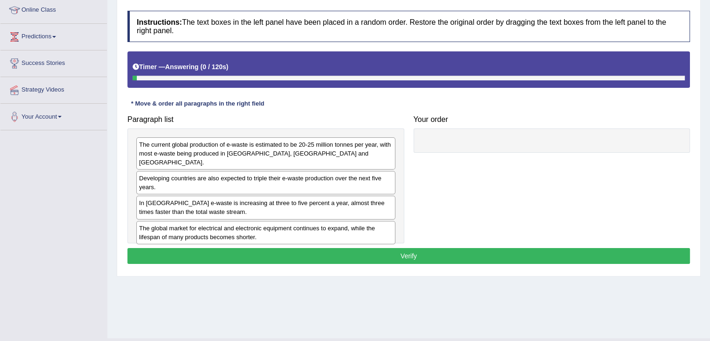
scroll to position [140, 0]
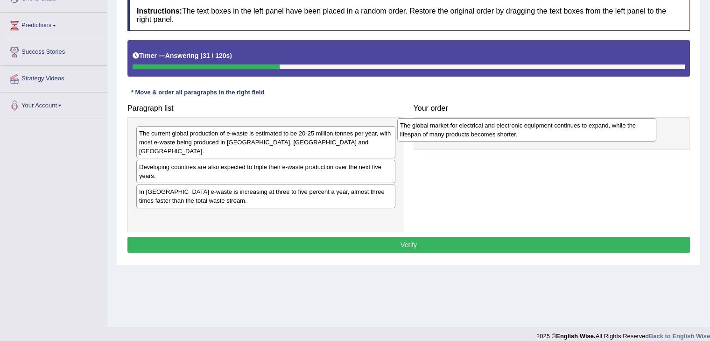
drag, startPoint x: 244, startPoint y: 213, endPoint x: 504, endPoint y: 131, distance: 273.4
click at [504, 131] on div "The global market for electrical and electronic equipment continues to expand, …" at bounding box center [526, 129] width 259 height 23
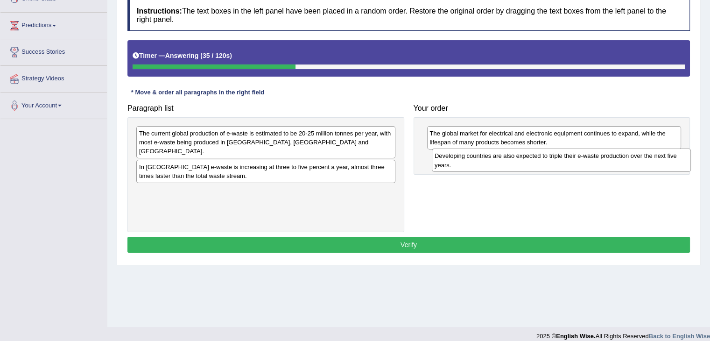
drag, startPoint x: 221, startPoint y: 157, endPoint x: 511, endPoint y: 155, distance: 290.3
click at [511, 155] on div "Developing countries are also expected to triple their e-waste production over …" at bounding box center [561, 159] width 259 height 23
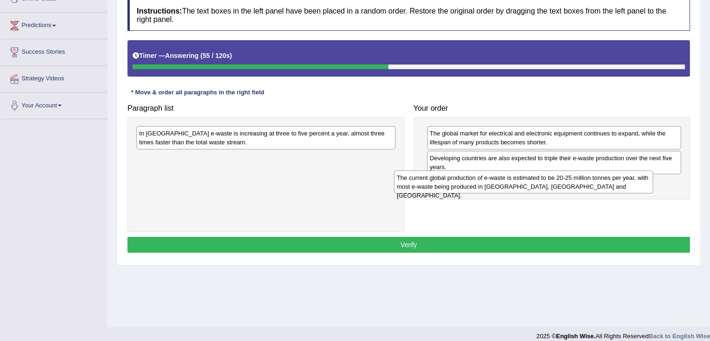
drag, startPoint x: 278, startPoint y: 140, endPoint x: 536, endPoint y: 185, distance: 261.4
click at [536, 185] on div "The current global production of e-waste is estimated to be 20-25 million tonne…" at bounding box center [523, 181] width 259 height 23
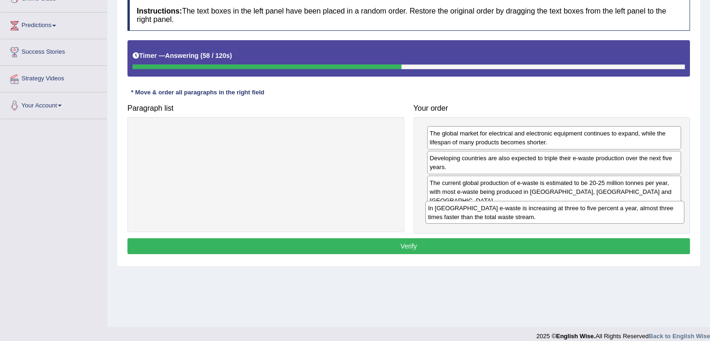
drag, startPoint x: 284, startPoint y: 137, endPoint x: 575, endPoint y: 208, distance: 299.3
click at [575, 208] on div "In [GEOGRAPHIC_DATA] e-waste is increasing at three to five percent a year, alm…" at bounding box center [554, 212] width 259 height 23
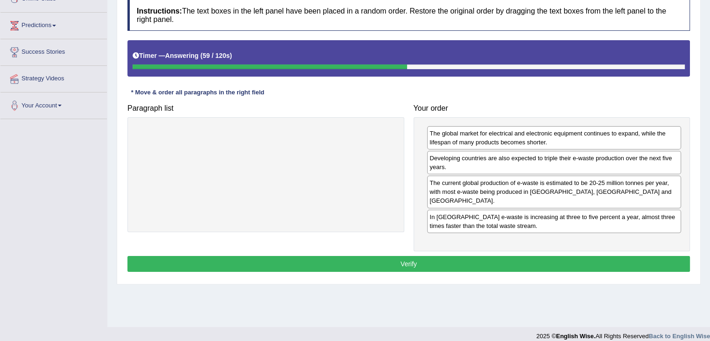
click at [459, 256] on button "Verify" at bounding box center [408, 264] width 562 height 16
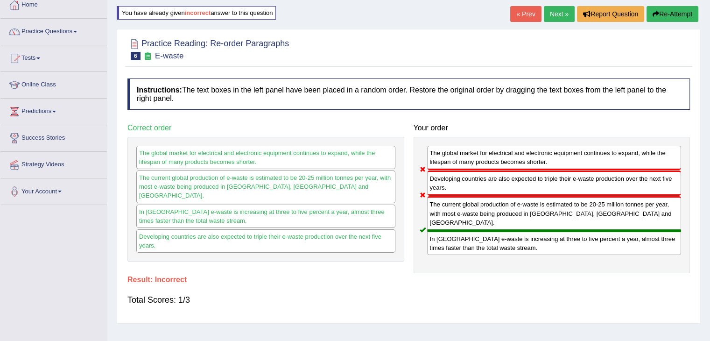
scroll to position [0, 0]
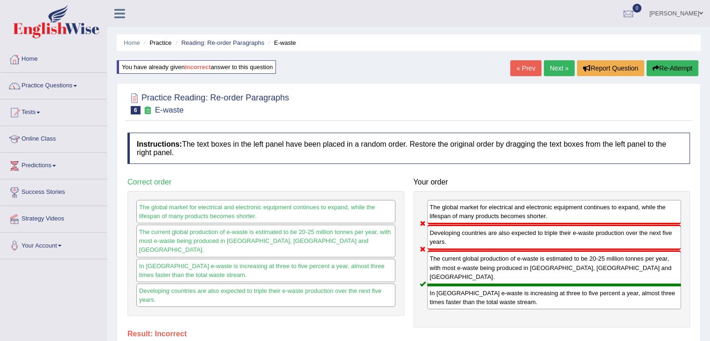
click at [674, 70] on button "Re-Attempt" at bounding box center [672, 68] width 52 height 16
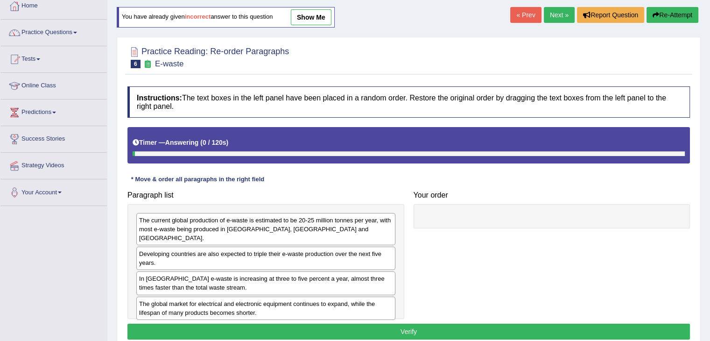
scroll to position [140, 0]
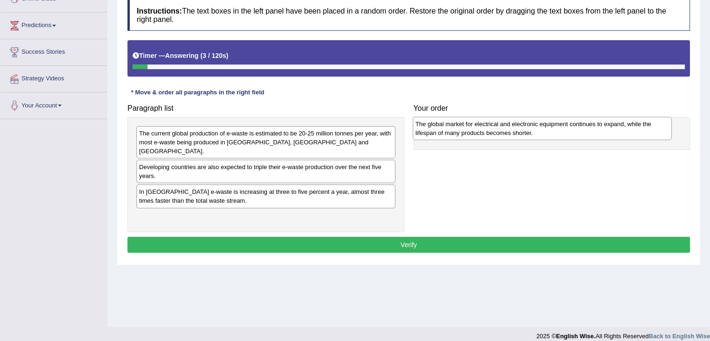
drag, startPoint x: 185, startPoint y: 210, endPoint x: 461, endPoint y: 127, distance: 288.5
click at [461, 127] on div "The global market for electrical and electronic equipment continues to expand, …" at bounding box center [542, 128] width 259 height 23
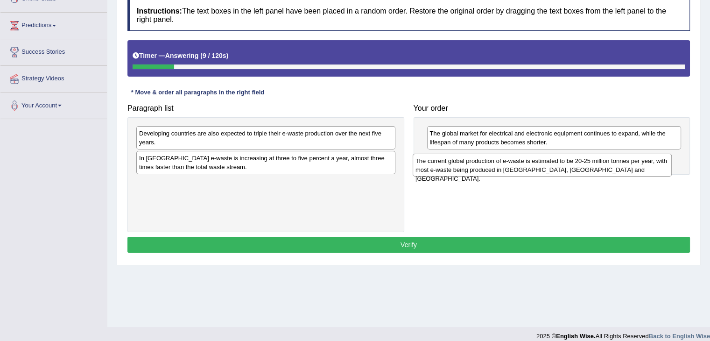
drag, startPoint x: 228, startPoint y: 142, endPoint x: 504, endPoint y: 168, distance: 277.6
click at [504, 169] on div "The current global production of e-waste is estimated to be 20-25 million tonne…" at bounding box center [542, 165] width 259 height 23
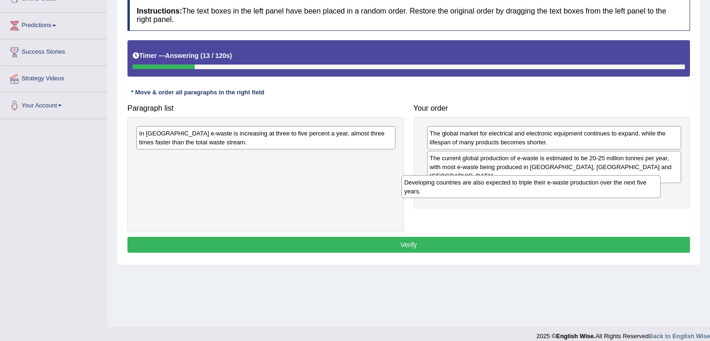
drag, startPoint x: 278, startPoint y: 140, endPoint x: 543, endPoint y: 189, distance: 269.6
click at [543, 189] on div "Developing countries are also expected to triple their e-waste production over …" at bounding box center [530, 186] width 259 height 23
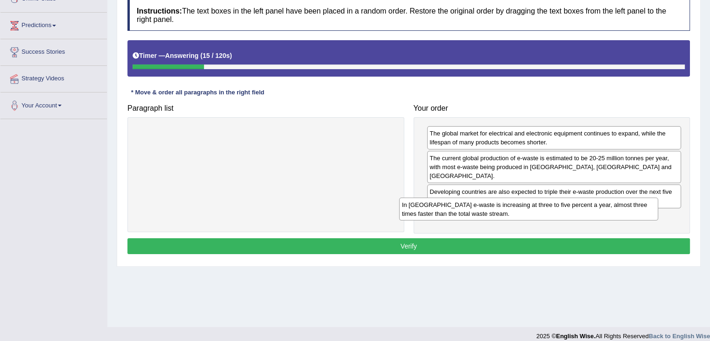
drag, startPoint x: 306, startPoint y: 139, endPoint x: 569, endPoint y: 210, distance: 272.7
click at [569, 210] on div "In Europe e-waste is increasing at three to five percent a year, almost three t…" at bounding box center [528, 208] width 259 height 23
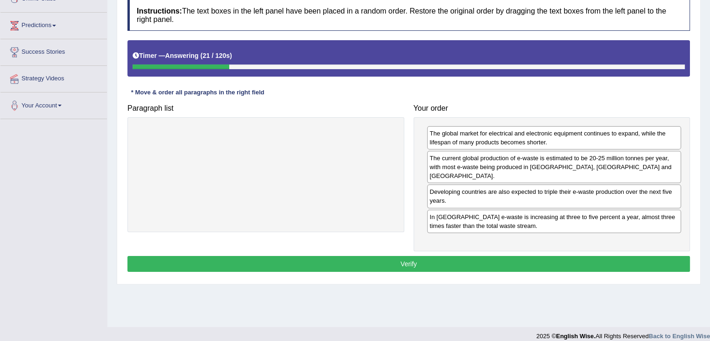
click at [399, 256] on button "Verify" at bounding box center [408, 264] width 562 height 16
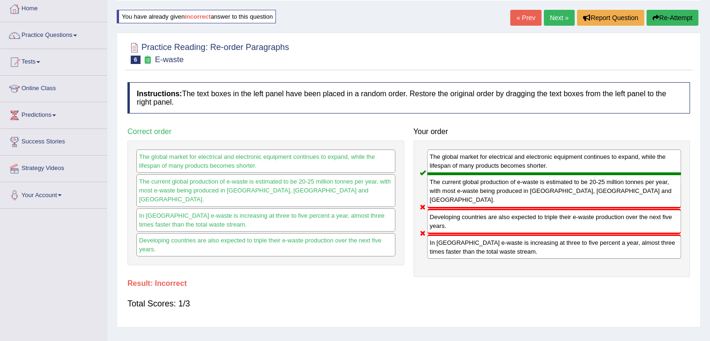
scroll to position [0, 0]
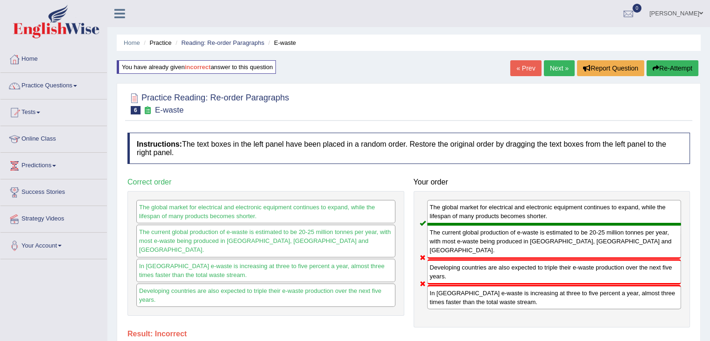
drag, startPoint x: 435, startPoint y: 254, endPoint x: 437, endPoint y: 221, distance: 33.2
click at [437, 221] on div "The global market for electrical and electronic equipment continues to expand, …" at bounding box center [551, 259] width 277 height 136
click at [672, 71] on button "Re-Attempt" at bounding box center [672, 68] width 52 height 16
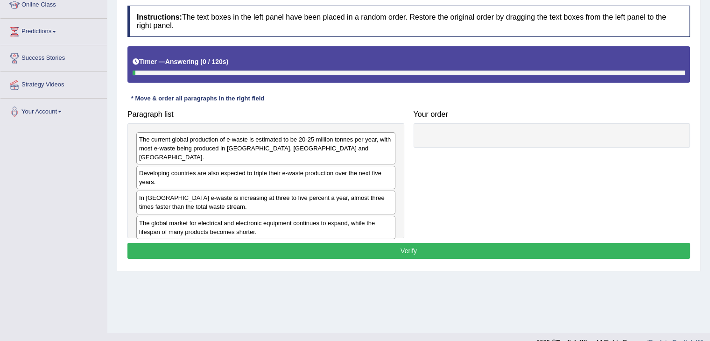
scroll to position [140, 0]
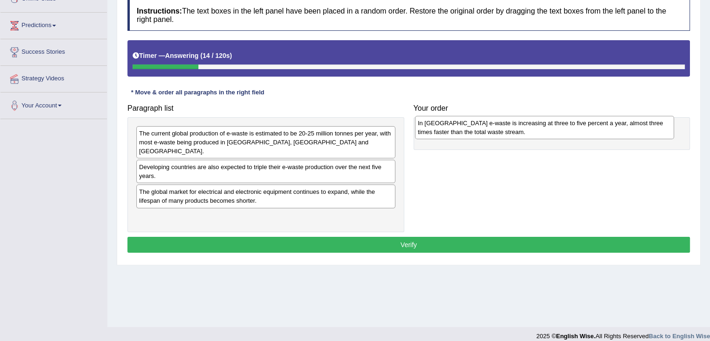
drag, startPoint x: 259, startPoint y: 193, endPoint x: 539, endPoint y: 134, distance: 285.3
click at [539, 134] on div "In Europe e-waste is increasing at three to five percent a year, almost three t…" at bounding box center [544, 127] width 259 height 23
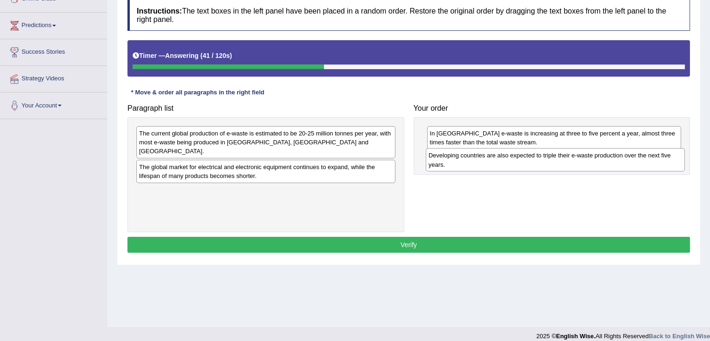
drag, startPoint x: 338, startPoint y: 161, endPoint x: 629, endPoint y: 159, distance: 290.8
click at [629, 159] on div "Developing countries are also expected to triple their e-waste production over …" at bounding box center [555, 159] width 259 height 23
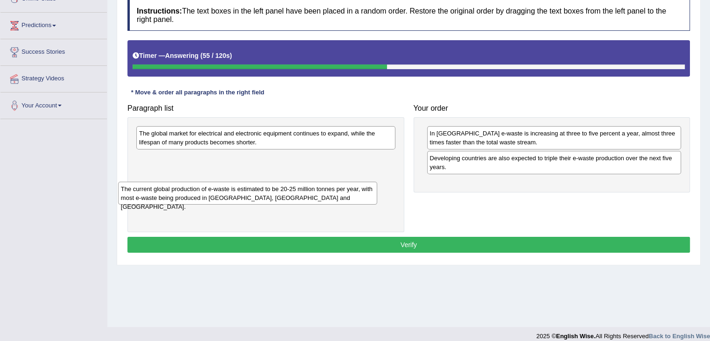
drag, startPoint x: 297, startPoint y: 139, endPoint x: 225, endPoint y: 182, distance: 84.1
click at [230, 183] on div "The current global production of e-waste is estimated to be 20-25 million tonne…" at bounding box center [247, 193] width 259 height 23
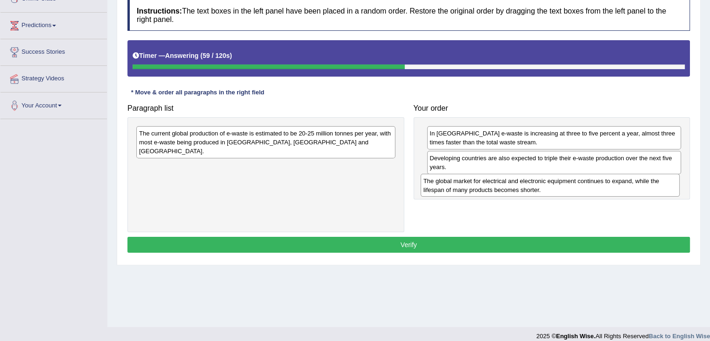
drag, startPoint x: 235, startPoint y: 133, endPoint x: 517, endPoint y: 178, distance: 285.9
click at [517, 178] on div "The global market for electrical and electronic equipment continues to expand, …" at bounding box center [549, 185] width 259 height 23
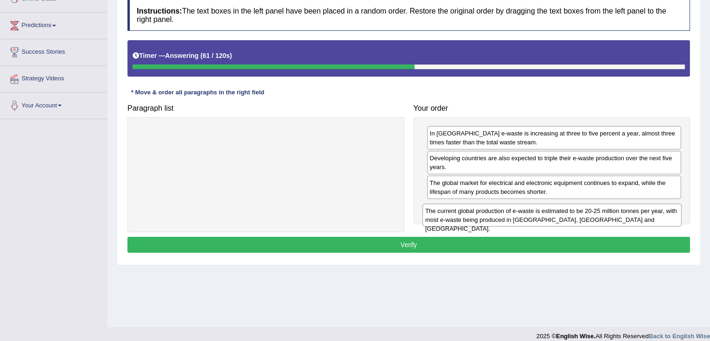
drag, startPoint x: 317, startPoint y: 137, endPoint x: 603, endPoint y: 214, distance: 296.4
click at [603, 214] on div "The current global production of e-waste is estimated to be 20-25 million tonne…" at bounding box center [551, 214] width 259 height 23
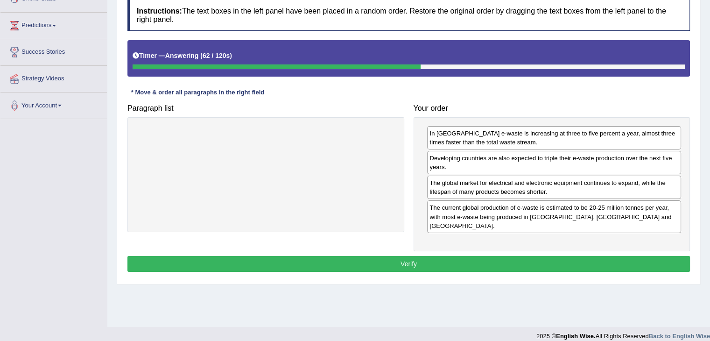
click at [434, 256] on button "Verify" at bounding box center [408, 264] width 562 height 16
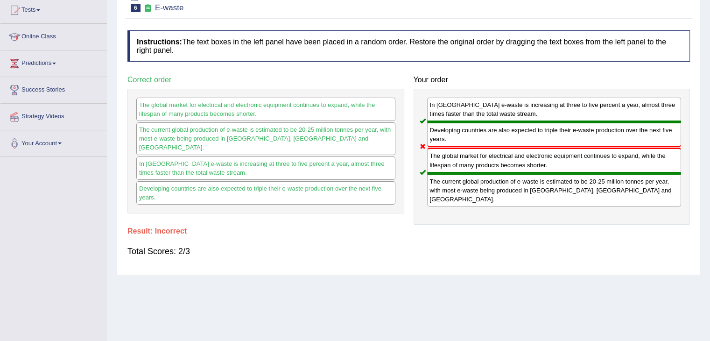
scroll to position [47, 0]
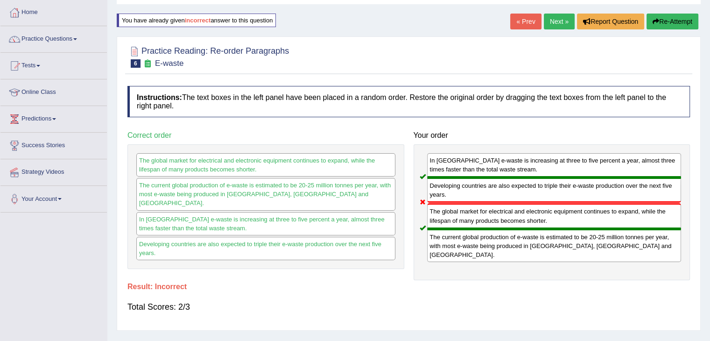
click at [556, 23] on link "Next »" at bounding box center [559, 22] width 31 height 16
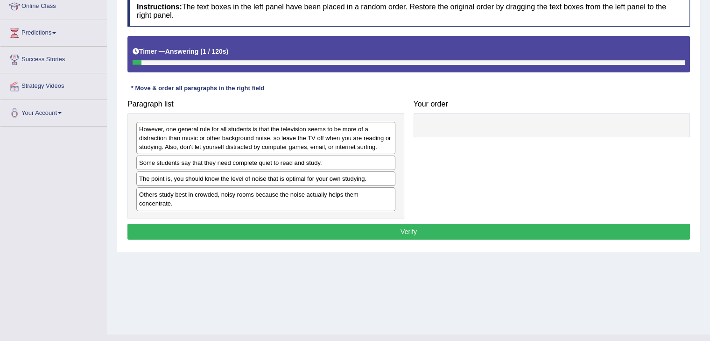
scroll to position [149, 0]
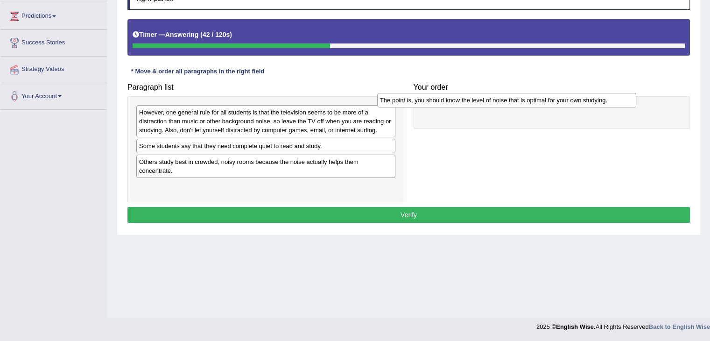
drag, startPoint x: 241, startPoint y: 163, endPoint x: 482, endPoint y: 103, distance: 248.3
click at [482, 103] on div "The point is, you should know the level of noise that is optimal for your own s…" at bounding box center [506, 100] width 259 height 14
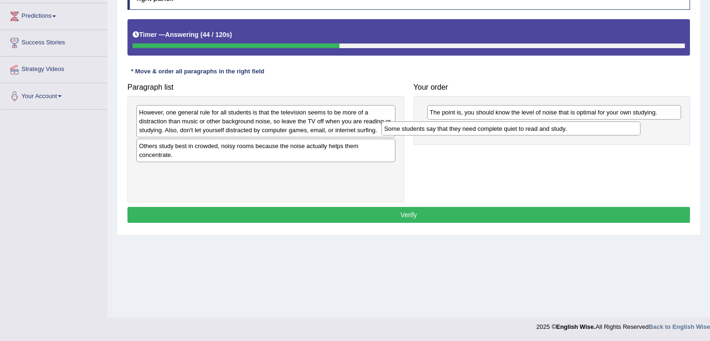
drag, startPoint x: 291, startPoint y: 144, endPoint x: 539, endPoint y: 125, distance: 249.0
click at [539, 125] on div "Some students say that they need complete quiet to read and study." at bounding box center [510, 128] width 259 height 14
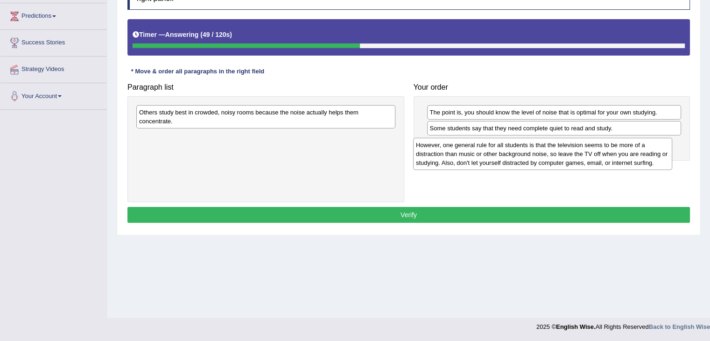
drag, startPoint x: 289, startPoint y: 119, endPoint x: 568, endPoint y: 150, distance: 280.3
click at [568, 150] on div "However, one general rule for all students is that the television seems to be m…" at bounding box center [542, 154] width 259 height 32
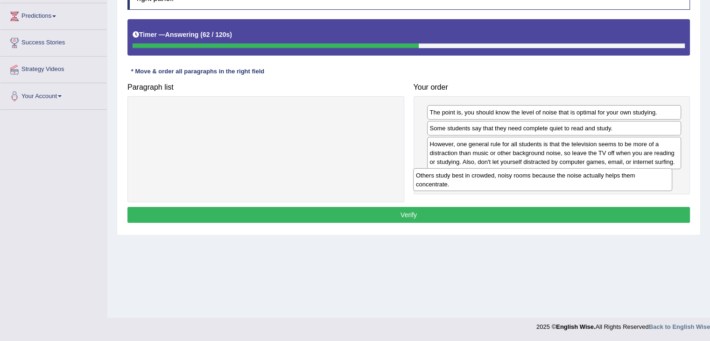
drag, startPoint x: 259, startPoint y: 120, endPoint x: 536, endPoint y: 183, distance: 283.9
click at [536, 183] on div "Others study best in crowded, noisy rooms because the noise actually helps them…" at bounding box center [542, 179] width 259 height 23
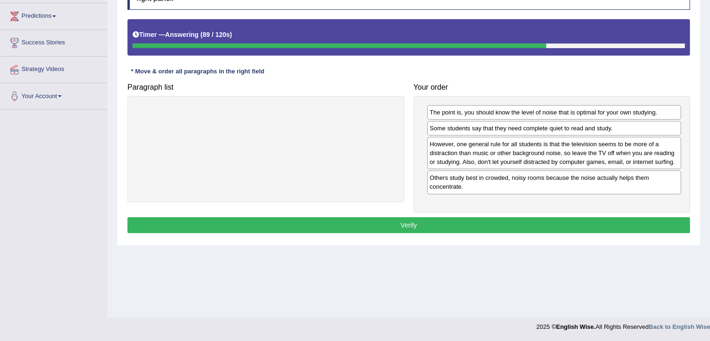
click at [427, 224] on button "Verify" at bounding box center [408, 225] width 562 height 16
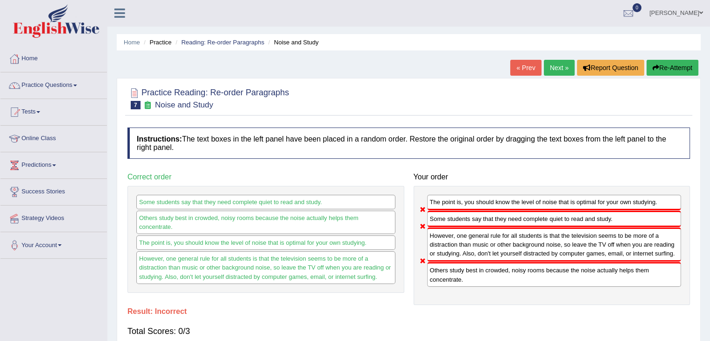
scroll to position [0, 0]
click at [683, 69] on button "Re-Attempt" at bounding box center [672, 68] width 52 height 16
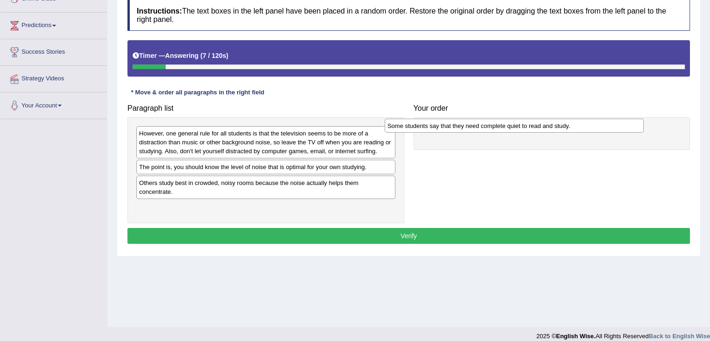
drag, startPoint x: 279, startPoint y: 167, endPoint x: 527, endPoint y: 126, distance: 251.7
click at [527, 126] on div "Some students say that they need complete quiet to read and study." at bounding box center [514, 126] width 259 height 14
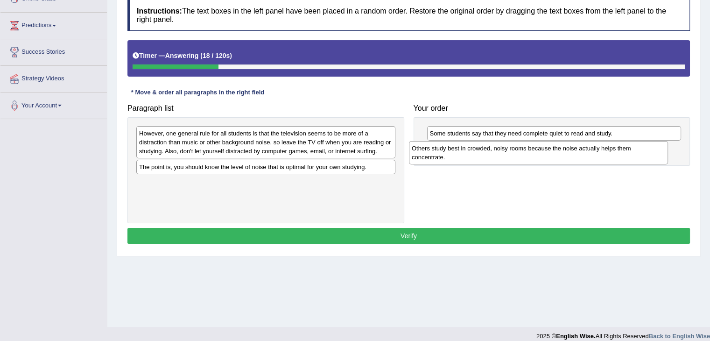
drag, startPoint x: 222, startPoint y: 187, endPoint x: 495, endPoint y: 153, distance: 274.7
click at [495, 153] on div "Others study best in crowded, noisy rooms because the noise actually helps them…" at bounding box center [538, 152] width 259 height 23
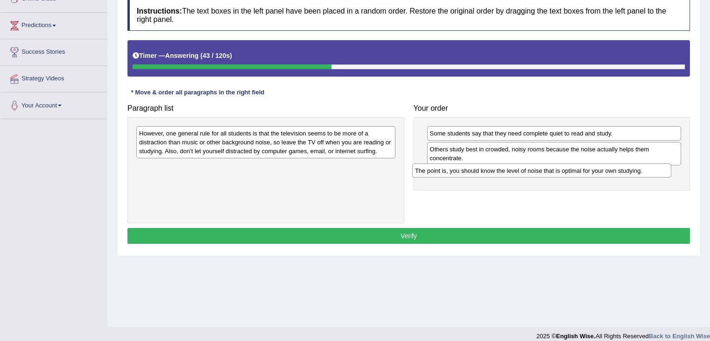
drag, startPoint x: 270, startPoint y: 168, endPoint x: 546, endPoint y: 172, distance: 275.8
click at [546, 172] on div "The point is, you should know the level of noise that is optimal for your own s…" at bounding box center [541, 170] width 259 height 14
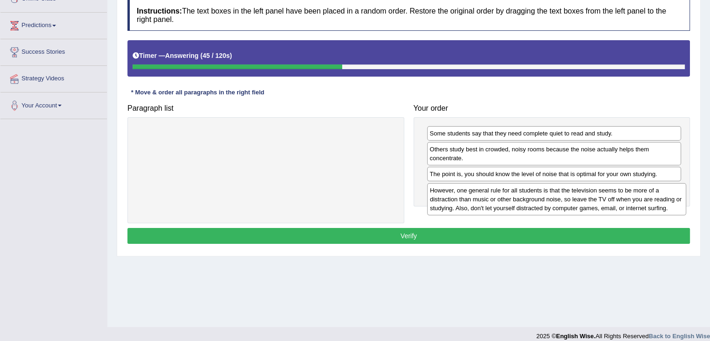
drag, startPoint x: 258, startPoint y: 140, endPoint x: 548, endPoint y: 196, distance: 296.3
click at [548, 196] on div "However, one general rule for all students is that the television seems to be m…" at bounding box center [556, 199] width 259 height 32
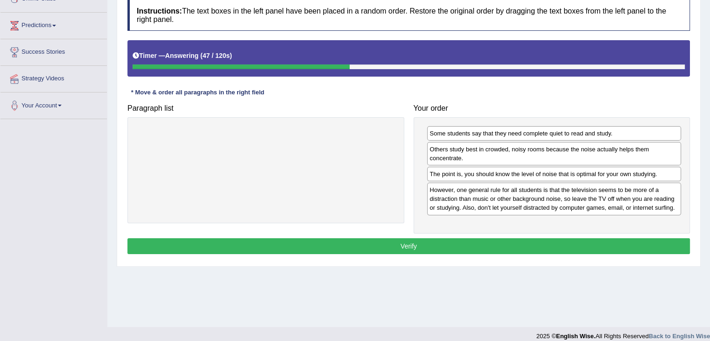
click at [398, 243] on button "Verify" at bounding box center [408, 246] width 562 height 16
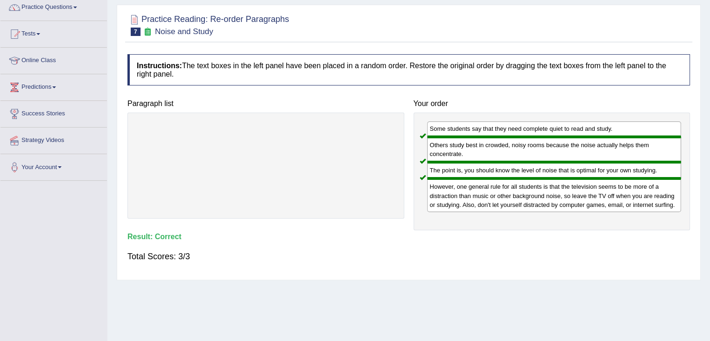
scroll to position [47, 0]
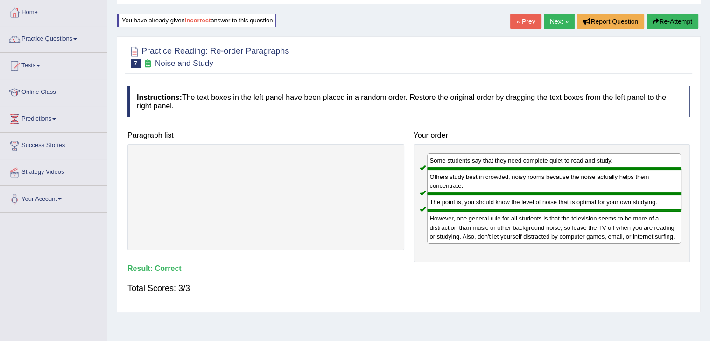
click at [553, 19] on link "Next »" at bounding box center [559, 22] width 31 height 16
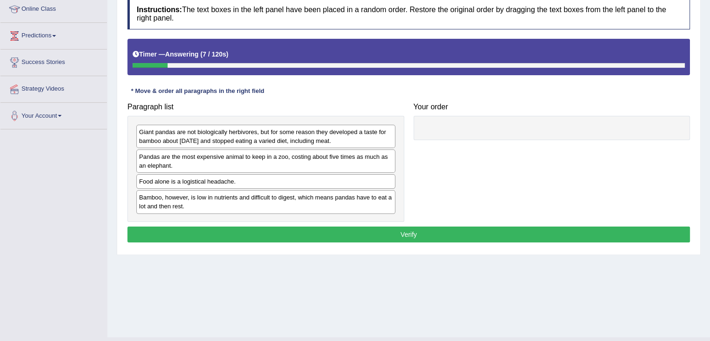
scroll to position [140, 0]
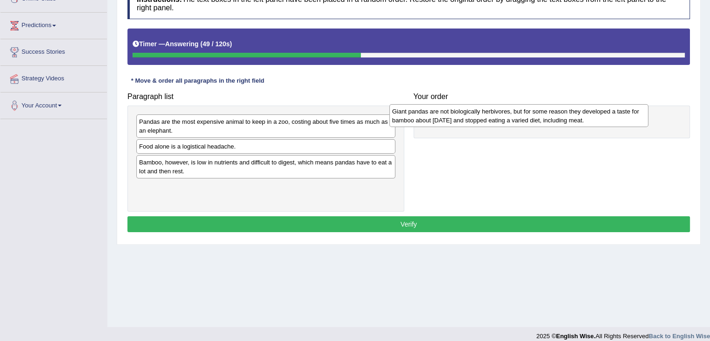
drag, startPoint x: 303, startPoint y: 126, endPoint x: 556, endPoint y: 116, distance: 253.2
click at [556, 116] on div "Giant pandas are not biologically herbivores, but for some reason they develope…" at bounding box center [518, 115] width 259 height 23
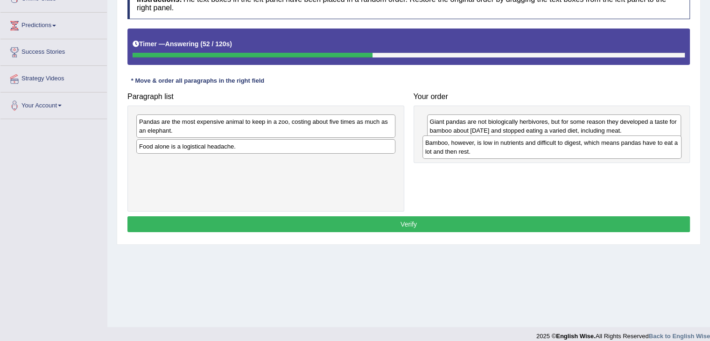
drag, startPoint x: 259, startPoint y: 167, endPoint x: 545, endPoint y: 146, distance: 286.4
click at [545, 147] on div "Bamboo, however, is low in nutrients and difficult to digest, which means panda…" at bounding box center [551, 146] width 259 height 23
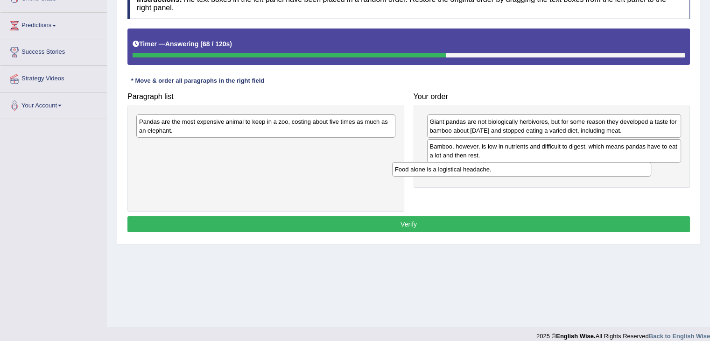
drag, startPoint x: 197, startPoint y: 148, endPoint x: 455, endPoint y: 171, distance: 258.7
click at [455, 171] on div "Food alone is a logistical headache." at bounding box center [521, 169] width 259 height 14
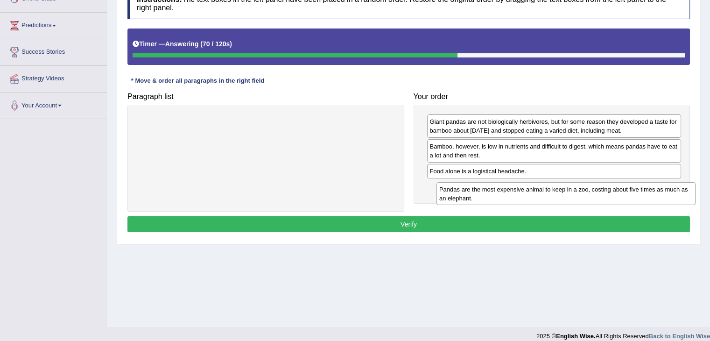
drag, startPoint x: 225, startPoint y: 126, endPoint x: 525, endPoint y: 193, distance: 307.6
click at [525, 193] on div "Pandas are the most expensive animal to keep in a zoo, costing about five times…" at bounding box center [565, 193] width 259 height 23
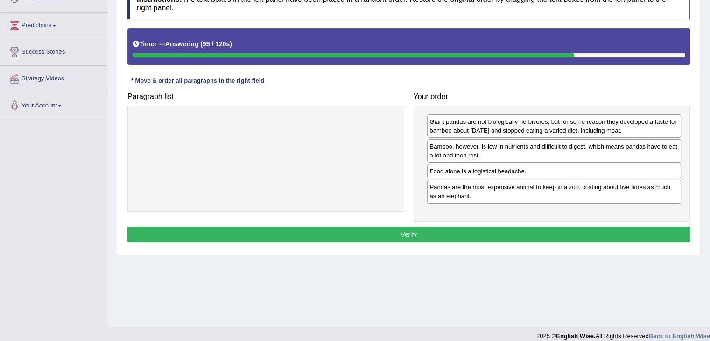
click at [385, 230] on button "Verify" at bounding box center [408, 234] width 562 height 16
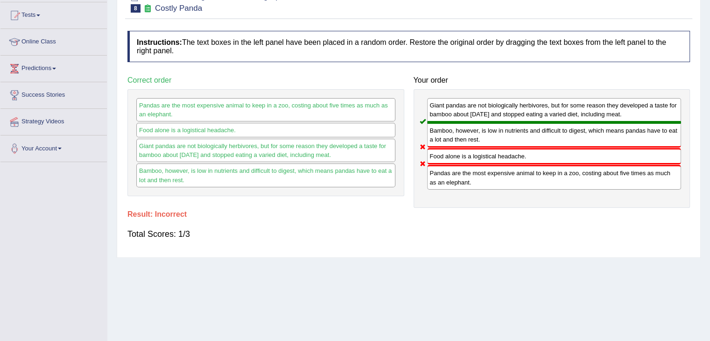
scroll to position [47, 0]
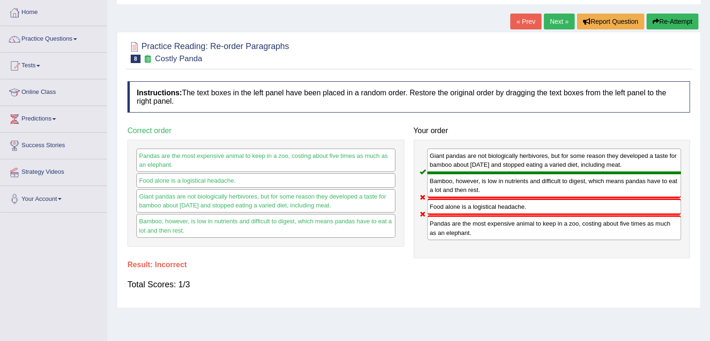
click at [664, 21] on button "Re-Attempt" at bounding box center [672, 22] width 52 height 16
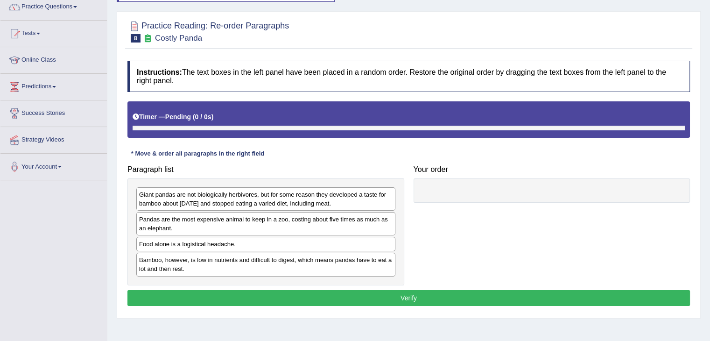
scroll to position [93, 0]
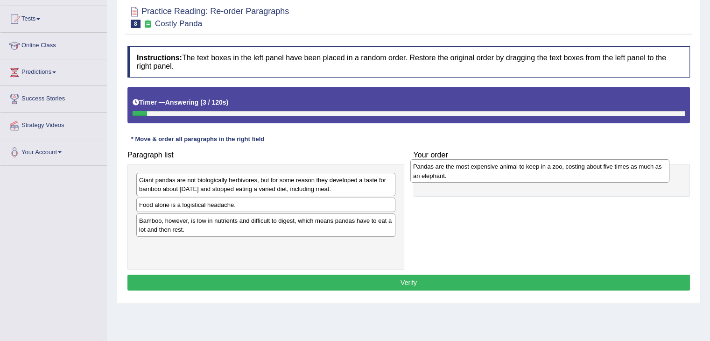
drag, startPoint x: 172, startPoint y: 209, endPoint x: 446, endPoint y: 171, distance: 276.5
click at [446, 171] on div "Pandas are the most expensive animal to keep in a zoo, costing about five times…" at bounding box center [539, 170] width 259 height 23
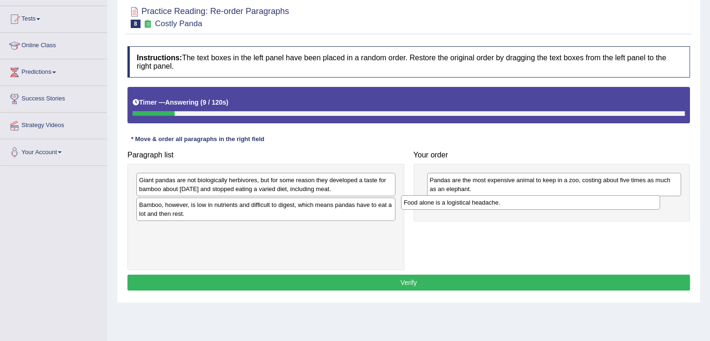
drag, startPoint x: 174, startPoint y: 205, endPoint x: 442, endPoint y: 203, distance: 268.4
click at [442, 203] on div "Food alone is a logistical headache." at bounding box center [530, 202] width 259 height 14
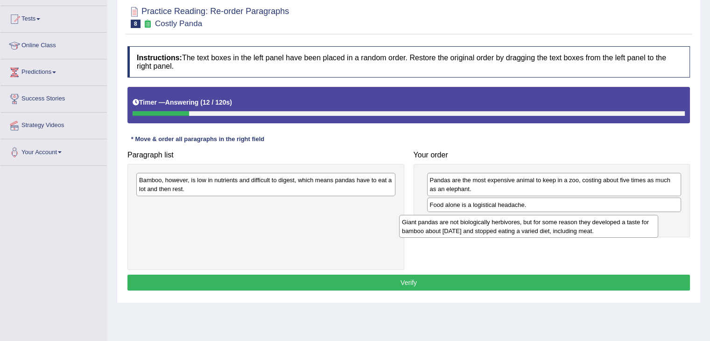
drag, startPoint x: 215, startPoint y: 190, endPoint x: 477, endPoint y: 232, distance: 266.1
click at [477, 232] on div "Giant pandas are not biologically herbivores, but for some reason they develope…" at bounding box center [528, 226] width 259 height 23
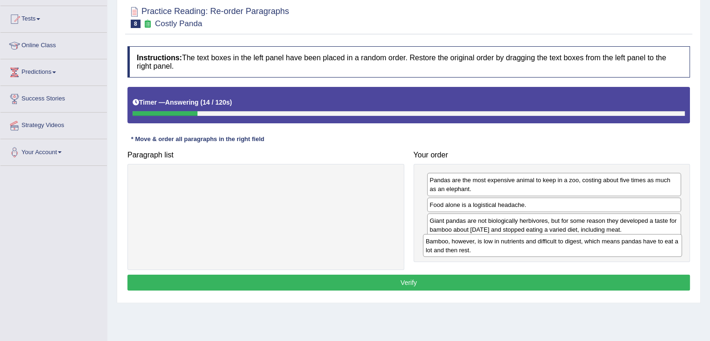
drag, startPoint x: 235, startPoint y: 182, endPoint x: 520, endPoint y: 243, distance: 292.1
click at [520, 243] on div "Bamboo, however, is low in nutrients and difficult to digest, which means panda…" at bounding box center [552, 245] width 259 height 23
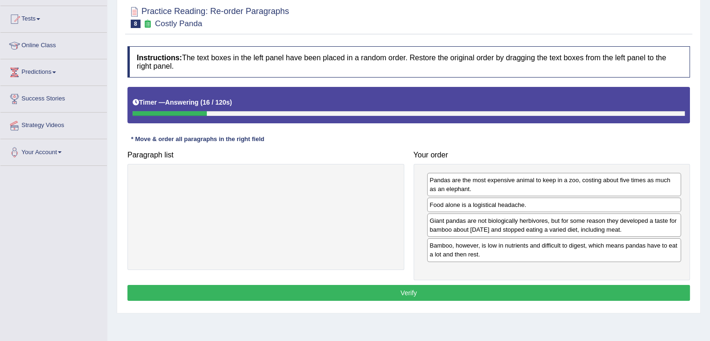
click at [399, 291] on button "Verify" at bounding box center [408, 293] width 562 height 16
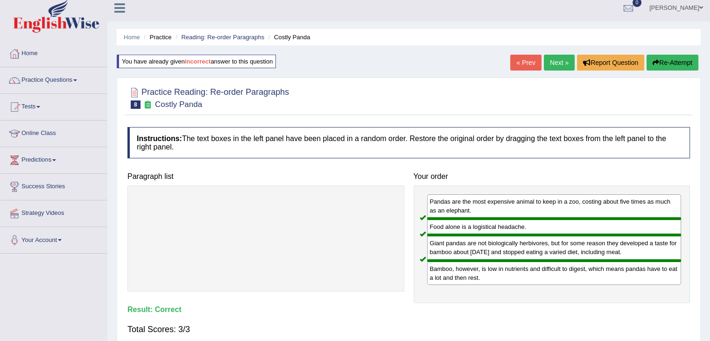
scroll to position [0, 0]
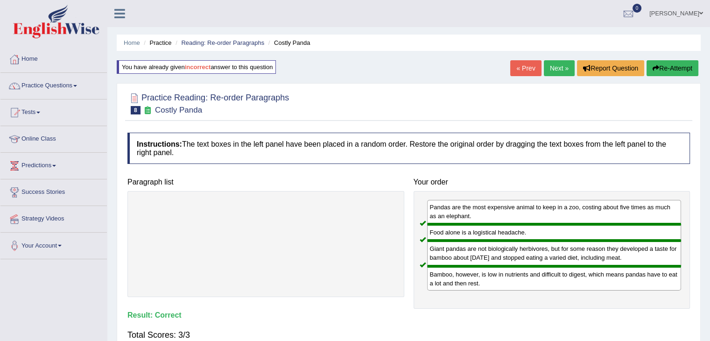
click at [560, 67] on link "Next »" at bounding box center [559, 68] width 31 height 16
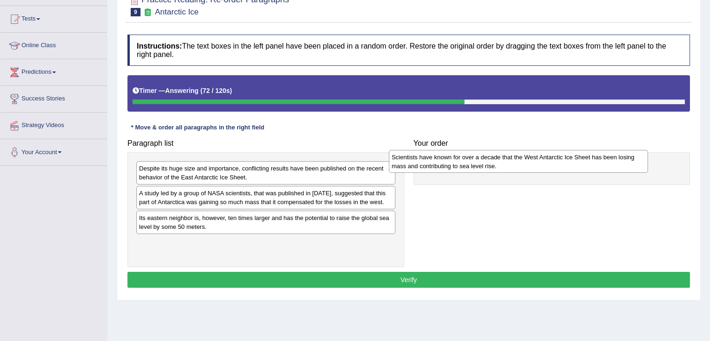
drag, startPoint x: 252, startPoint y: 168, endPoint x: 504, endPoint y: 157, distance: 252.7
click at [504, 157] on div "Scientists have known for over a decade that the West Antarctic Ice Sheet has b…" at bounding box center [518, 161] width 259 height 23
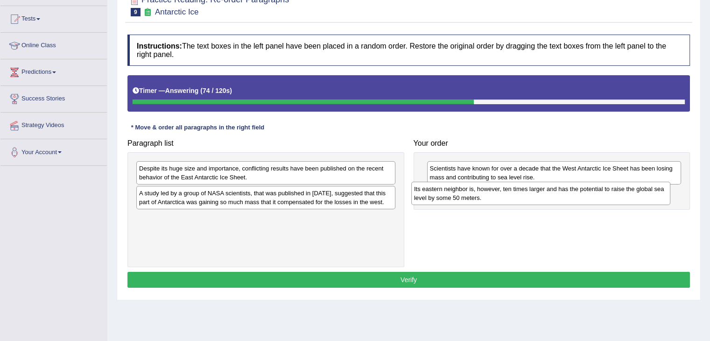
drag, startPoint x: 237, startPoint y: 224, endPoint x: 512, endPoint y: 196, distance: 276.4
click at [512, 196] on div "Its eastern neighbor is, however, ten times larger and has the potential to rai…" at bounding box center [540, 193] width 259 height 23
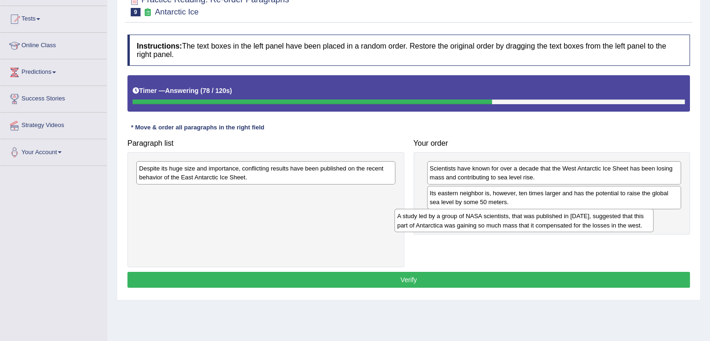
drag, startPoint x: 230, startPoint y: 198, endPoint x: 494, endPoint y: 222, distance: 265.6
click at [494, 222] on div "A study led by a group of NASA scientists, that was published in [DATE], sugges…" at bounding box center [523, 220] width 259 height 23
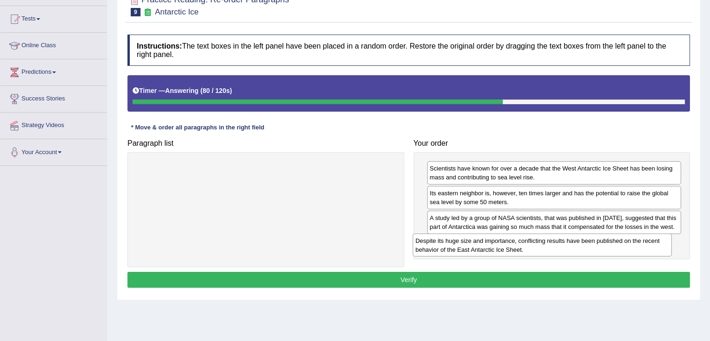
drag, startPoint x: 222, startPoint y: 169, endPoint x: 498, endPoint y: 242, distance: 285.6
click at [498, 242] on div "Despite its huge size and importance, conflicting results have been published o…" at bounding box center [542, 244] width 259 height 23
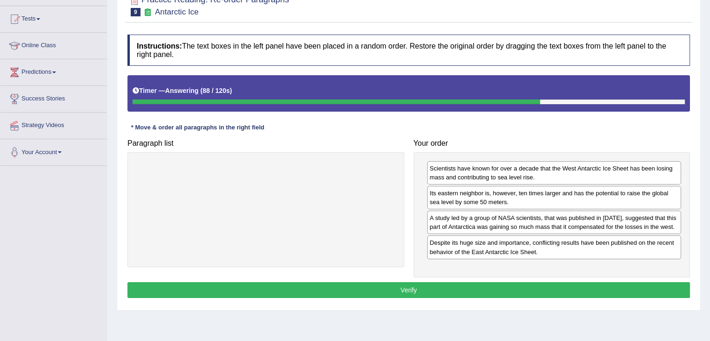
click at [415, 285] on button "Verify" at bounding box center [408, 290] width 562 height 16
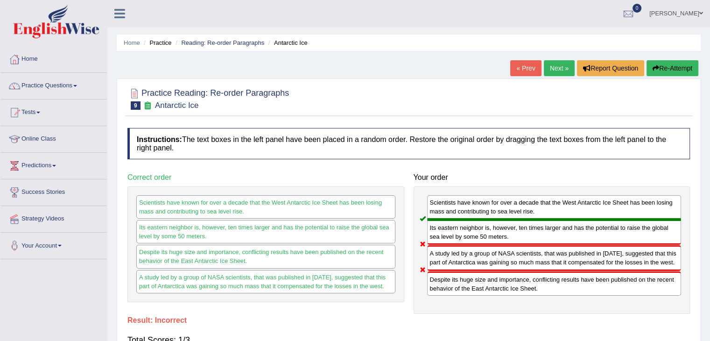
click at [666, 67] on button "Re-Attempt" at bounding box center [672, 68] width 52 height 16
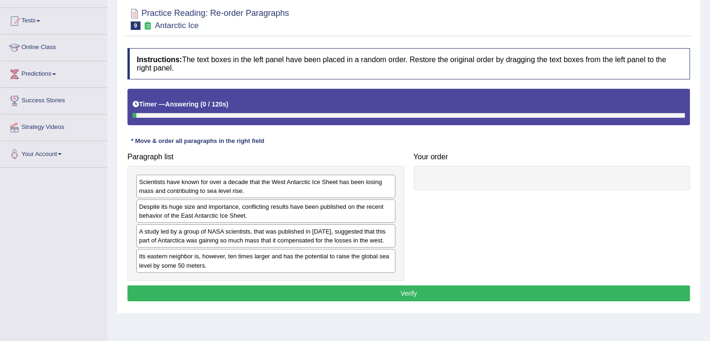
scroll to position [93, 0]
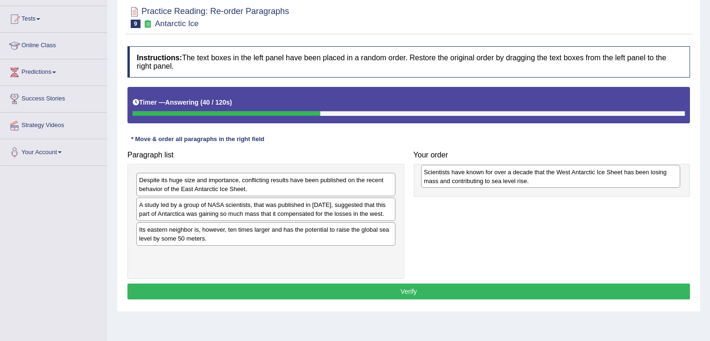
drag, startPoint x: 200, startPoint y: 182, endPoint x: 481, endPoint y: 168, distance: 281.3
click at [481, 170] on div "Scientists have known for over a decade that the West Antarctic Ice Sheet has b…" at bounding box center [550, 176] width 259 height 23
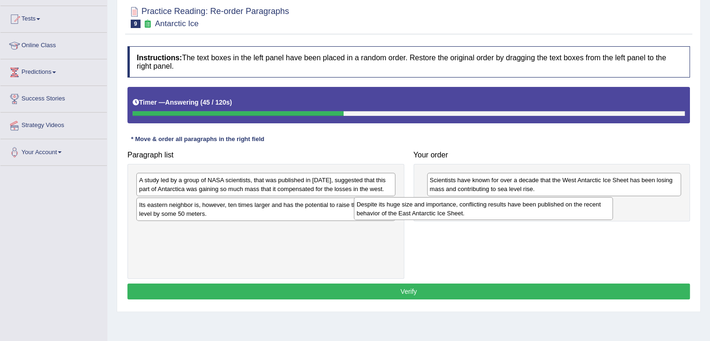
drag, startPoint x: 231, startPoint y: 189, endPoint x: 456, endPoint y: 210, distance: 225.9
click at [456, 210] on div "Despite its huge size and importance, conflicting results have been published o…" at bounding box center [483, 208] width 259 height 23
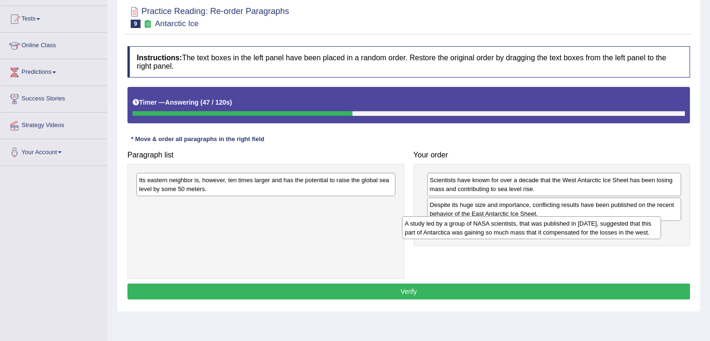
drag, startPoint x: 268, startPoint y: 188, endPoint x: 534, endPoint y: 230, distance: 269.8
click at [534, 230] on div "A study led by a group of NASA scientists, that was published in [DATE], sugges…" at bounding box center [531, 227] width 259 height 23
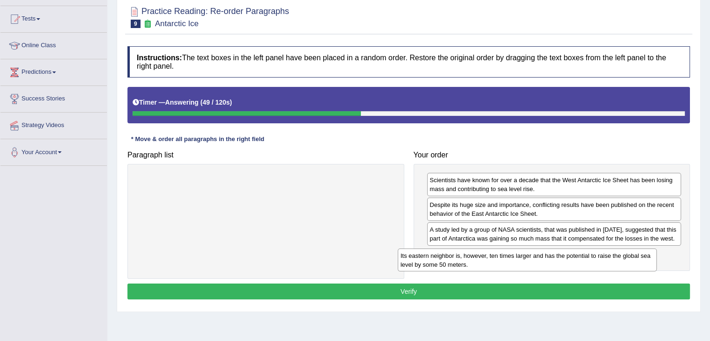
drag, startPoint x: 268, startPoint y: 183, endPoint x: 549, endPoint y: 256, distance: 289.7
click at [549, 256] on div "Its eastern neighbor is, however, ten times larger and has the potential to rai…" at bounding box center [527, 259] width 259 height 23
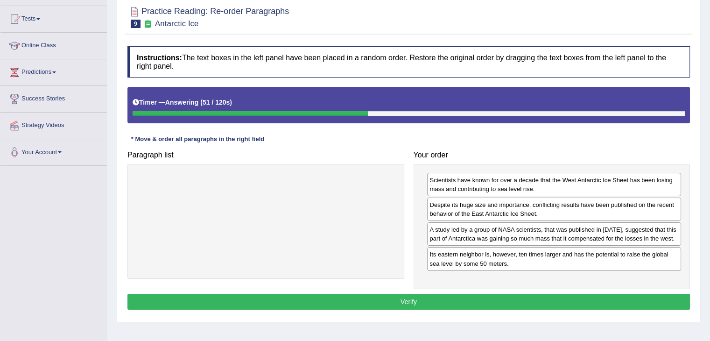
click at [421, 300] on button "Verify" at bounding box center [408, 302] width 562 height 16
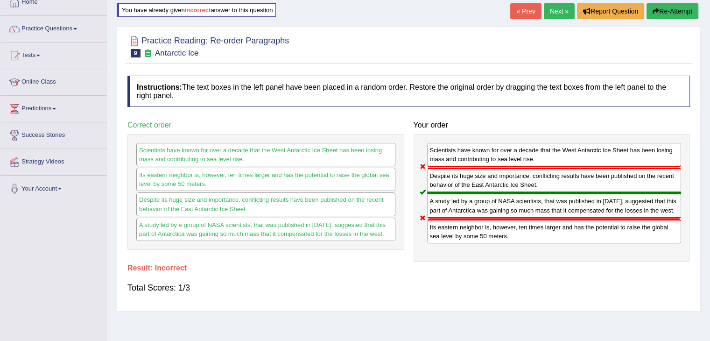
scroll to position [0, 0]
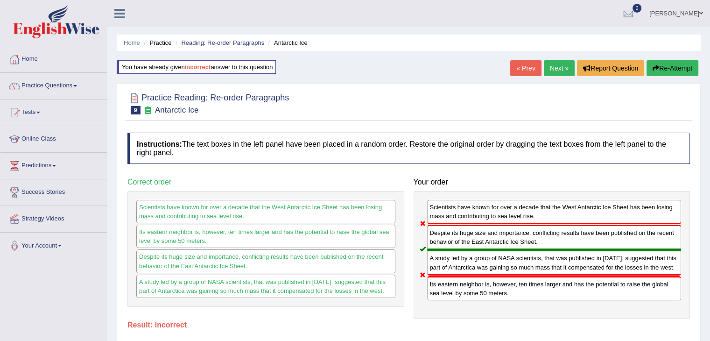
click at [677, 66] on button "Re-Attempt" at bounding box center [672, 68] width 52 height 16
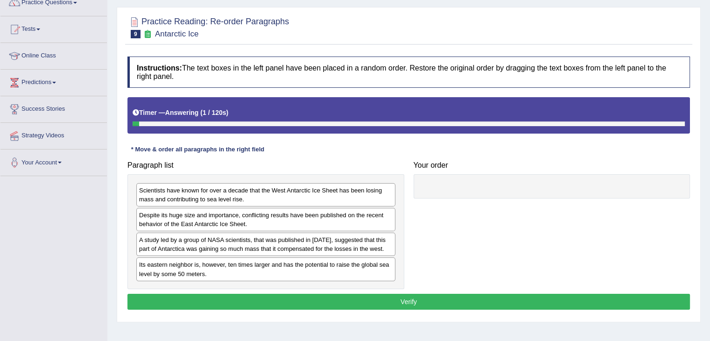
scroll to position [140, 0]
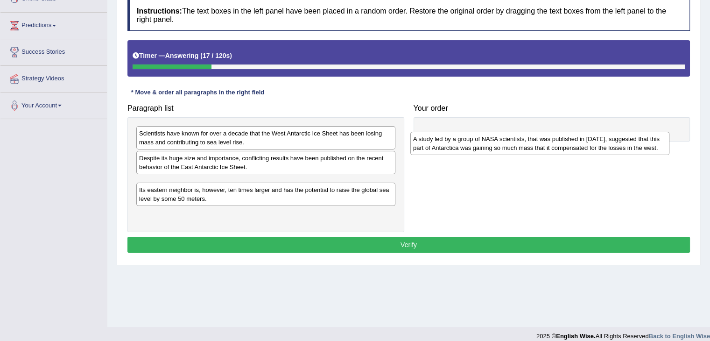
drag, startPoint x: 181, startPoint y: 186, endPoint x: 455, endPoint y: 140, distance: 278.1
click at [455, 140] on div "A study led by a group of NASA scientists, that was published in [DATE], sugges…" at bounding box center [539, 143] width 259 height 23
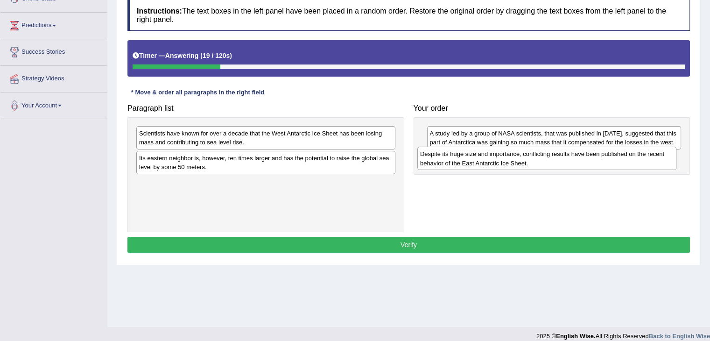
drag, startPoint x: 222, startPoint y: 162, endPoint x: 503, endPoint y: 158, distance: 281.0
click at [503, 158] on div "Despite its huge size and importance, conflicting results have been published o…" at bounding box center [546, 158] width 259 height 23
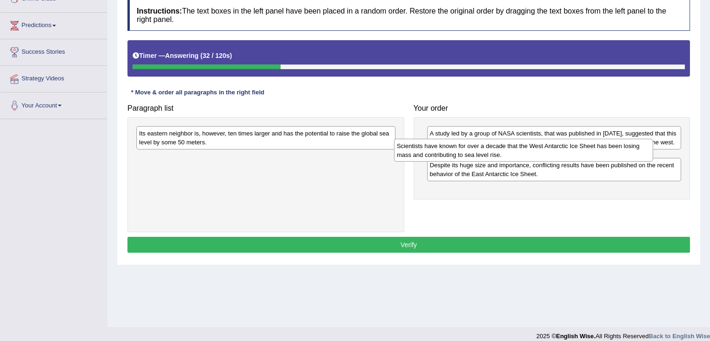
drag, startPoint x: 247, startPoint y: 135, endPoint x: 504, endPoint y: 148, distance: 257.9
click at [504, 148] on div "Scientists have known for over a decade that the West Antarctic Ice Sheet has b…" at bounding box center [523, 150] width 259 height 23
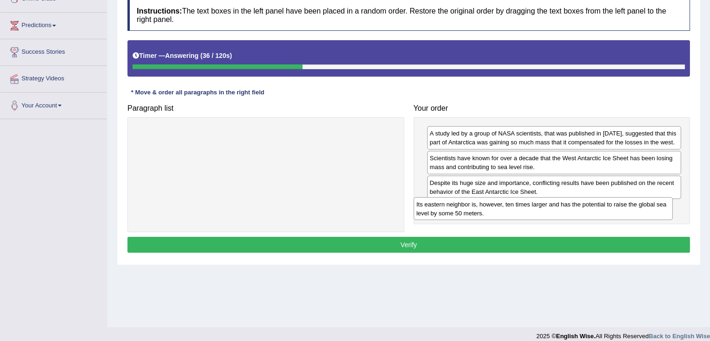
drag, startPoint x: 217, startPoint y: 137, endPoint x: 495, endPoint y: 208, distance: 286.1
click at [495, 208] on div "Its eastern neighbor is, however, ten times larger and has the potential to rai…" at bounding box center [542, 208] width 259 height 23
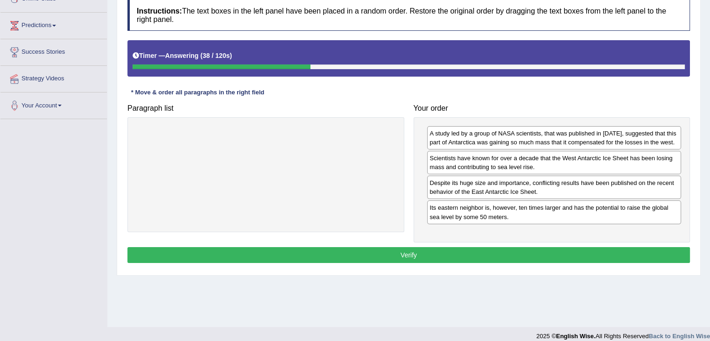
click at [435, 253] on button "Verify" at bounding box center [408, 255] width 562 height 16
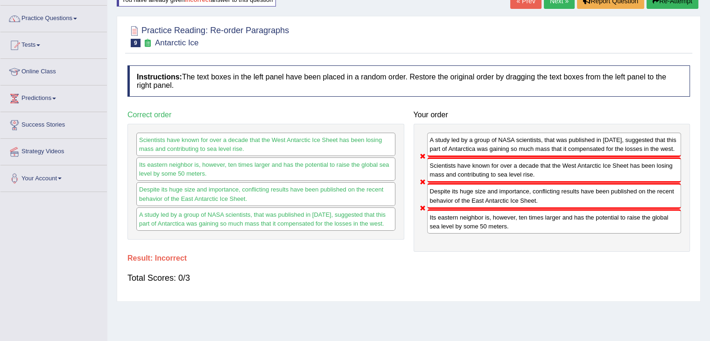
scroll to position [0, 0]
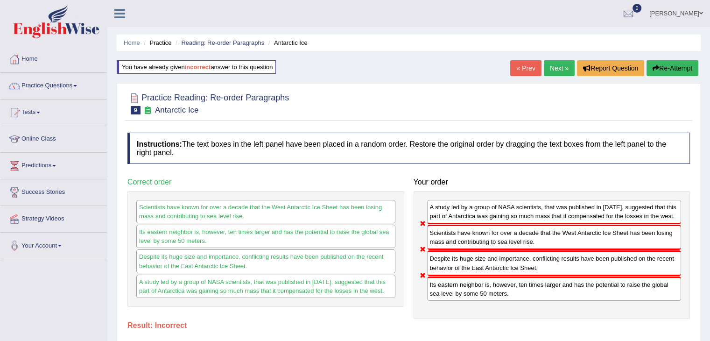
click at [551, 64] on link "Next »" at bounding box center [559, 68] width 31 height 16
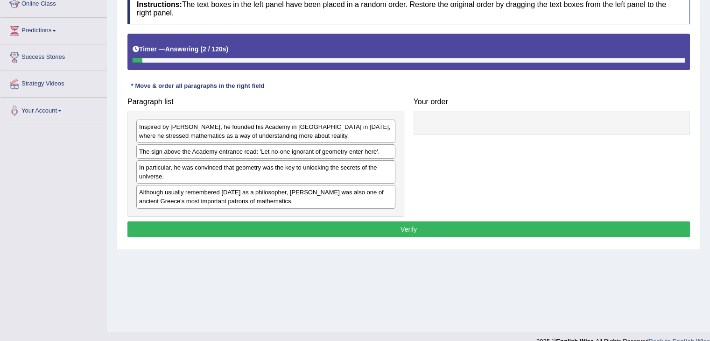
scroll to position [140, 0]
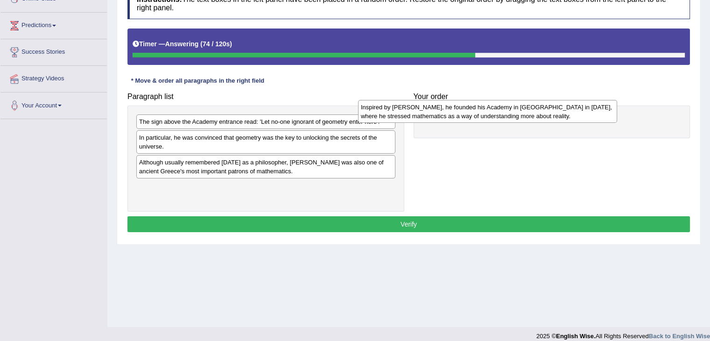
drag, startPoint x: 237, startPoint y: 121, endPoint x: 459, endPoint y: 106, distance: 222.2
click at [459, 106] on div "Inspired by Pythagoras, he founded his Academy in Athens in 387 BC, where he st…" at bounding box center [487, 111] width 259 height 23
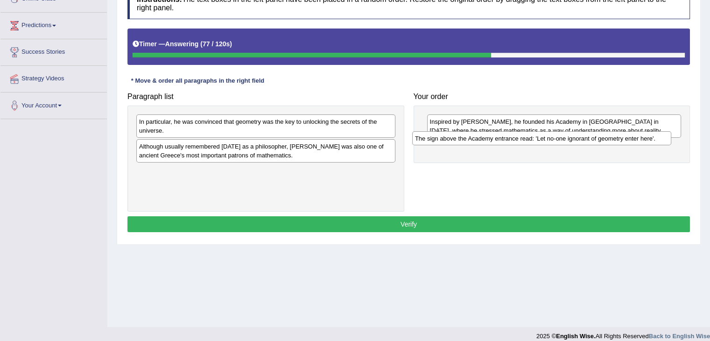
drag, startPoint x: 236, startPoint y: 124, endPoint x: 512, endPoint y: 140, distance: 276.3
click at [512, 140] on div "The sign above the Academy entrance read: 'Let no-one ignorant of geometry ente…" at bounding box center [541, 138] width 259 height 14
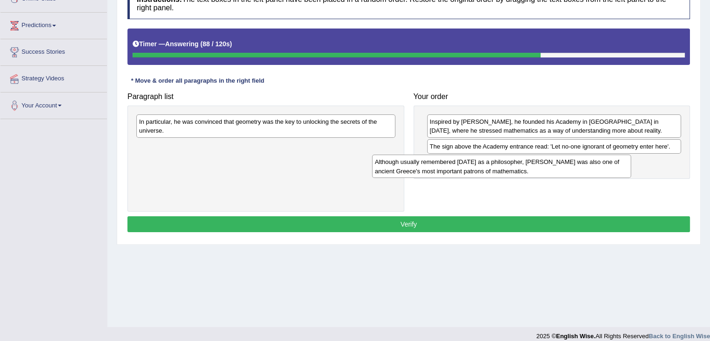
drag, startPoint x: 203, startPoint y: 153, endPoint x: 441, endPoint y: 168, distance: 238.0
click at [441, 169] on div "Although usually remembered today as a philosopher, Plato was also one of ancie…" at bounding box center [501, 165] width 259 height 23
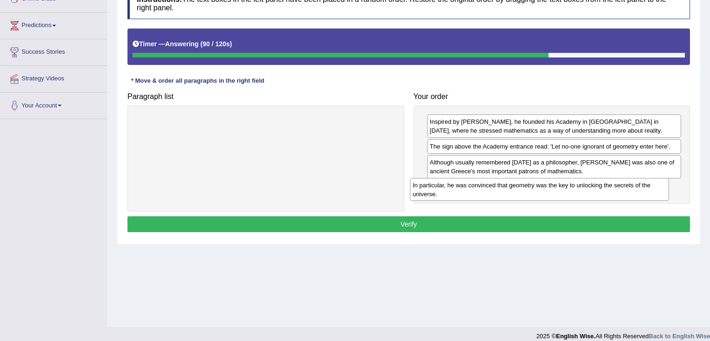
drag, startPoint x: 258, startPoint y: 125, endPoint x: 532, endPoint y: 189, distance: 280.8
click at [532, 189] on div "In particular, he was convinced that geometry was the key to unlocking the secr…" at bounding box center [539, 189] width 259 height 23
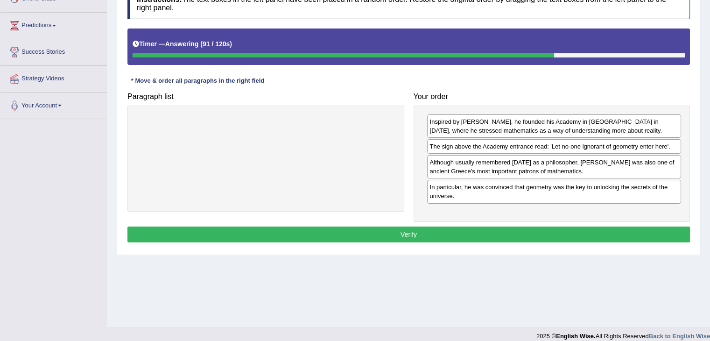
click at [419, 230] on button "Verify" at bounding box center [408, 234] width 562 height 16
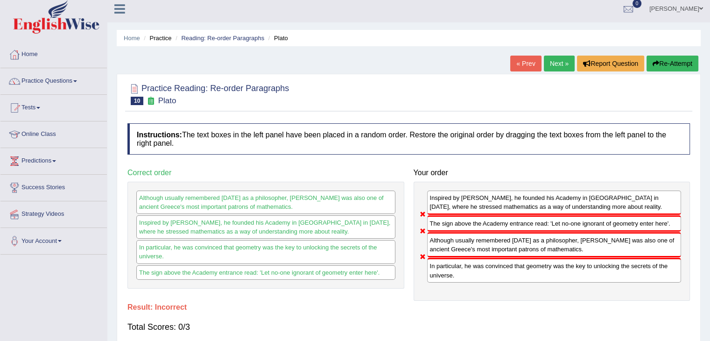
scroll to position [0, 0]
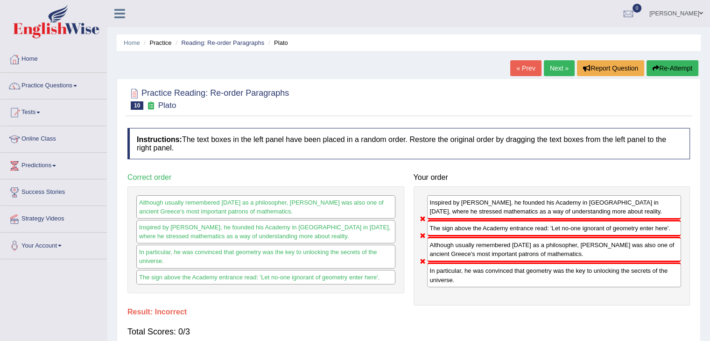
click at [557, 69] on link "Next »" at bounding box center [559, 68] width 31 height 16
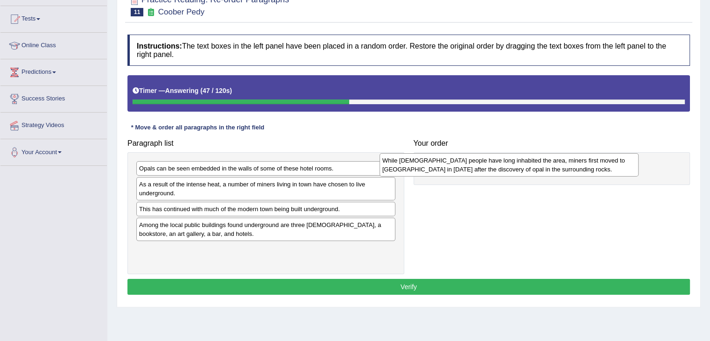
drag, startPoint x: 222, startPoint y: 188, endPoint x: 466, endPoint y: 165, distance: 245.6
click at [466, 165] on div "While [DEMOGRAPHIC_DATA] people have long inhabited the area, miners first move…" at bounding box center [508, 164] width 259 height 23
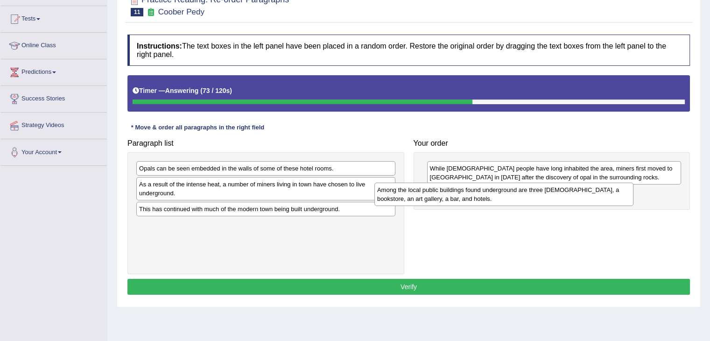
drag, startPoint x: 273, startPoint y: 226, endPoint x: 511, endPoint y: 192, distance: 240.5
click at [511, 192] on div "Among the local public buildings found underground are three churches, a bookst…" at bounding box center [503, 193] width 259 height 23
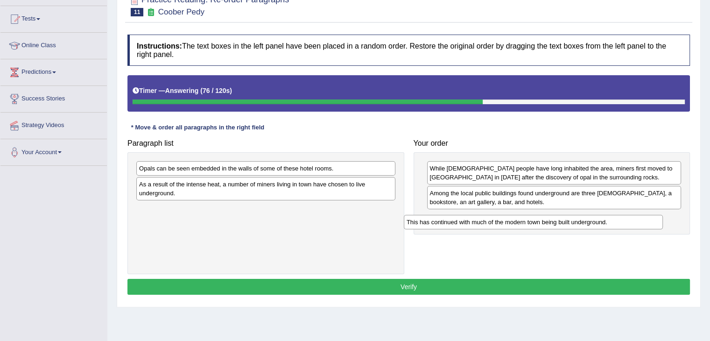
drag, startPoint x: 289, startPoint y: 210, endPoint x: 557, endPoint y: 223, distance: 268.2
click at [557, 223] on div "This has continued with much of the modern town being built underground." at bounding box center [533, 222] width 259 height 14
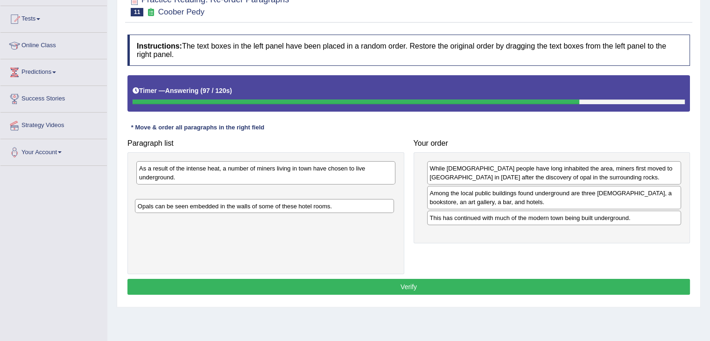
drag, startPoint x: 256, startPoint y: 172, endPoint x: 255, endPoint y: 209, distance: 37.4
click at [255, 209] on div "Opals can be seen embedded in the walls of some of these hotel rooms." at bounding box center [264, 206] width 259 height 14
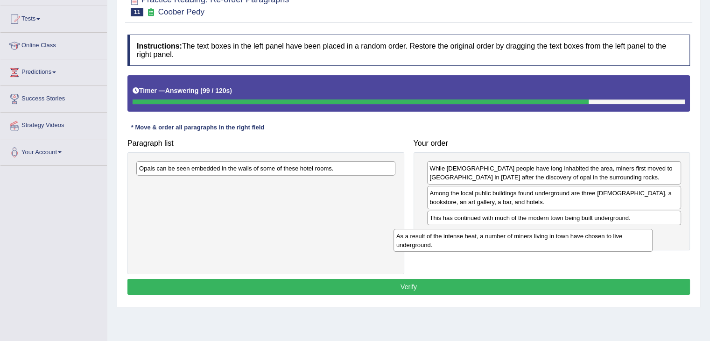
drag, startPoint x: 259, startPoint y: 174, endPoint x: 518, endPoint y: 238, distance: 266.4
click at [518, 238] on div "As a result of the intense heat, a number of miners living in town have chosen …" at bounding box center [522, 240] width 259 height 23
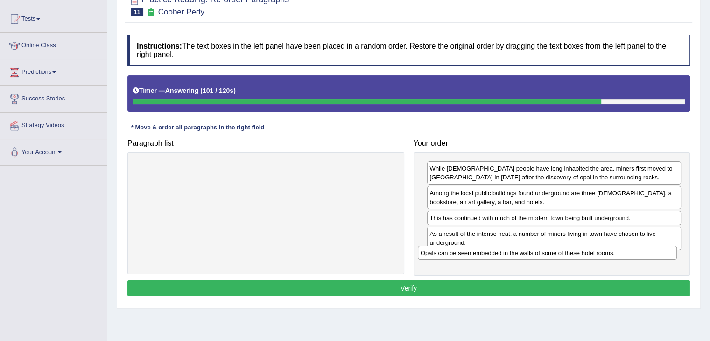
drag, startPoint x: 287, startPoint y: 164, endPoint x: 568, endPoint y: 248, distance: 293.8
click at [568, 248] on div "Opals can be seen embedded in the walls of some of these hotel rooms." at bounding box center [547, 252] width 259 height 14
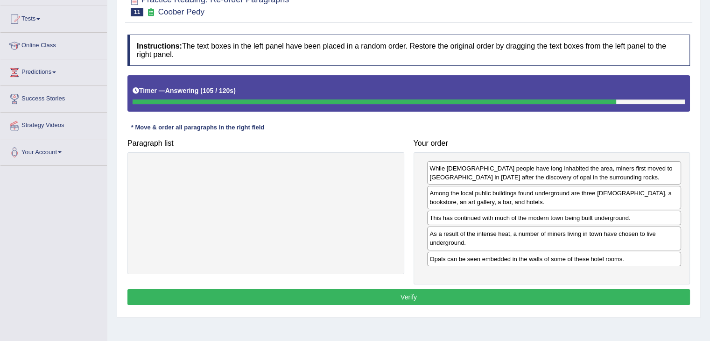
click at [419, 291] on button "Verify" at bounding box center [408, 297] width 562 height 16
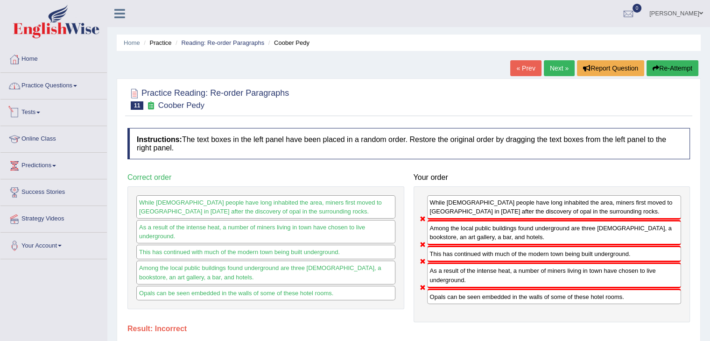
click at [70, 79] on link "Practice Questions" at bounding box center [53, 84] width 106 height 23
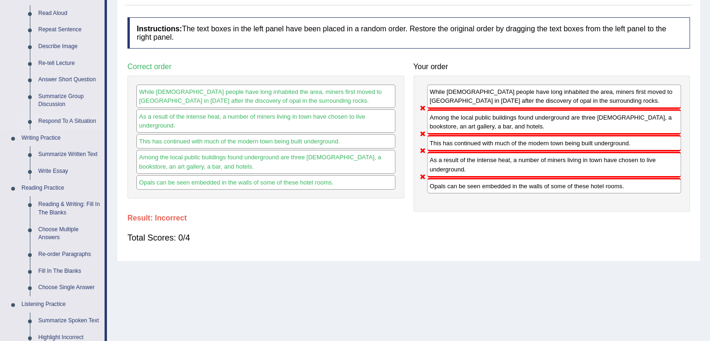
scroll to position [140, 0]
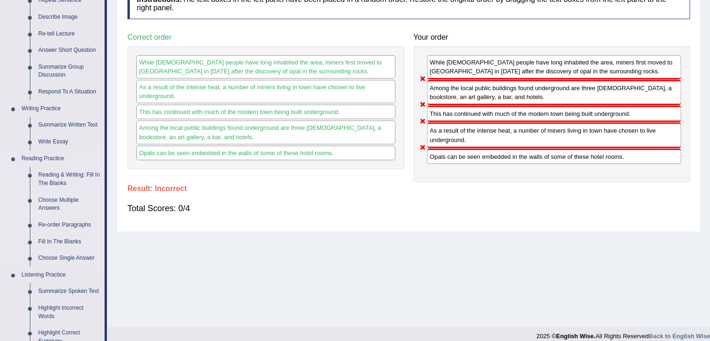
click at [60, 202] on link "Choose Multiple Answers" at bounding box center [69, 204] width 70 height 25
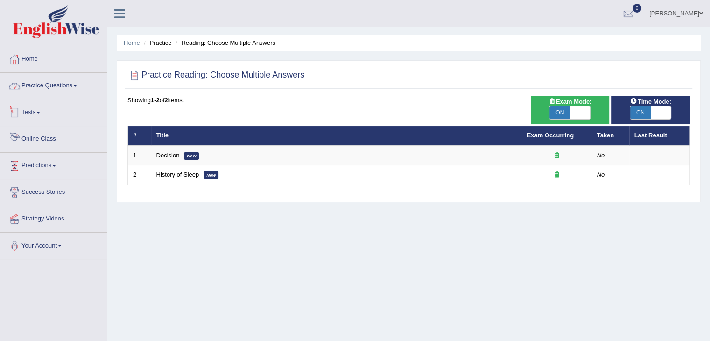
click at [58, 84] on link "Practice Questions" at bounding box center [53, 84] width 106 height 23
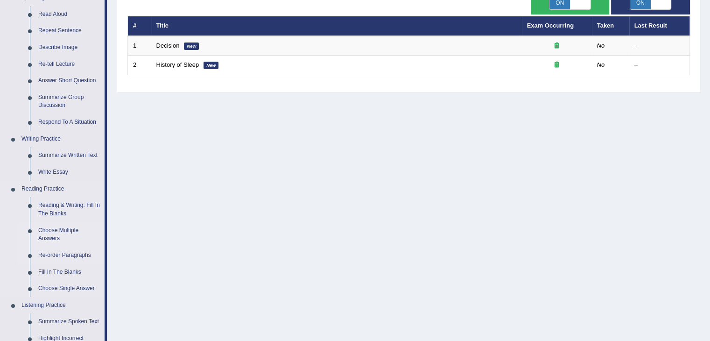
scroll to position [140, 0]
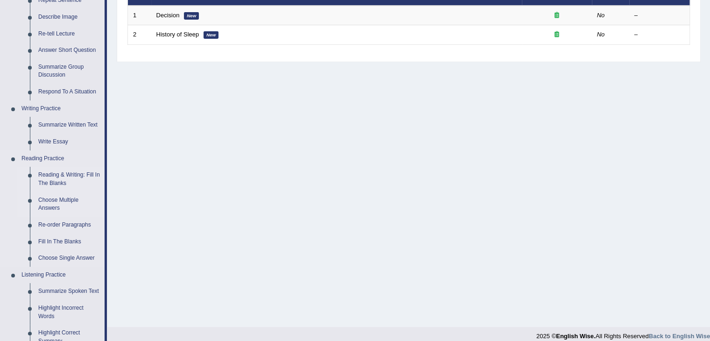
click at [65, 178] on link "Reading & Writing: Fill In The Blanks" at bounding box center [69, 179] width 70 height 25
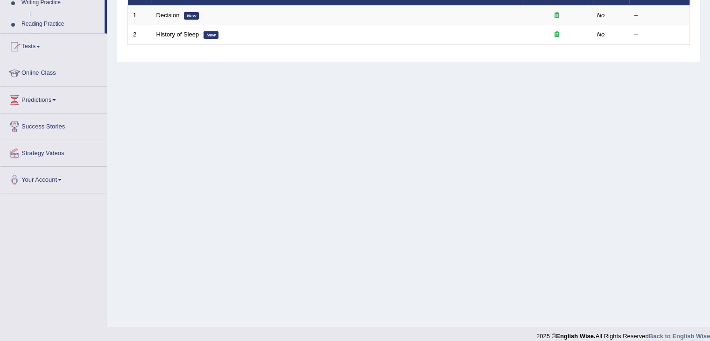
scroll to position [149, 0]
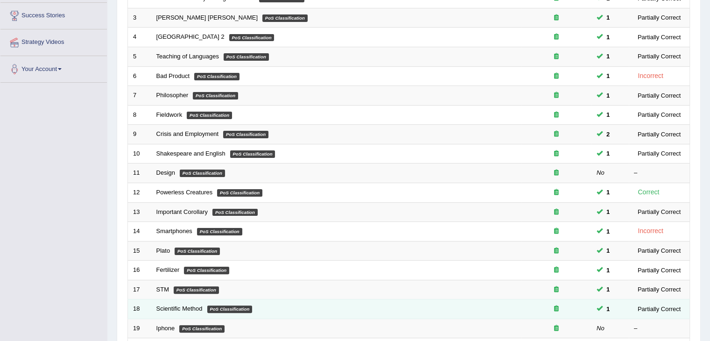
scroll to position [233, 0]
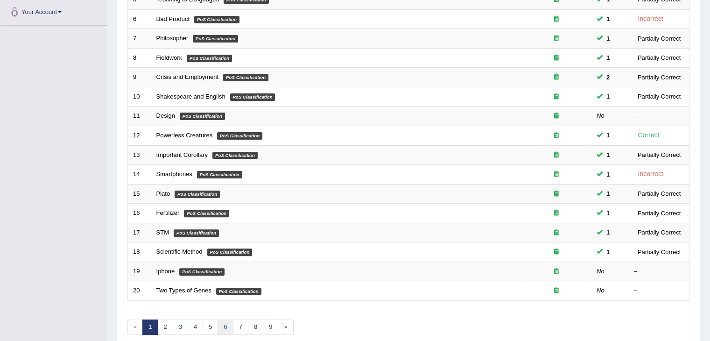
click at [224, 325] on link "6" at bounding box center [224, 326] width 15 height 15
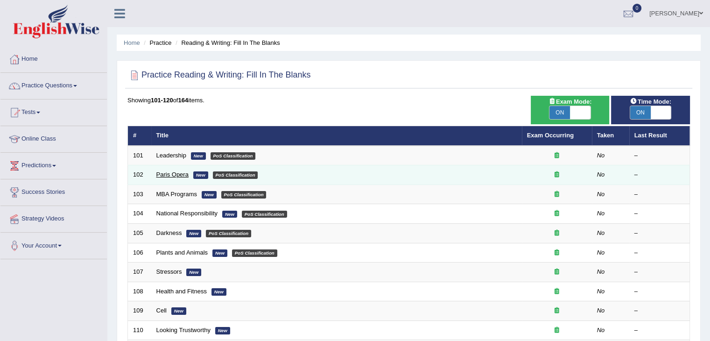
click at [174, 175] on link "Paris Opera" at bounding box center [172, 174] width 32 height 7
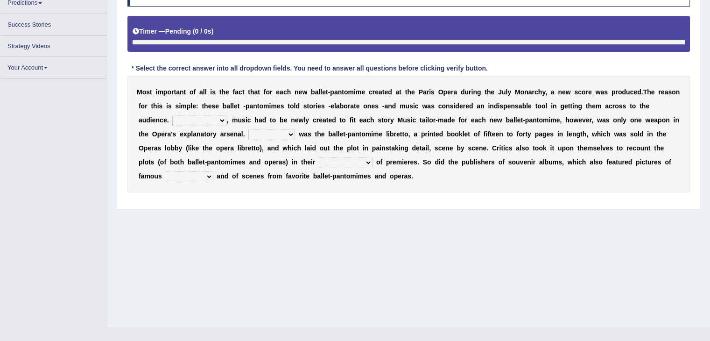
scroll to position [149, 0]
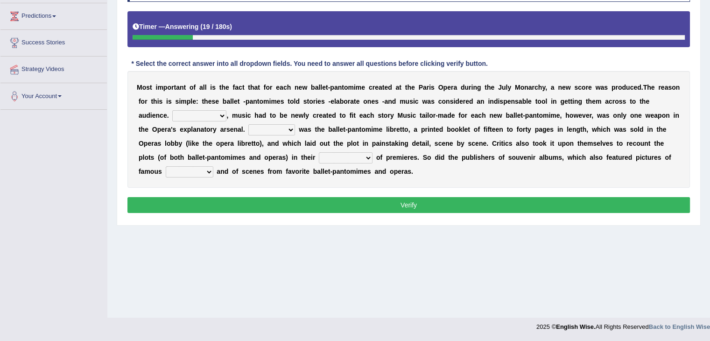
click at [213, 115] on select "However Nevertheless In fact Therefore" at bounding box center [199, 115] width 54 height 11
select select "In fact"
click at [172, 110] on select "However Nevertheless In fact Therefore" at bounding box center [199, 115] width 54 height 11
click at [281, 127] on select "Another Others It Also" at bounding box center [271, 129] width 47 height 11
select select "It"
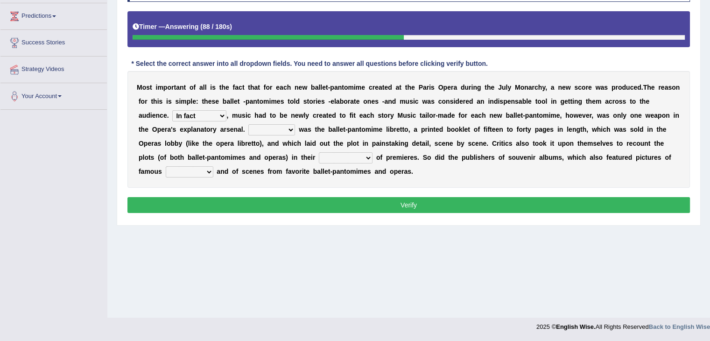
click at [248, 124] on select "Another Others It Also" at bounding box center [271, 129] width 47 height 11
click at [346, 161] on select "views reviews overviews supervisions" at bounding box center [346, 157] width 54 height 11
select select "views"
click at [319, 152] on select "views reviews overviews supervisions" at bounding box center [346, 157] width 54 height 11
click at [202, 173] on select "teachers students performers drivers" at bounding box center [190, 171] width 48 height 11
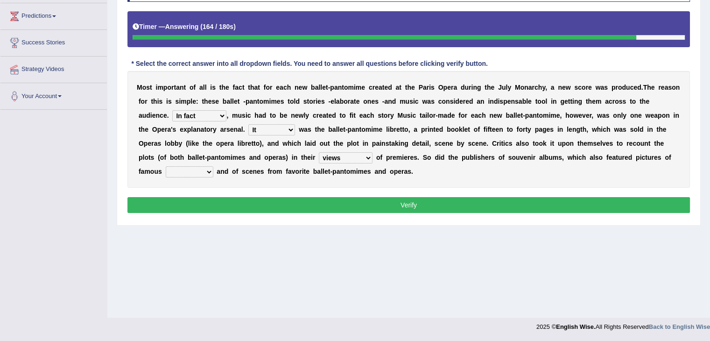
select select "performers"
click at [166, 166] on select "teachers students performers drivers" at bounding box center [190, 171] width 48 height 11
click at [398, 203] on button "Verify" at bounding box center [408, 205] width 562 height 16
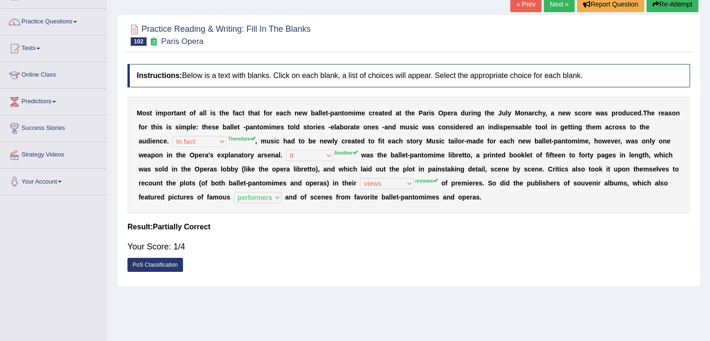
scroll to position [9, 0]
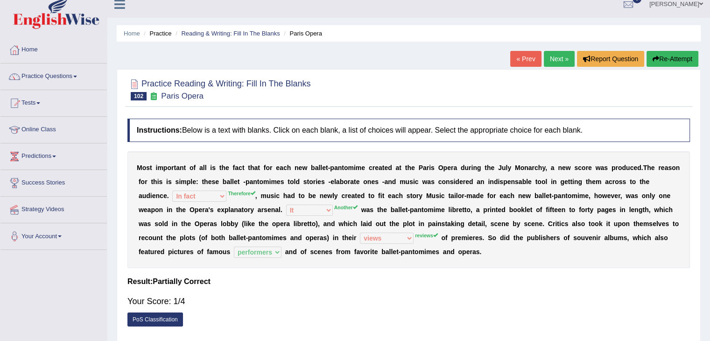
click at [553, 55] on link "Next »" at bounding box center [559, 59] width 31 height 16
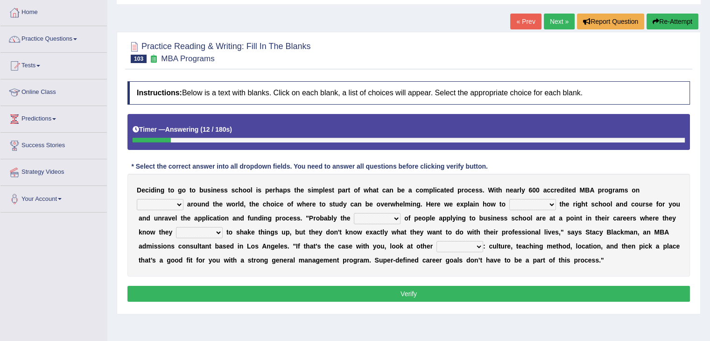
click at [165, 204] on select "offer provide give take" at bounding box center [160, 204] width 47 height 11
select select "offer"
click at [137, 199] on select "offer provide give take" at bounding box center [160, 204] width 47 height 11
click at [543, 202] on select "recognize select choose identify" at bounding box center [532, 204] width 47 height 11
select select "choose"
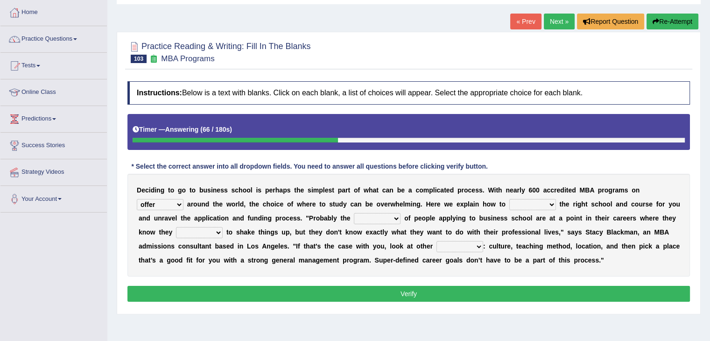
click at [509, 199] on select "recognize select choose identify" at bounding box center [532, 204] width 47 height 11
click at [390, 218] on select "few many majority minority" at bounding box center [377, 218] width 47 height 11
click at [462, 244] on select "standards factors rules criteria" at bounding box center [459, 246] width 47 height 11
click at [383, 216] on select "few many majority minority" at bounding box center [377, 218] width 47 height 11
select select "majority"
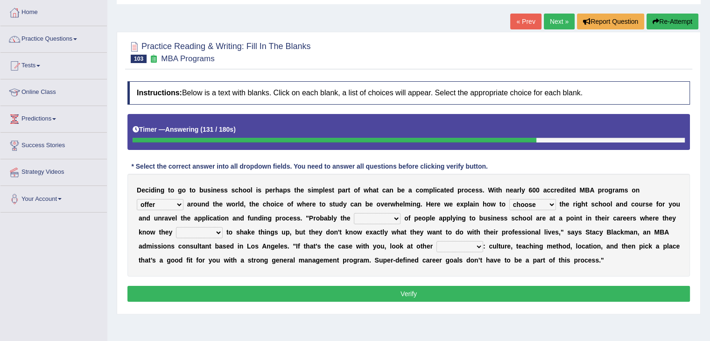
click at [354, 213] on select "few many majority minority" at bounding box center [377, 218] width 47 height 11
click at [196, 232] on select "expect plan want choose" at bounding box center [199, 232] width 47 height 11
select select "plan"
click at [176, 227] on select "expect plan want choose" at bounding box center [199, 232] width 47 height 11
click at [463, 247] on select "standards factors rules criteria" at bounding box center [459, 246] width 47 height 11
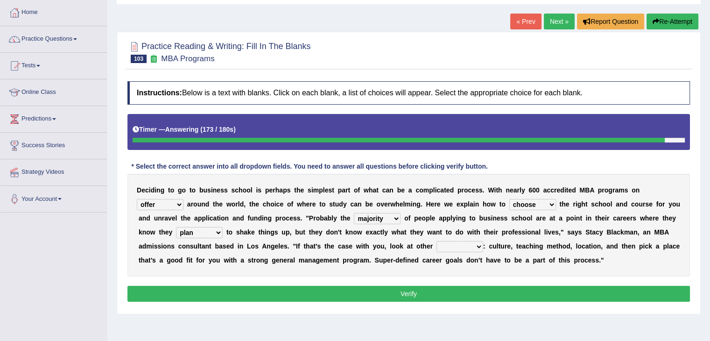
select select "criteria"
click at [436, 241] on select "standards factors rules criteria" at bounding box center [459, 246] width 47 height 11
click at [430, 291] on button "Verify" at bounding box center [408, 294] width 562 height 16
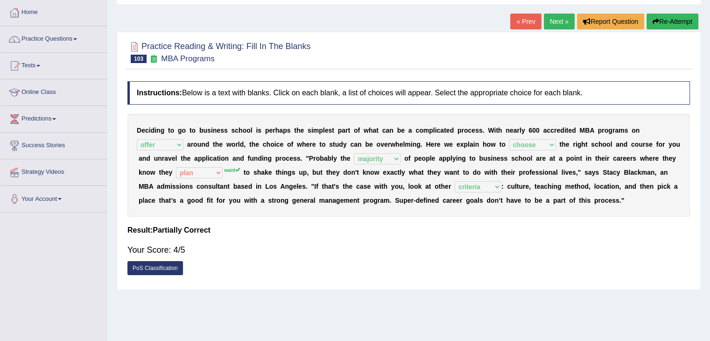
click at [550, 19] on link "Next »" at bounding box center [559, 22] width 31 height 16
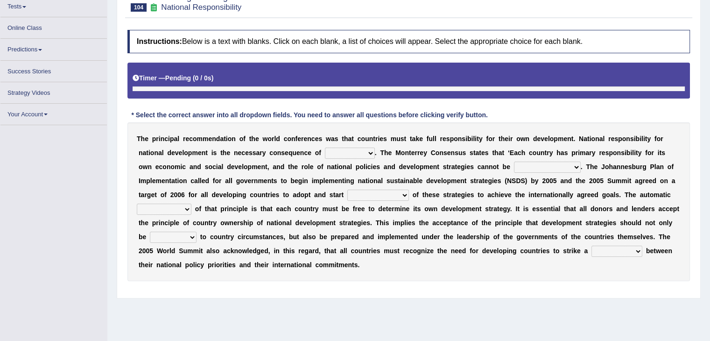
scroll to position [105, 0]
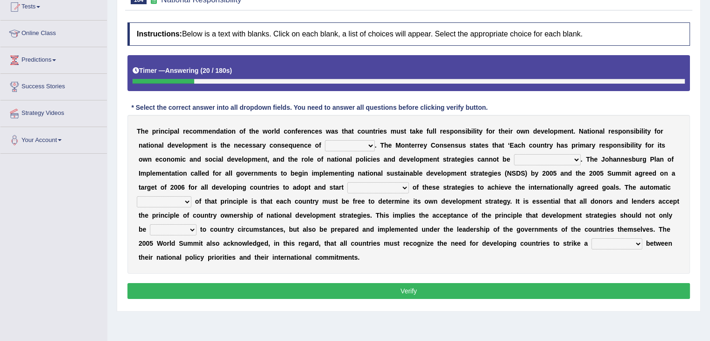
click at [359, 144] on select "hospitality sovereignty punctuality curiosity" at bounding box center [350, 145] width 50 height 11
select select "hospitality"
click at [325, 140] on select "hospitality sovereignty punctuality curiosity" at bounding box center [350, 145] width 50 height 11
click at [543, 159] on select "employed enquired explored over-emphasized" at bounding box center [547, 159] width 67 height 11
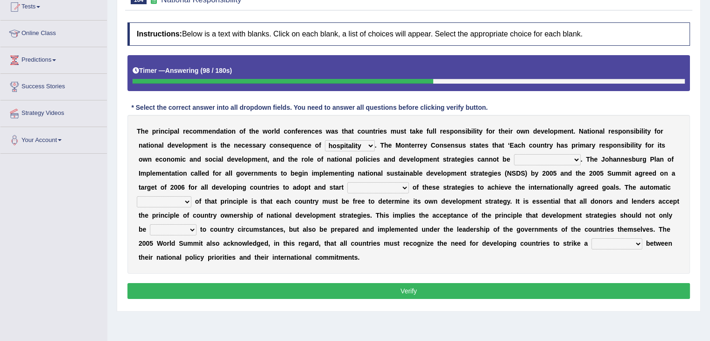
select select "over-emphasized"
click at [514, 154] on select "employed enquired explored over-emphasized" at bounding box center [547, 159] width 67 height 11
click at [389, 188] on select "implementation policy implication implant" at bounding box center [378, 187] width 62 height 11
select select "implementation"
click at [347, 182] on select "implementation policy implication implant" at bounding box center [378, 187] width 62 height 11
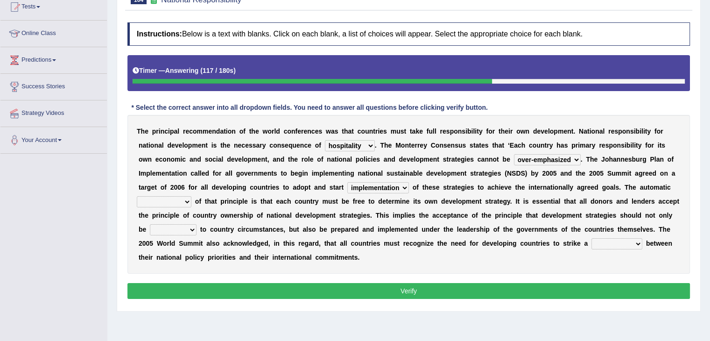
click at [159, 203] on select "reason contradiction corollary collocation" at bounding box center [164, 201] width 55 height 11
select select "contradiction"
click at [137, 196] on select "reason contradiction corollary collocation" at bounding box center [164, 201] width 55 height 11
click at [185, 230] on select "against adopted attended attuned" at bounding box center [173, 229] width 47 height 11
select select "adopted"
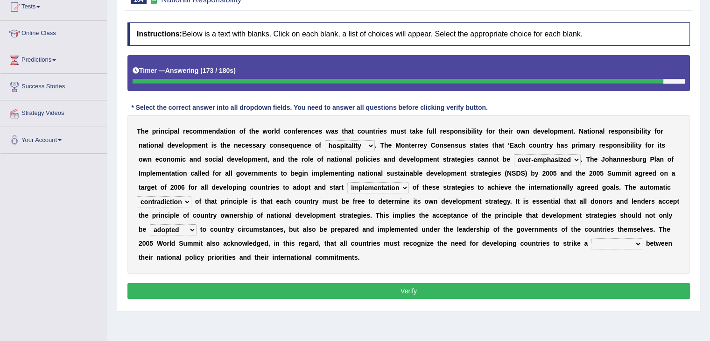
click at [150, 224] on select "against adopted attended attuned" at bounding box center [173, 229] width 47 height 11
click at [530, 285] on button "Verify" at bounding box center [408, 291] width 562 height 16
click at [582, 286] on button "Verify" at bounding box center [408, 291] width 562 height 16
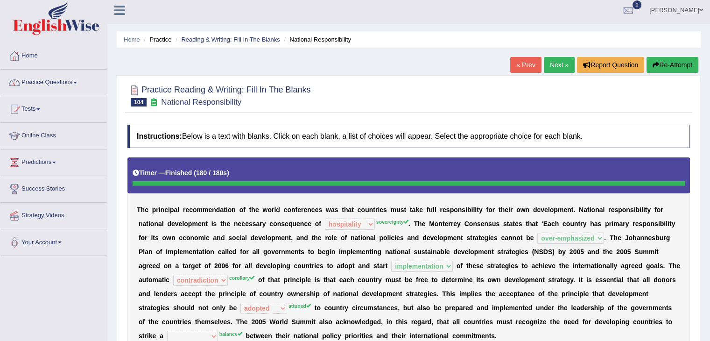
scroll to position [0, 0]
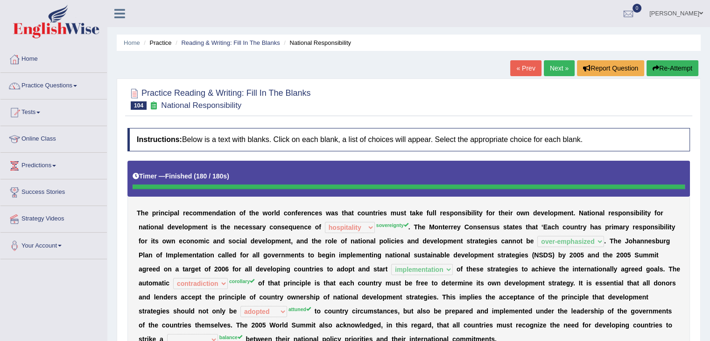
click at [669, 65] on button "Re-Attempt" at bounding box center [672, 68] width 52 height 16
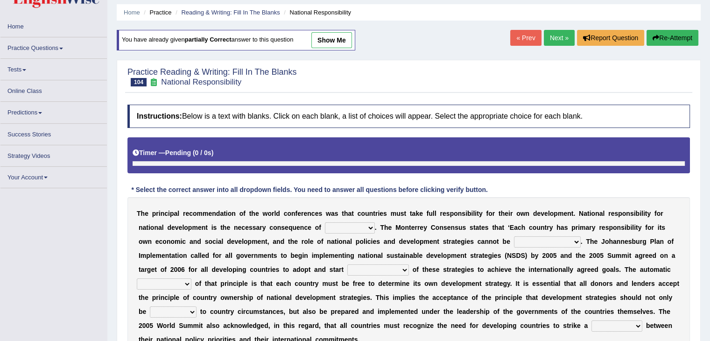
scroll to position [47, 0]
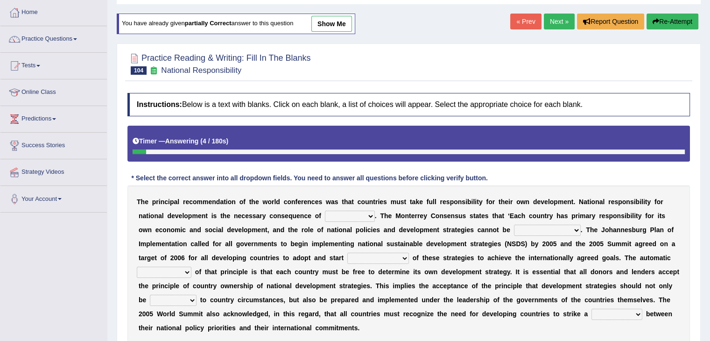
click at [366, 217] on select "hospitality sovereignty punctuality curiosity" at bounding box center [350, 215] width 50 height 11
select select "sovereignty"
click at [325, 210] on select "hospitality sovereignty punctuality curiosity" at bounding box center [350, 215] width 50 height 11
click at [540, 234] on div "T h e p r i n c i p a l r e c o m m e n d a t i o n o f t h e w o r l d c o n f…" at bounding box center [408, 264] width 562 height 159
click at [540, 233] on select "employed enquired explored over-emphasized" at bounding box center [547, 229] width 67 height 11
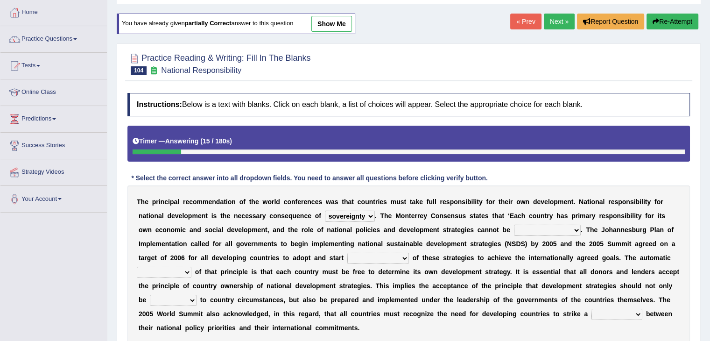
select select "over-emphasized"
click at [514, 224] on select "employed enquired explored over-emphasized" at bounding box center [547, 229] width 67 height 11
click at [373, 259] on select "implementation policy implication implant" at bounding box center [378, 257] width 62 height 11
select select "implementation"
click at [347, 252] on select "implementation policy implication implant" at bounding box center [378, 257] width 62 height 11
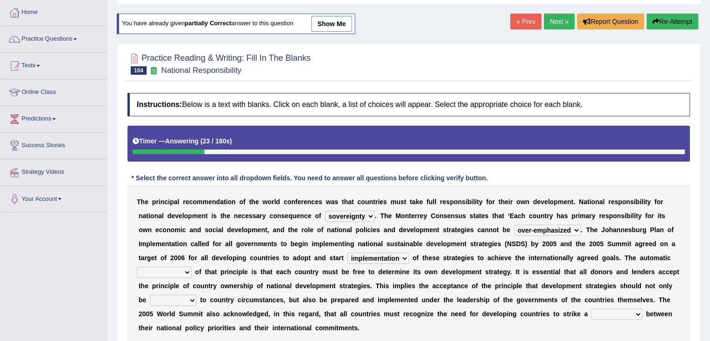
click at [185, 273] on select "reason contradiction corollary collocation" at bounding box center [164, 271] width 55 height 11
select select "corollary"
click at [137, 266] on select "reason contradiction corollary collocation" at bounding box center [164, 271] width 55 height 11
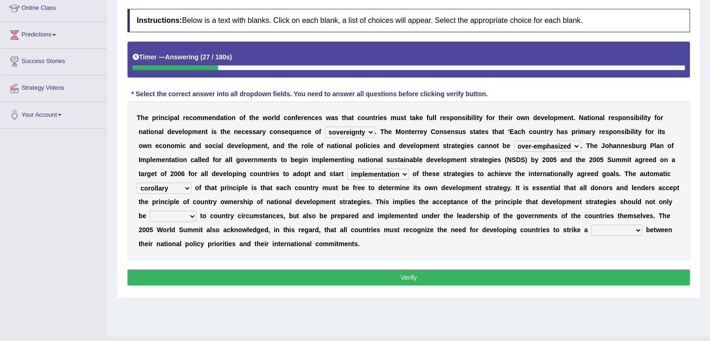
scroll to position [140, 0]
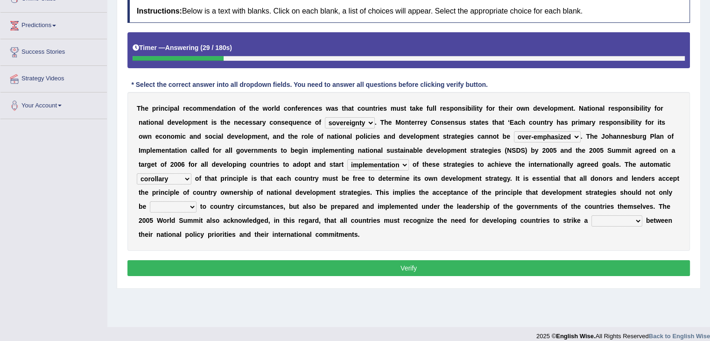
click at [182, 207] on select "against adopted attended attuned" at bounding box center [173, 206] width 47 height 11
select select "attended"
click at [150, 201] on select "against adopted attended attuned" at bounding box center [173, 206] width 47 height 11
click at [612, 220] on select "difference surveillance balance patience" at bounding box center [616, 220] width 51 height 11
select select "difference"
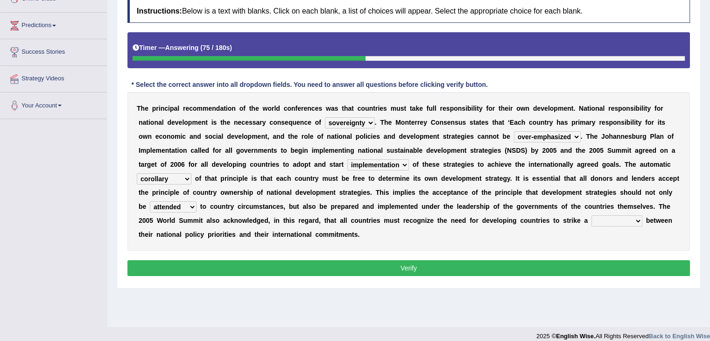
click at [591, 215] on select "difference surveillance balance patience" at bounding box center [616, 220] width 51 height 11
click at [480, 267] on button "Verify" at bounding box center [408, 268] width 562 height 16
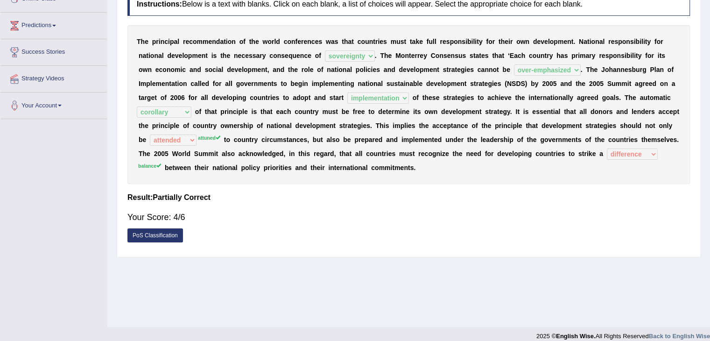
scroll to position [47, 0]
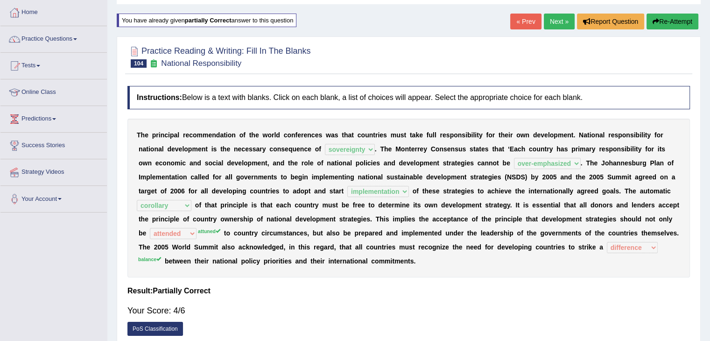
click at [553, 21] on link "Next »" at bounding box center [559, 22] width 31 height 16
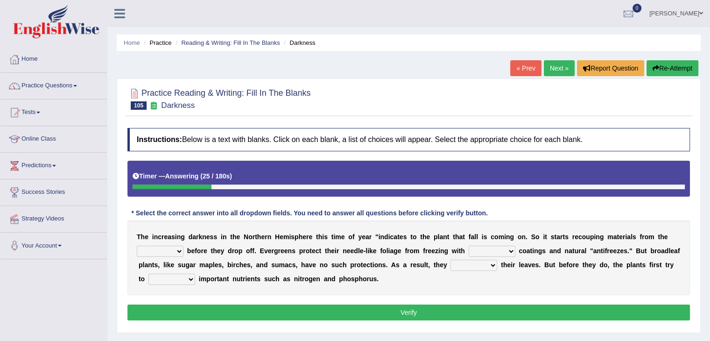
click at [159, 252] on select "trunks leaves branches roots" at bounding box center [160, 250] width 47 height 11
click at [137, 245] on select "trunks leaves branches roots" at bounding box center [160, 250] width 47 height 11
click at [166, 250] on select "trunks leaves branches roots" at bounding box center [160, 250] width 47 height 11
select select "trunks"
click at [137, 245] on select "trunks leaves branches roots" at bounding box center [160, 250] width 47 height 11
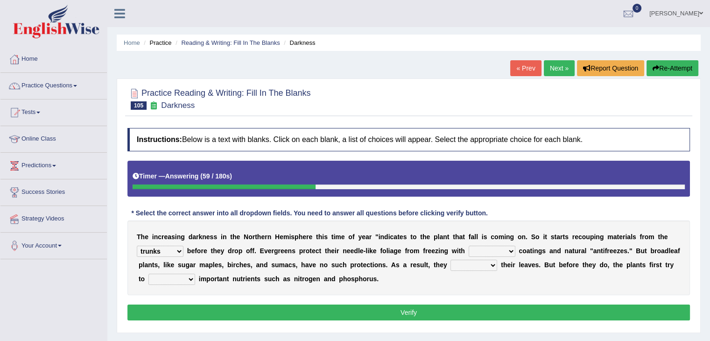
click at [487, 250] on select "watery sticky waxy booty" at bounding box center [492, 250] width 47 height 11
select select "sticky"
click at [469, 245] on select "watery sticky waxy booty" at bounding box center [492, 250] width 47 height 11
click at [470, 265] on select "brought beat shed collected" at bounding box center [473, 264] width 47 height 11
select select "brought"
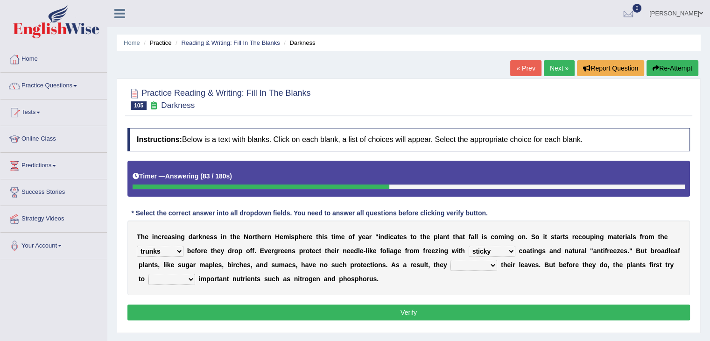
click at [450, 259] on select "brought beat shed collected" at bounding box center [473, 264] width 47 height 11
click at [167, 280] on select "save convene salvage call" at bounding box center [171, 278] width 47 height 11
select select "convene"
click at [148, 273] on select "save convene salvage call" at bounding box center [171, 278] width 47 height 11
click at [181, 276] on select "save convene salvage call" at bounding box center [171, 278] width 47 height 11
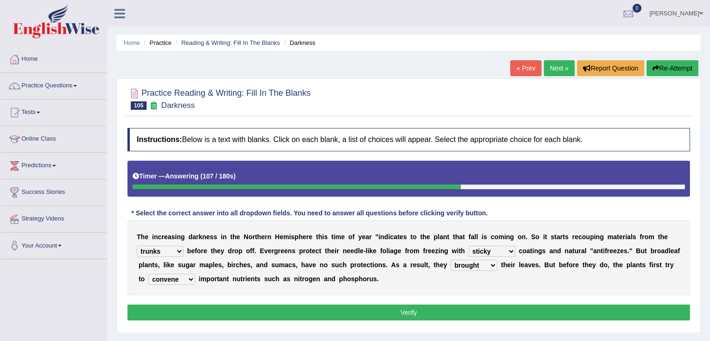
click at [148, 273] on select "save convene salvage call" at bounding box center [171, 278] width 47 height 11
click at [374, 312] on button "Verify" at bounding box center [408, 312] width 562 height 16
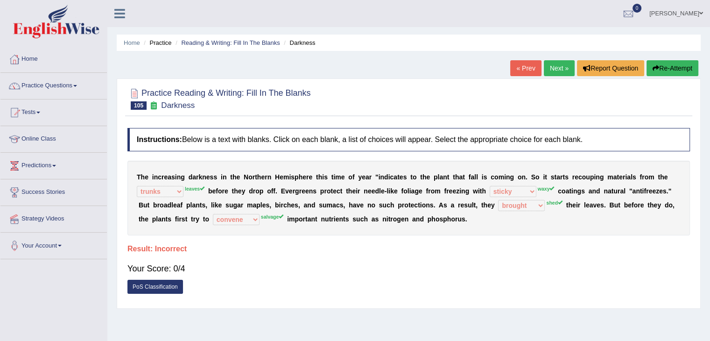
click at [552, 66] on link "Next »" at bounding box center [559, 68] width 31 height 16
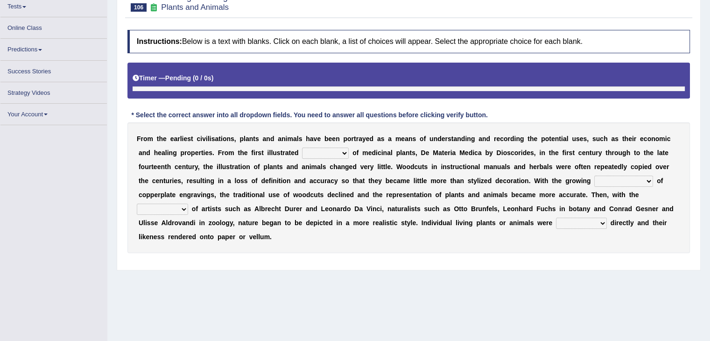
scroll to position [105, 0]
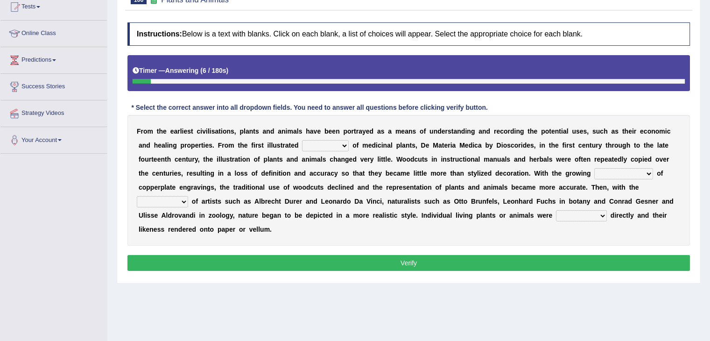
click at [345, 141] on select "seperate deletion catalogue segregate" at bounding box center [325, 145] width 47 height 11
select select "deletion"
click at [302, 140] on select "seperate deletion catalogue segregate" at bounding box center [325, 145] width 47 height 11
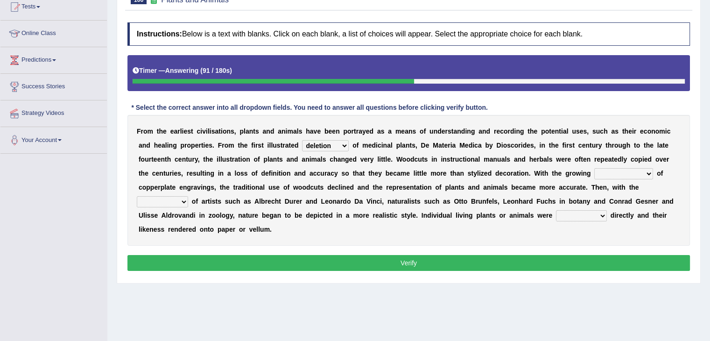
click at [626, 175] on select "understanding popularity options unusualness" at bounding box center [623, 173] width 59 height 11
select select "popularity"
click at [594, 168] on select "understanding popularity options unusualness" at bounding box center [623, 173] width 59 height 11
click at [164, 200] on select "deactivation outgrowth emergence abandon" at bounding box center [162, 201] width 51 height 11
select select "deactivation"
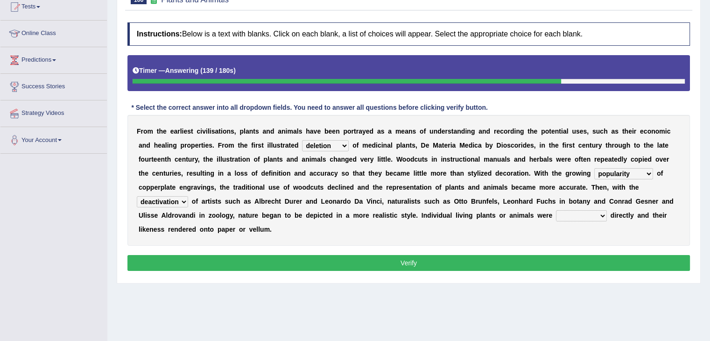
click at [137, 196] on select "deactivation outgrowth emergence abandon" at bounding box center [162, 201] width 51 height 11
click at [579, 214] on select "observed overlooked disregarded ignorant" at bounding box center [581, 215] width 51 height 11
select select "disregarded"
click at [556, 210] on select "observed overlooked disregarded ignorant" at bounding box center [581, 215] width 51 height 11
click at [551, 258] on button "Verify" at bounding box center [408, 263] width 562 height 16
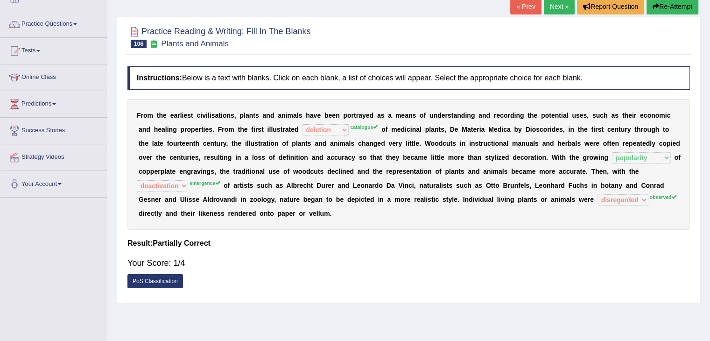
scroll to position [0, 0]
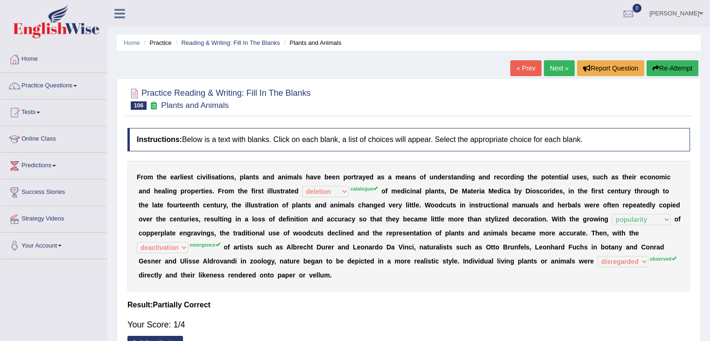
click at [559, 65] on link "Next »" at bounding box center [559, 68] width 31 height 16
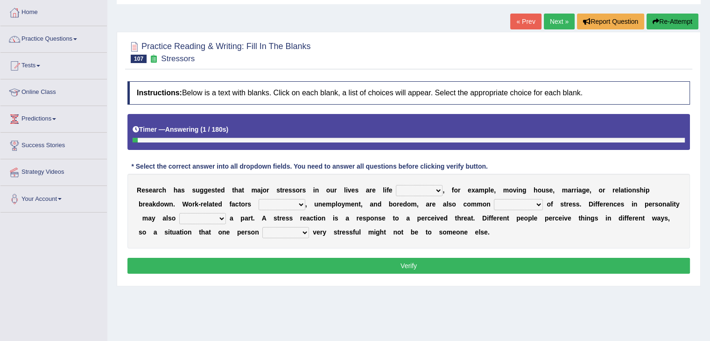
scroll to position [93, 0]
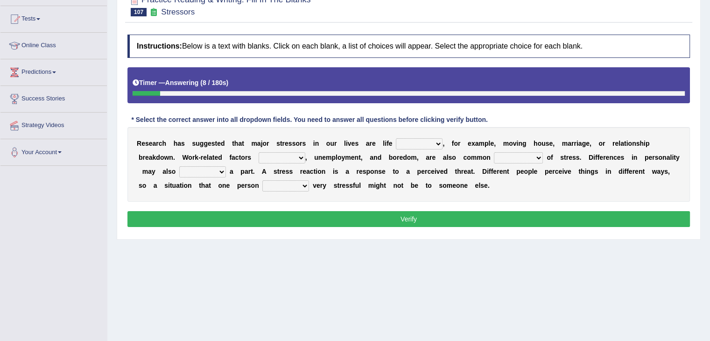
click at [439, 143] on select "savings patterns changes around" at bounding box center [419, 143] width 47 height 11
select select "patterns"
click at [396, 138] on select "savings patterns changes around" at bounding box center [419, 143] width 47 height 11
click at [289, 156] on select "excluding including relating related" at bounding box center [282, 157] width 47 height 11
select select "including"
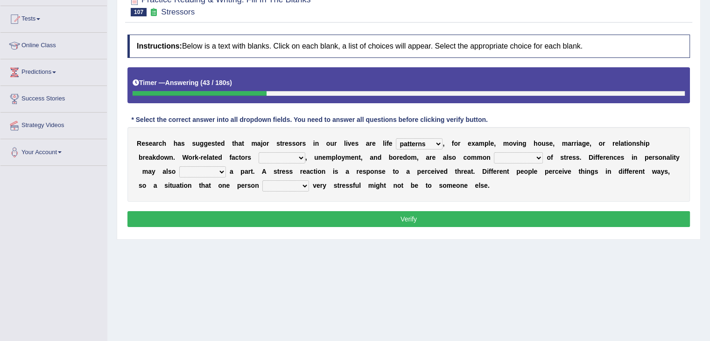
click at [259, 152] on select "excluding including relating related" at bounding box center [282, 157] width 47 height 11
click at [503, 155] on select "causes outcomes procedures remedies" at bounding box center [518, 157] width 49 height 11
select select "causes"
click at [494, 152] on select "causes outcomes procedures remedies" at bounding box center [518, 157] width 49 height 11
click at [201, 170] on select "give send play stay" at bounding box center [202, 171] width 47 height 11
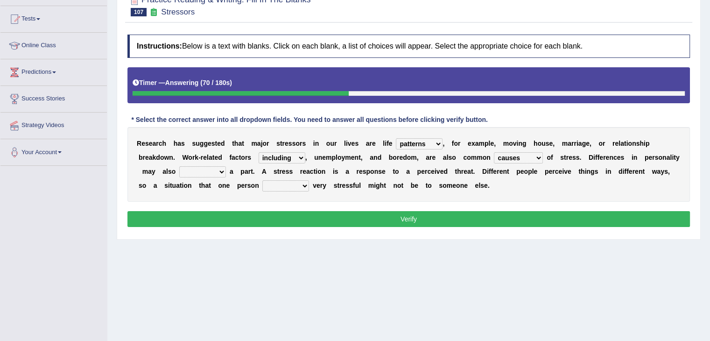
select select "play"
click at [179, 166] on select "give send play stay" at bounding box center [202, 171] width 47 height 11
click at [295, 187] on select "grows living finds renew" at bounding box center [285, 185] width 47 height 11
select select "living"
click at [262, 180] on select "grows living finds renew" at bounding box center [285, 185] width 47 height 11
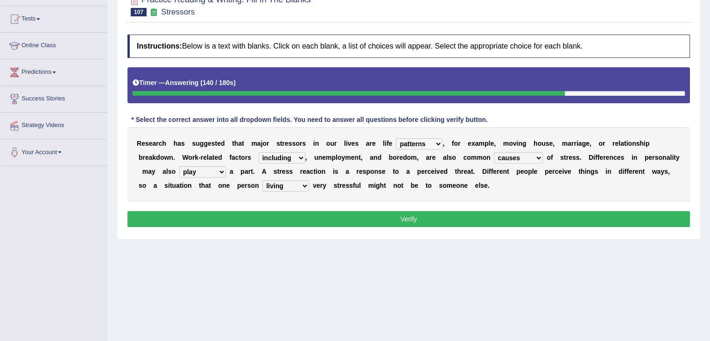
click at [301, 184] on select "grows living finds renew" at bounding box center [285, 185] width 47 height 11
click at [393, 215] on button "Verify" at bounding box center [408, 219] width 562 height 16
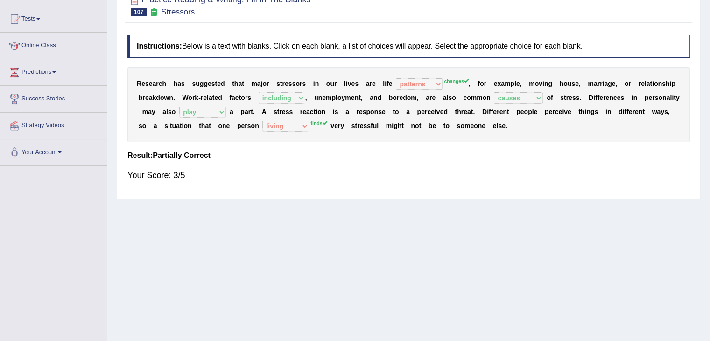
scroll to position [0, 0]
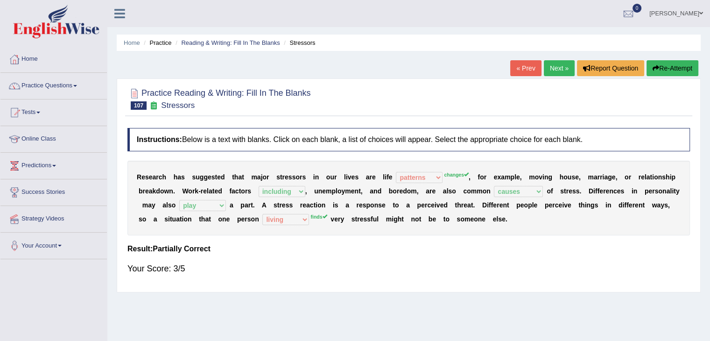
click at [552, 65] on link "Next »" at bounding box center [559, 68] width 31 height 16
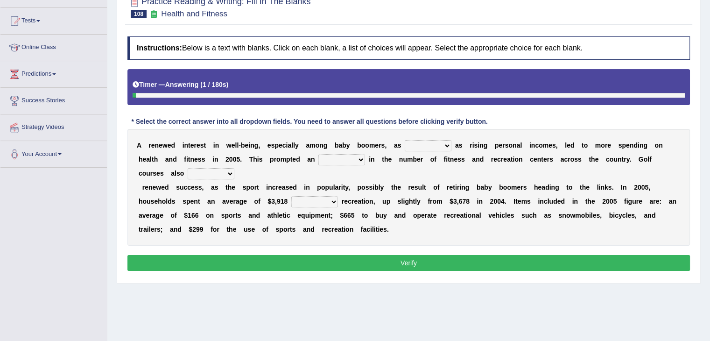
scroll to position [93, 0]
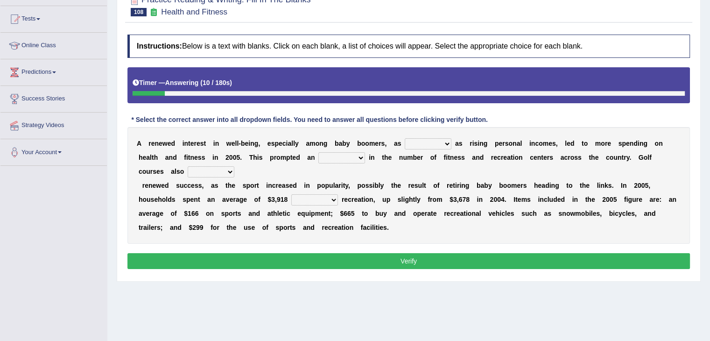
click at [426, 139] on select "expansion enjoyed on well" at bounding box center [428, 143] width 47 height 11
select select "well"
click at [405, 138] on select "expansion enjoyed on well" at bounding box center [428, 143] width 47 height 11
click at [362, 158] on select "good expansion movement lacked" at bounding box center [341, 157] width 47 height 11
select select "expansion"
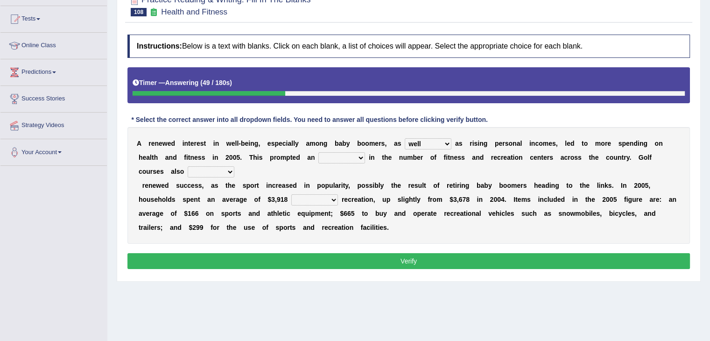
click at [318, 152] on select "good expansion movement lacked" at bounding box center [341, 157] width 47 height 11
click at [226, 168] on select "smooth modelling played enjoyed" at bounding box center [211, 171] width 47 height 11
select select "enjoyed"
click at [188, 166] on select "smooth modelling played enjoyed" at bounding box center [211, 171] width 47 height 11
click at [325, 200] on select "on of for with" at bounding box center [314, 199] width 47 height 11
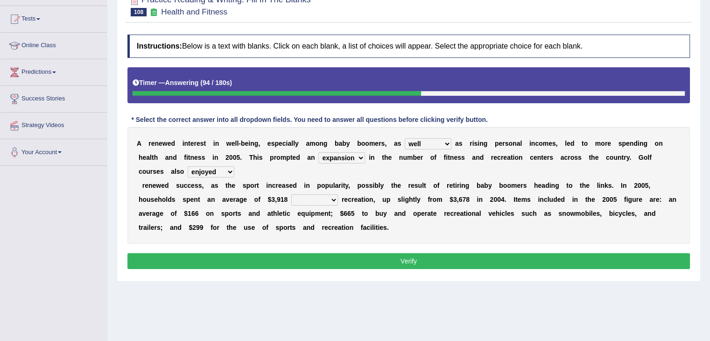
select select "on"
click at [291, 194] on select "on of for with" at bounding box center [314, 199] width 47 height 11
click at [434, 262] on button "Verify" at bounding box center [408, 261] width 562 height 16
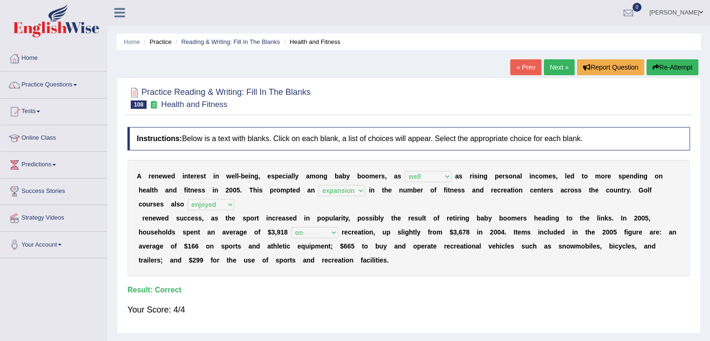
scroll to position [0, 0]
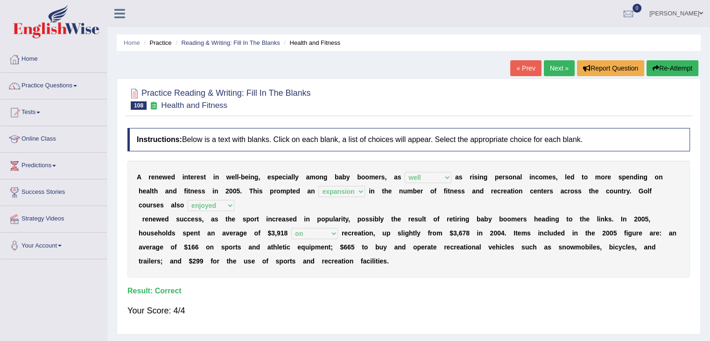
click at [552, 71] on link "Next »" at bounding box center [559, 68] width 31 height 16
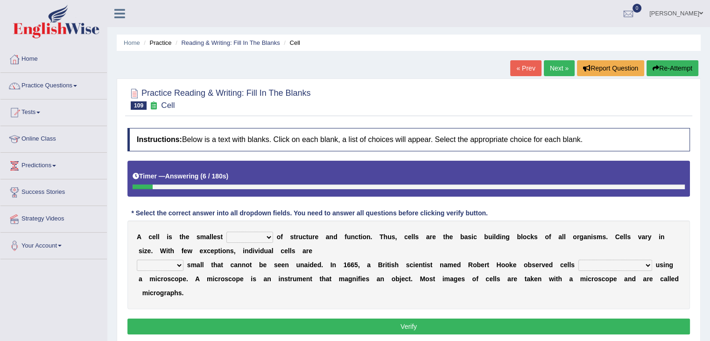
click at [270, 235] on select "object value unit role" at bounding box center [249, 236] width 47 height 11
select select "unit"
click at [226, 231] on select "object value unit role" at bounding box center [249, 236] width 47 height 11
click at [157, 264] on select "quite also so now" at bounding box center [160, 264] width 47 height 11
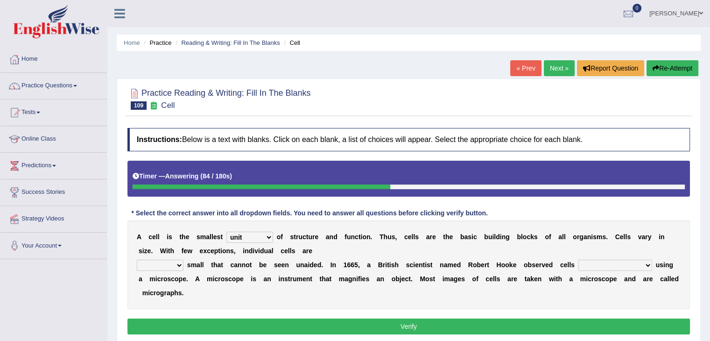
select select "so"
click at [137, 259] on select "quite also so now" at bounding box center [160, 264] width 47 height 11
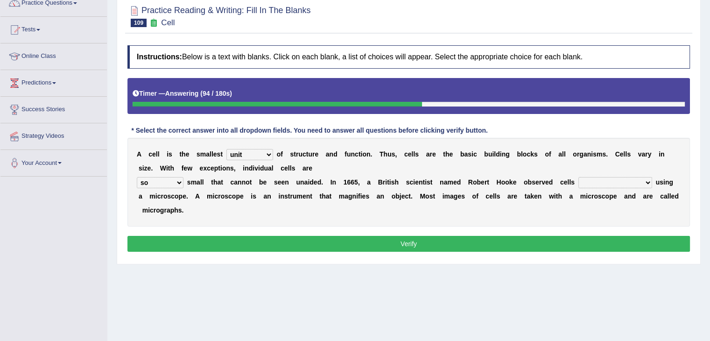
scroll to position [93, 0]
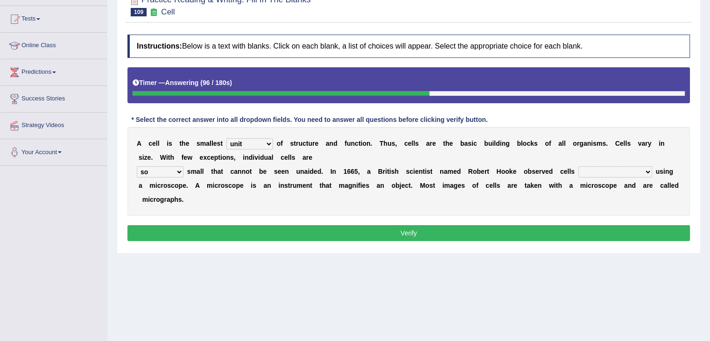
click at [610, 167] on select "for the first time for the earliest time at the beginning in the beginning" at bounding box center [615, 171] width 74 height 11
select select "for the first time"
click at [578, 166] on select "for the first time for the earliest time at the beginning in the beginning" at bounding box center [615, 171] width 74 height 11
click at [502, 232] on button "Verify" at bounding box center [408, 233] width 562 height 16
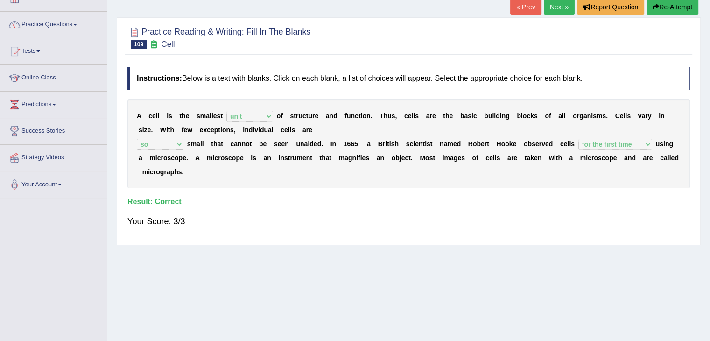
scroll to position [47, 0]
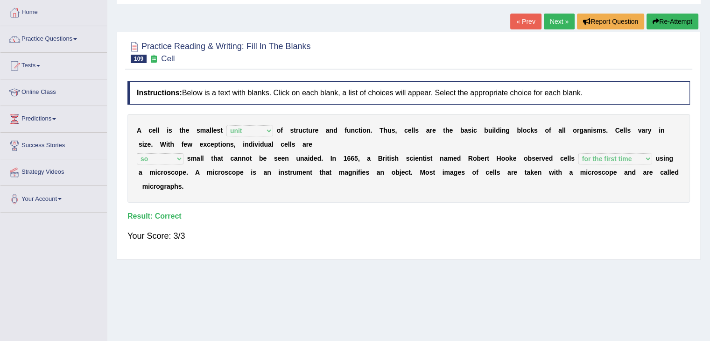
click at [554, 23] on link "Next »" at bounding box center [559, 22] width 31 height 16
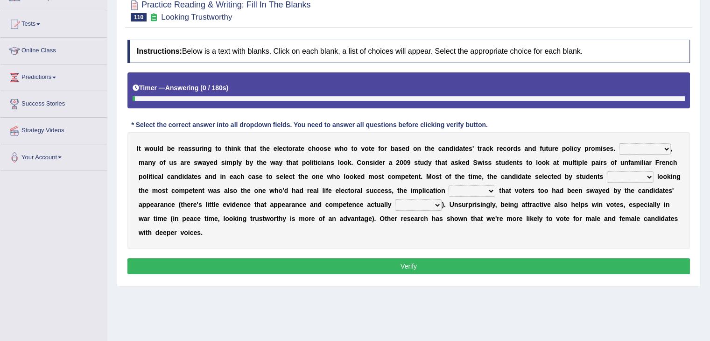
scroll to position [93, 0]
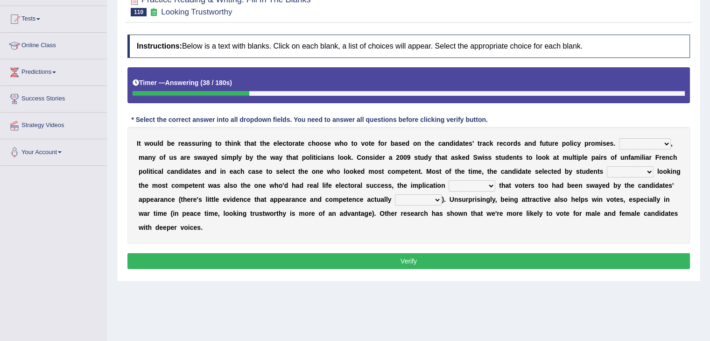
click at [638, 142] on select "For example In truth In addition In return" at bounding box center [645, 143] width 52 height 11
select select "In return"
click at [619, 138] on select "For example In truth In addition In return" at bounding box center [645, 143] width 52 height 11
click at [626, 170] on select "through at by as" at bounding box center [630, 171] width 47 height 11
select select "through"
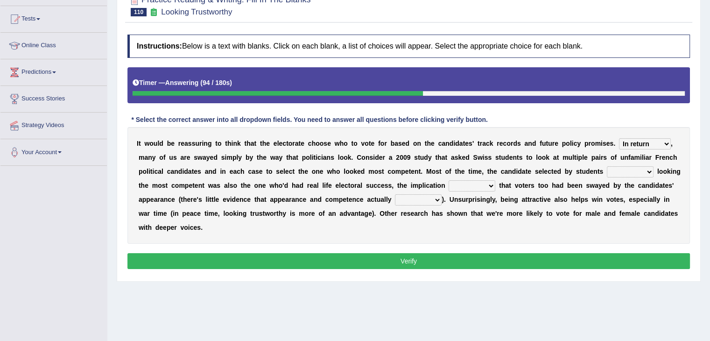
click at [607, 166] on select "through at by as" at bounding box center [630, 171] width 47 height 11
click at [469, 188] on select "being is was having" at bounding box center [471, 185] width 47 height 11
click at [469, 177] on div "I t w o u l d b e r e a s s u r i n g t o t h i n k t h a t t h e e l e c t o r…" at bounding box center [408, 185] width 562 height 117
click at [459, 187] on select "being is was having" at bounding box center [471, 185] width 47 height 11
select select "was"
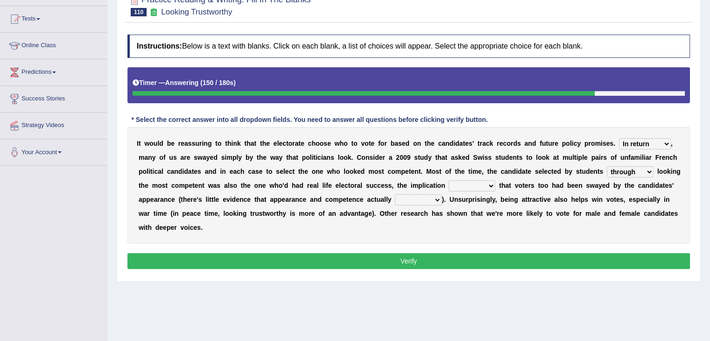
click at [448, 180] on select "being is was having" at bounding box center [471, 185] width 47 height 11
click at [468, 183] on select "being is was having" at bounding box center [471, 185] width 47 height 11
click at [448, 180] on select "being is was having" at bounding box center [471, 185] width 47 height 11
click at [412, 198] on select "correlate overlap cooperate diverge" at bounding box center [418, 199] width 47 height 11
select select "correlate"
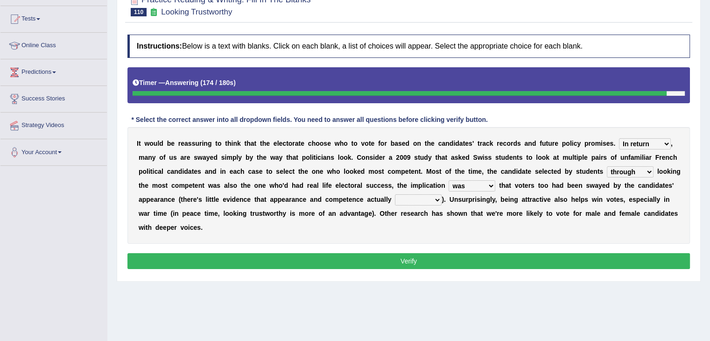
click at [395, 194] on select "correlate overlap cooperate diverge" at bounding box center [418, 199] width 47 height 11
click at [434, 256] on button "Verify" at bounding box center [408, 261] width 562 height 16
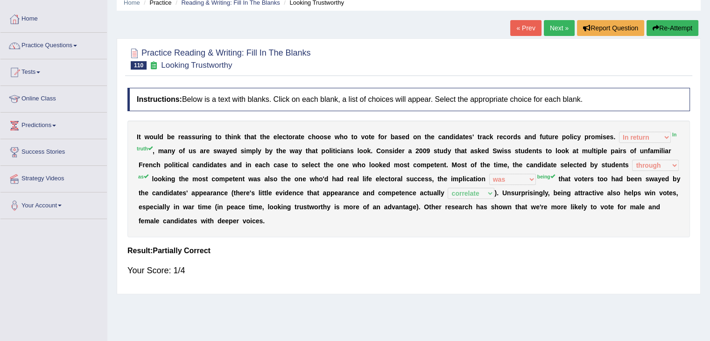
scroll to position [0, 0]
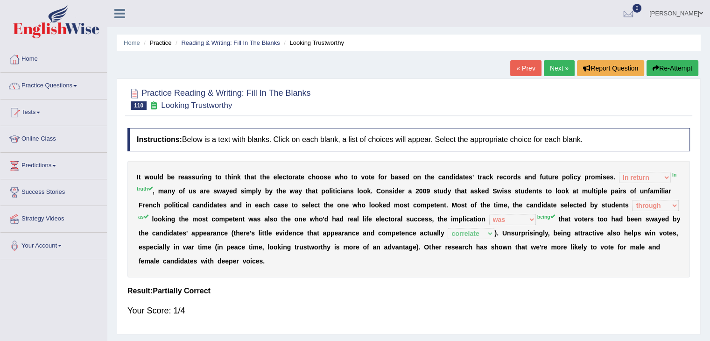
click at [554, 69] on link "Next »" at bounding box center [559, 68] width 31 height 16
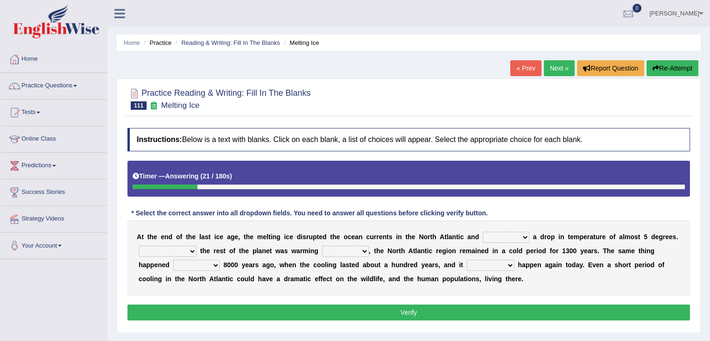
click at [511, 237] on select "featured denied reflected caused" at bounding box center [506, 236] width 47 height 11
select select "caused"
click at [483, 231] on select "featured denied reflected caused" at bounding box center [506, 236] width 47 height 11
click at [170, 246] on select "Contrasting to Even though As if Now that" at bounding box center [168, 250] width 58 height 11
select select "Even though"
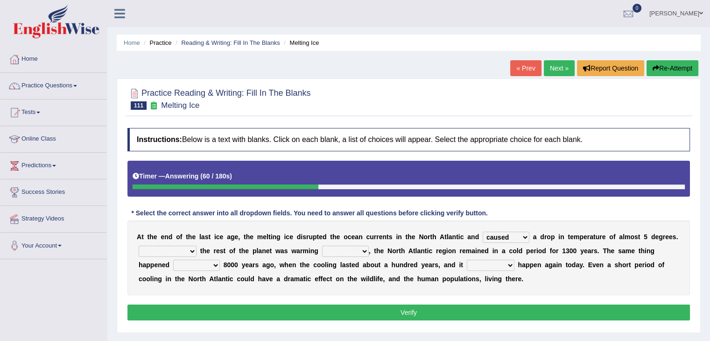
click at [139, 245] on select "Contrasting to Even though As if Now that" at bounding box center [168, 250] width 58 height 11
click at [345, 252] on select "in off up back" at bounding box center [345, 250] width 47 height 11
select select "up"
click at [322, 245] on select "in off up back" at bounding box center [345, 250] width 47 height 11
click at [202, 261] on select "on before after around" at bounding box center [196, 264] width 47 height 11
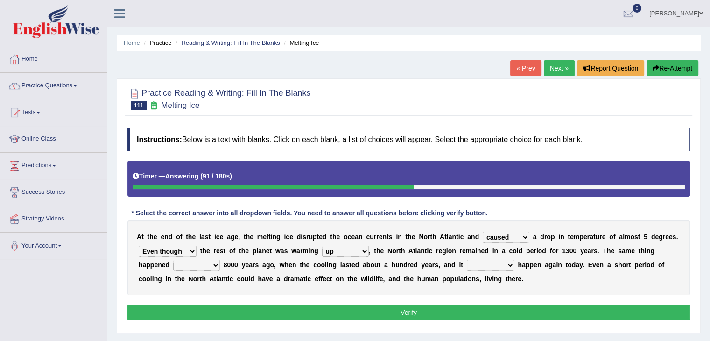
select select "before"
click at [173, 259] on select "on before after around" at bounding box center [196, 264] width 47 height 11
click at [485, 265] on select "could can should could have" at bounding box center [491, 264] width 48 height 11
select select "could"
click at [467, 259] on select "could can should could have" at bounding box center [491, 264] width 48 height 11
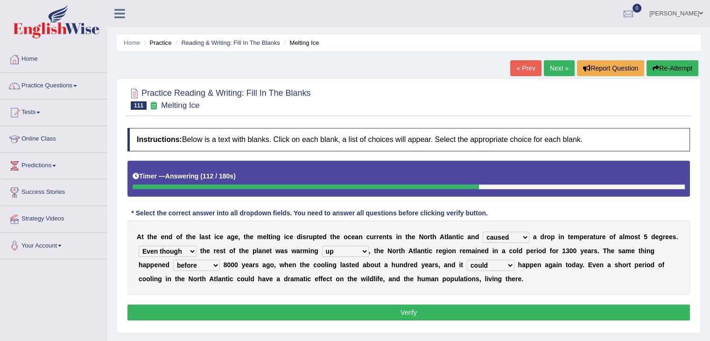
click at [426, 314] on button "Verify" at bounding box center [408, 312] width 562 height 16
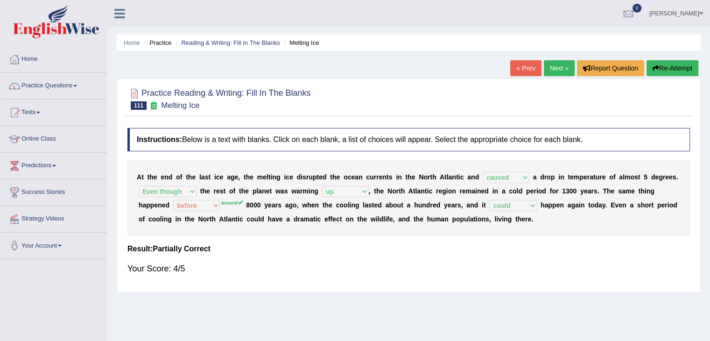
click at [558, 65] on link "Next »" at bounding box center [559, 68] width 31 height 16
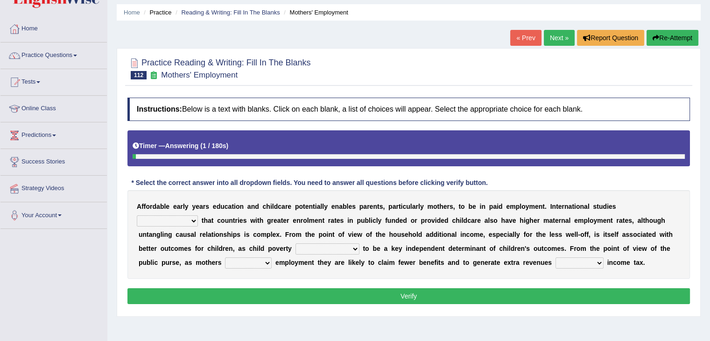
scroll to position [47, 0]
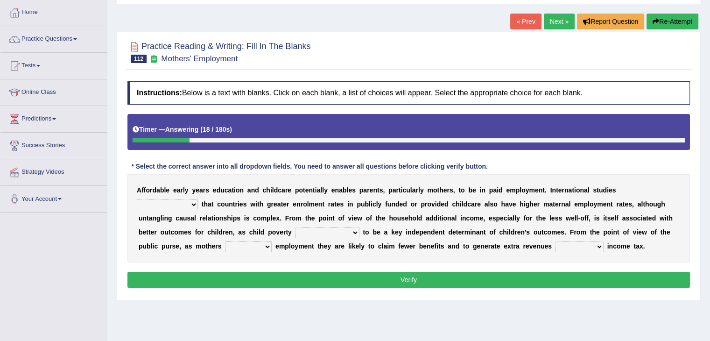
click at [198, 199] on select "are finding found have yet to find have found" at bounding box center [167, 204] width 61 height 11
select select "are finding"
click at [198, 199] on select "are finding found have yet to find have found" at bounding box center [167, 204] width 61 height 11
click at [295, 233] on select "is shown has been shown was showing showed" at bounding box center [327, 232] width 64 height 11
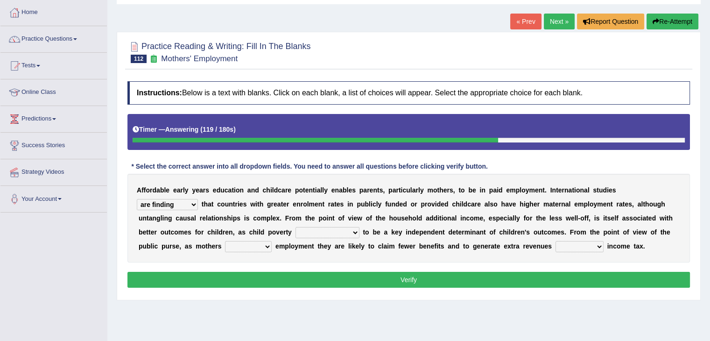
select select "showed"
click at [295, 227] on select "is shown has been shown was showing showed" at bounding box center [327, 232] width 64 height 11
click at [225, 244] on select "enact enrol enter enlist" at bounding box center [248, 246] width 47 height 11
select select "enrol"
click at [225, 241] on select "enact enrol enter enlist" at bounding box center [248, 246] width 47 height 11
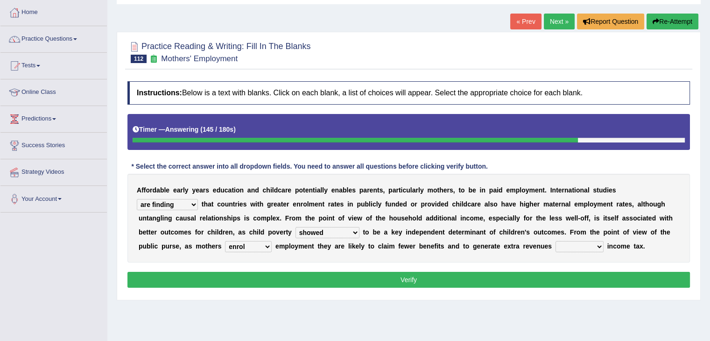
click at [555, 243] on select "through within by throughout" at bounding box center [579, 246] width 48 height 11
select select "through"
click at [555, 241] on select "through within by throughout" at bounding box center [579, 246] width 48 height 11
click at [455, 280] on button "Verify" at bounding box center [408, 280] width 562 height 16
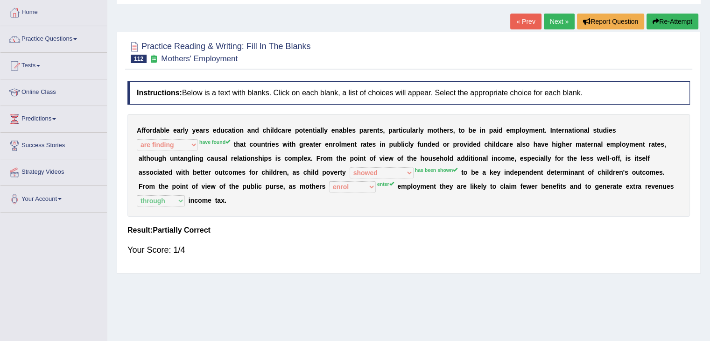
click at [549, 20] on link "Next »" at bounding box center [559, 22] width 31 height 16
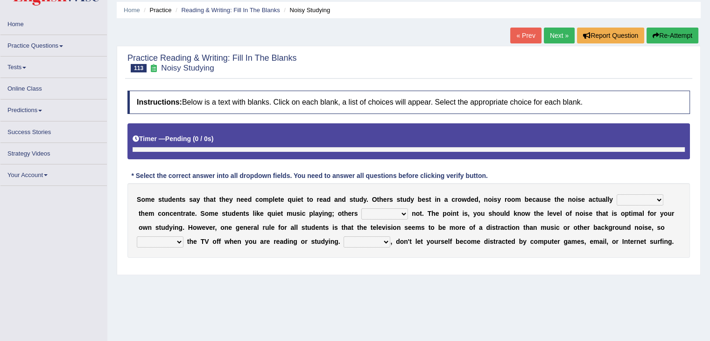
scroll to position [47, 0]
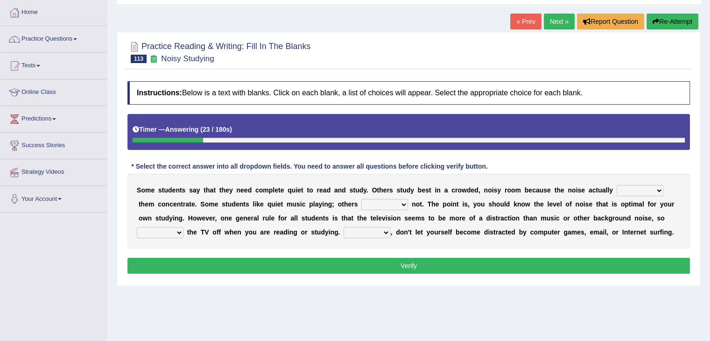
click at [648, 188] on select "helps stops aids gives" at bounding box center [640, 190] width 47 height 11
select select "helps"
click at [617, 185] on select "helps stops aids gives" at bounding box center [640, 190] width 47 height 11
click at [393, 204] on select "have doing do are" at bounding box center [384, 204] width 47 height 11
select select "have"
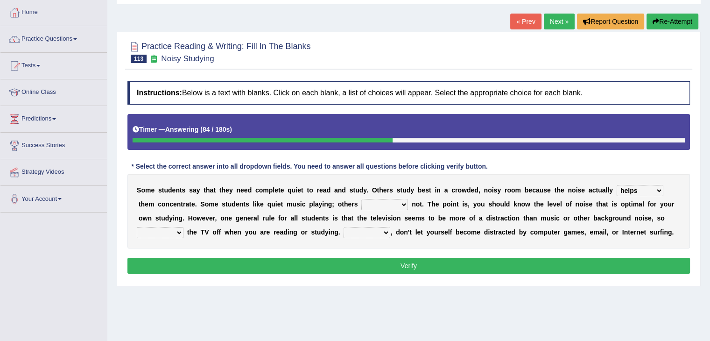
click at [361, 199] on select "have doing do are" at bounding box center [384, 204] width 47 height 11
click at [162, 231] on select "make put leave cut" at bounding box center [160, 232] width 47 height 11
select select "put"
click at [137, 227] on select "make put leave cut" at bounding box center [160, 232] width 47 height 11
click at [376, 229] on select "Thus However Yet Also" at bounding box center [366, 232] width 47 height 11
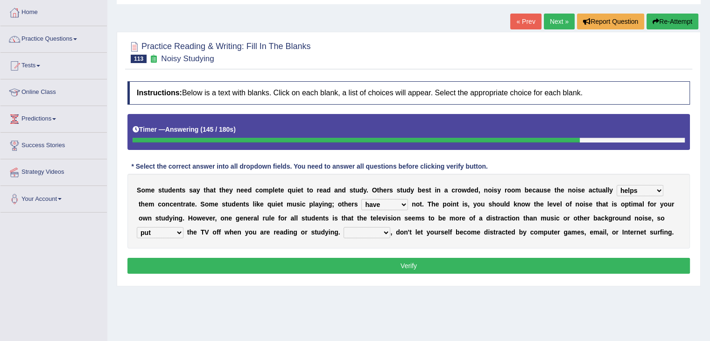
select select "Yet"
click at [343, 227] on select "Thus However Yet Also" at bounding box center [366, 232] width 47 height 11
click at [438, 266] on button "Verify" at bounding box center [408, 266] width 562 height 16
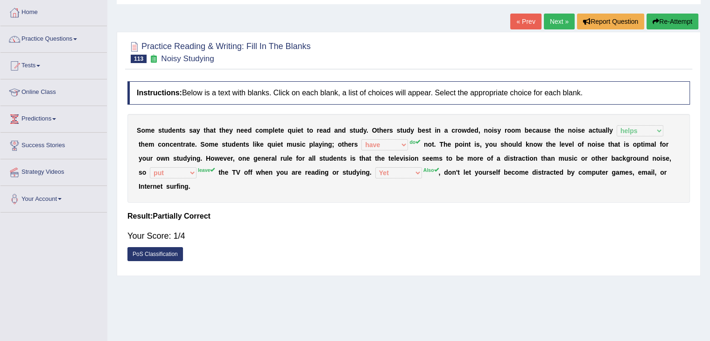
click at [661, 22] on button "Re-Attempt" at bounding box center [672, 22] width 52 height 16
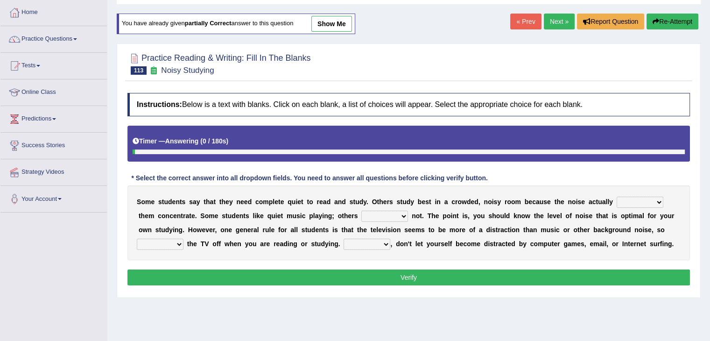
select select "helps"
click at [617, 196] on select "helps stops aids gives" at bounding box center [640, 201] width 47 height 11
click at [391, 213] on select "have doing do are" at bounding box center [384, 215] width 47 height 11
select select "do"
click at [361, 210] on select "have doing do are" at bounding box center [384, 215] width 47 height 11
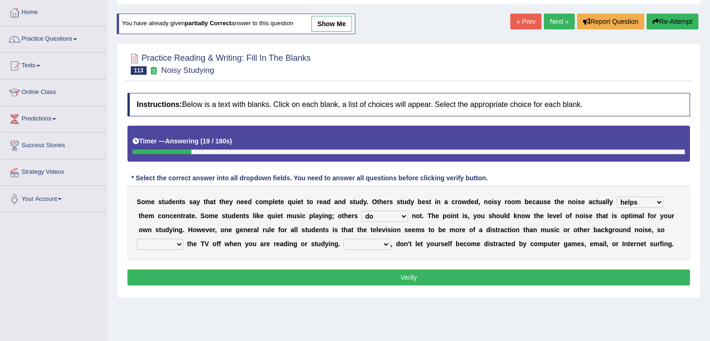
click at [172, 245] on select "make put leave cut" at bounding box center [160, 243] width 47 height 11
select select "leave"
click at [137, 238] on select "make put leave cut" at bounding box center [160, 243] width 47 height 11
click at [353, 243] on select "Thus However Yet Also" at bounding box center [366, 243] width 47 height 11
select select "Also"
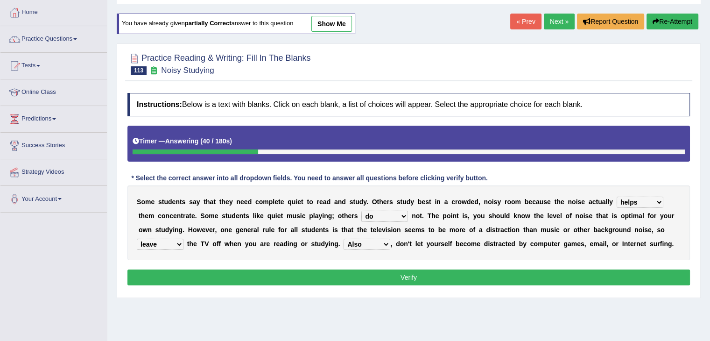
click at [343, 238] on select "Thus However Yet Also" at bounding box center [366, 243] width 47 height 11
click at [423, 277] on button "Verify" at bounding box center [408, 277] width 562 height 16
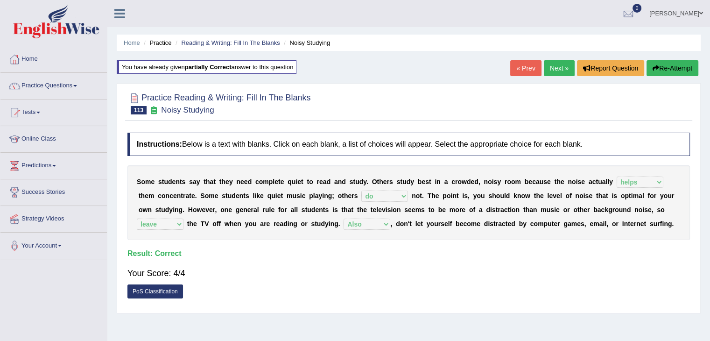
click at [550, 70] on link "Next »" at bounding box center [559, 68] width 31 height 16
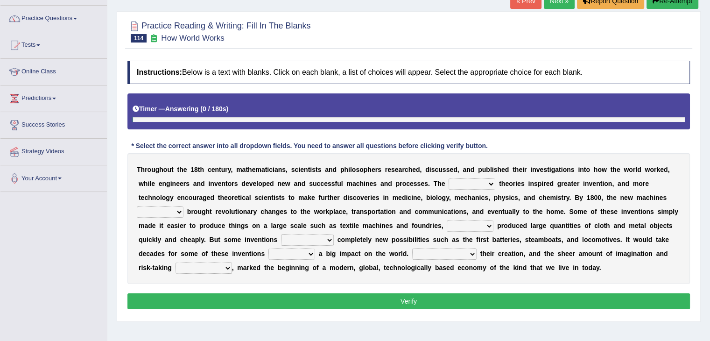
scroll to position [140, 0]
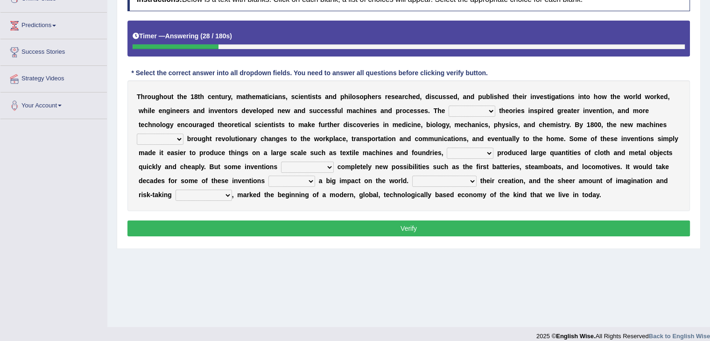
click at [481, 112] on select "fewest newest nearest latest" at bounding box center [471, 110] width 47 height 11
select select "latest"
click at [448, 105] on select "fewest newest nearest latest" at bounding box center [471, 110] width 47 height 11
click at [158, 141] on select "are have were had" at bounding box center [160, 138] width 47 height 11
select select "were"
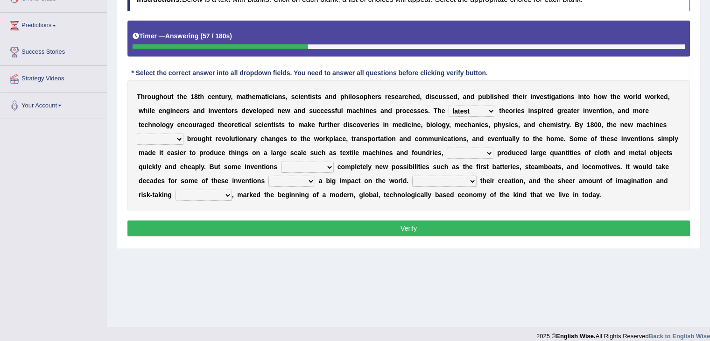
click at [137, 133] on select "are have were had" at bounding box center [160, 138] width 47 height 11
click at [465, 155] on select "those which that what" at bounding box center [470, 152] width 47 height 11
select select "that"
click at [447, 147] on select "those which that what" at bounding box center [470, 152] width 47 height 11
click at [305, 165] on select "brought necessitated enforced took" at bounding box center [307, 166] width 53 height 11
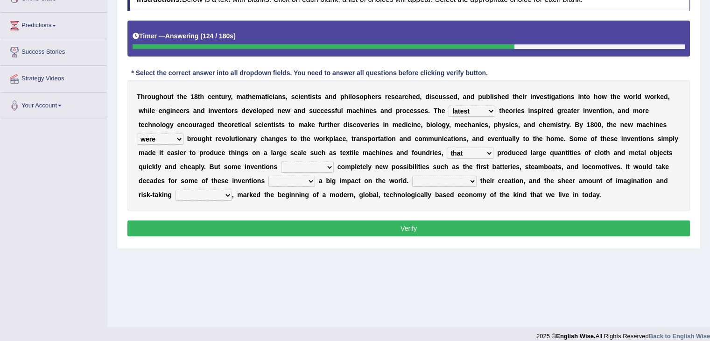
select select "brought"
click at [281, 161] on select "brought necessitated enforced took" at bounding box center [307, 166] width 53 height 11
click at [293, 181] on select "make making made to make" at bounding box center [291, 180] width 47 height 11
select select "make"
click at [268, 175] on select "make making made to make" at bounding box center [291, 180] width 47 height 11
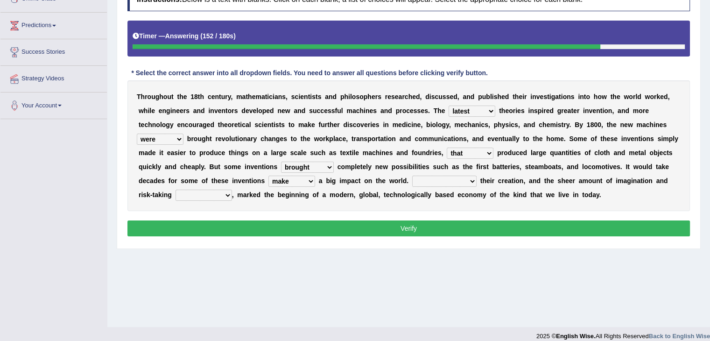
click at [451, 182] on select "Notwithstanding As Whether Yet" at bounding box center [444, 180] width 64 height 11
select select "As"
click at [412, 175] on select "Notwithstanding As Whether Yet" at bounding box center [444, 180] width 64 height 11
click at [203, 194] on select "have involved was involved involved involving" at bounding box center [203, 194] width 56 height 11
select select "involved"
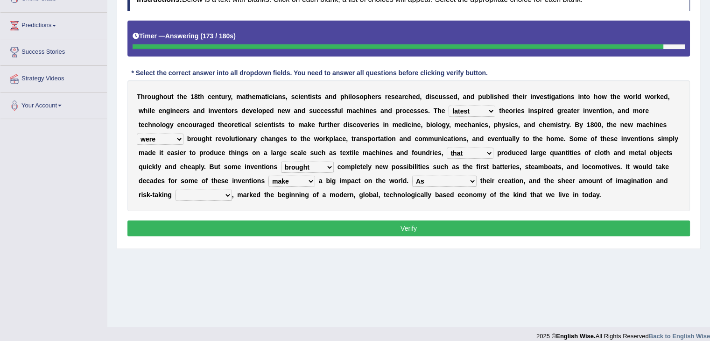
click at [175, 189] on select "have involved was involved involved involving" at bounding box center [203, 194] width 56 height 11
click at [362, 227] on button "Verify" at bounding box center [408, 228] width 562 height 16
